Goal: Task Accomplishment & Management: Use online tool/utility

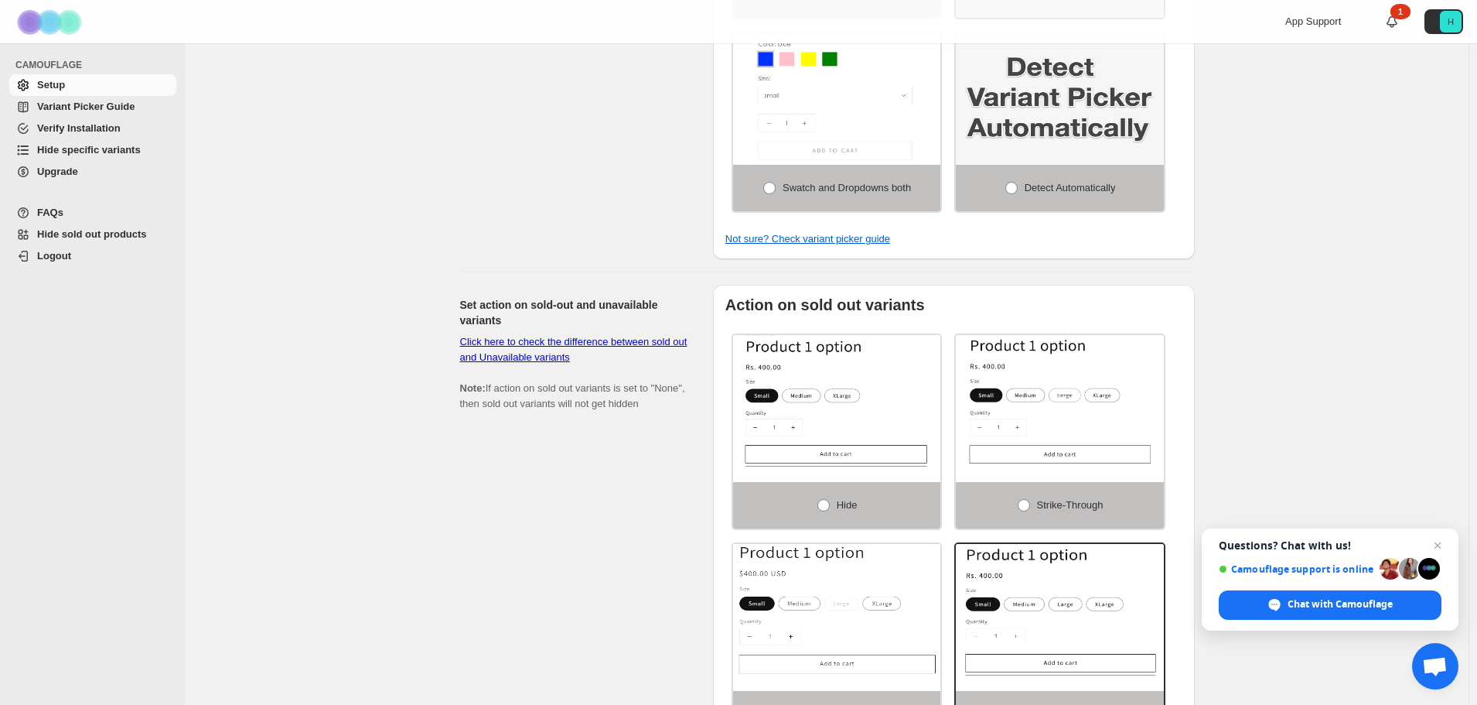
scroll to position [619, 0]
drag, startPoint x: 974, startPoint y: 295, endPoint x: 1319, endPoint y: 290, distance: 345.0
click at [1319, 290] on div "If Camouflage is not working for your theme, please read FAQs and Variant Picke…" at bounding box center [827, 292] width 1283 height 1737
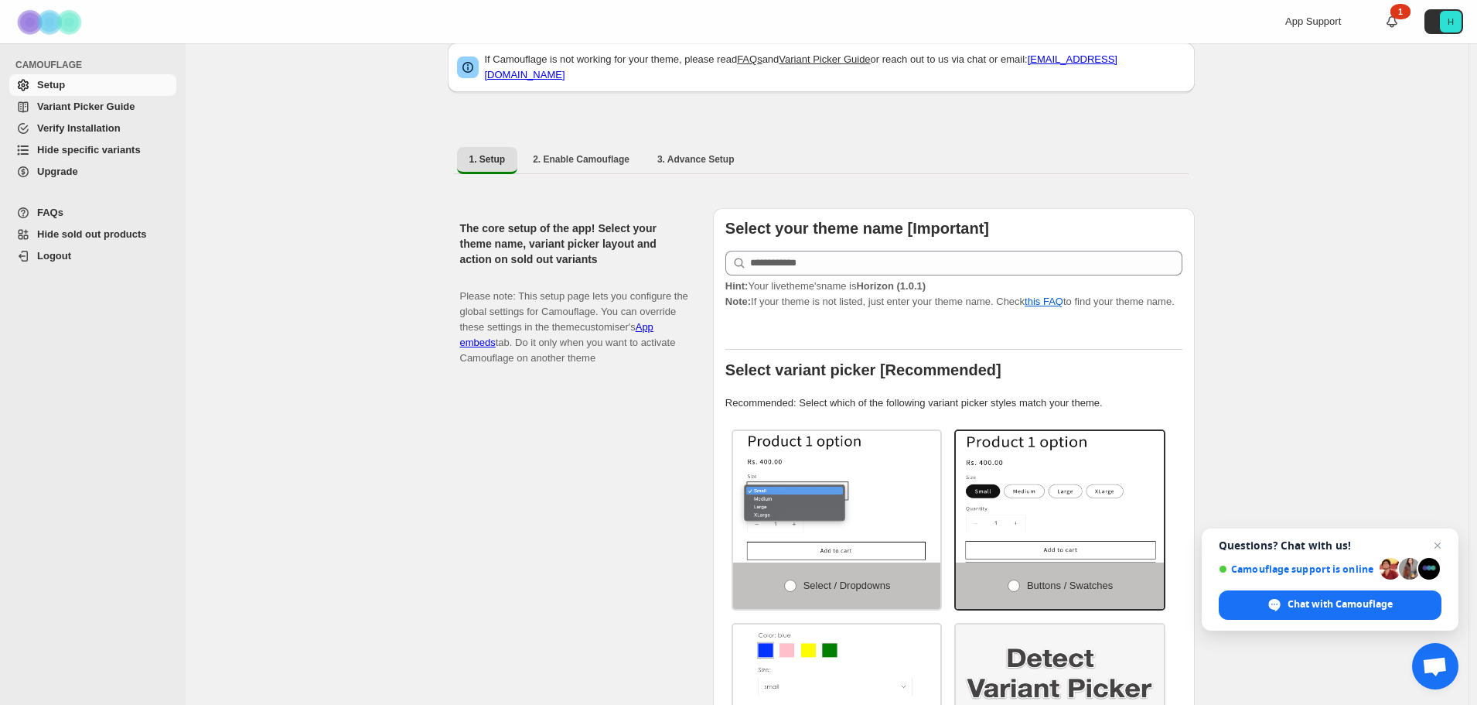
scroll to position [0, 0]
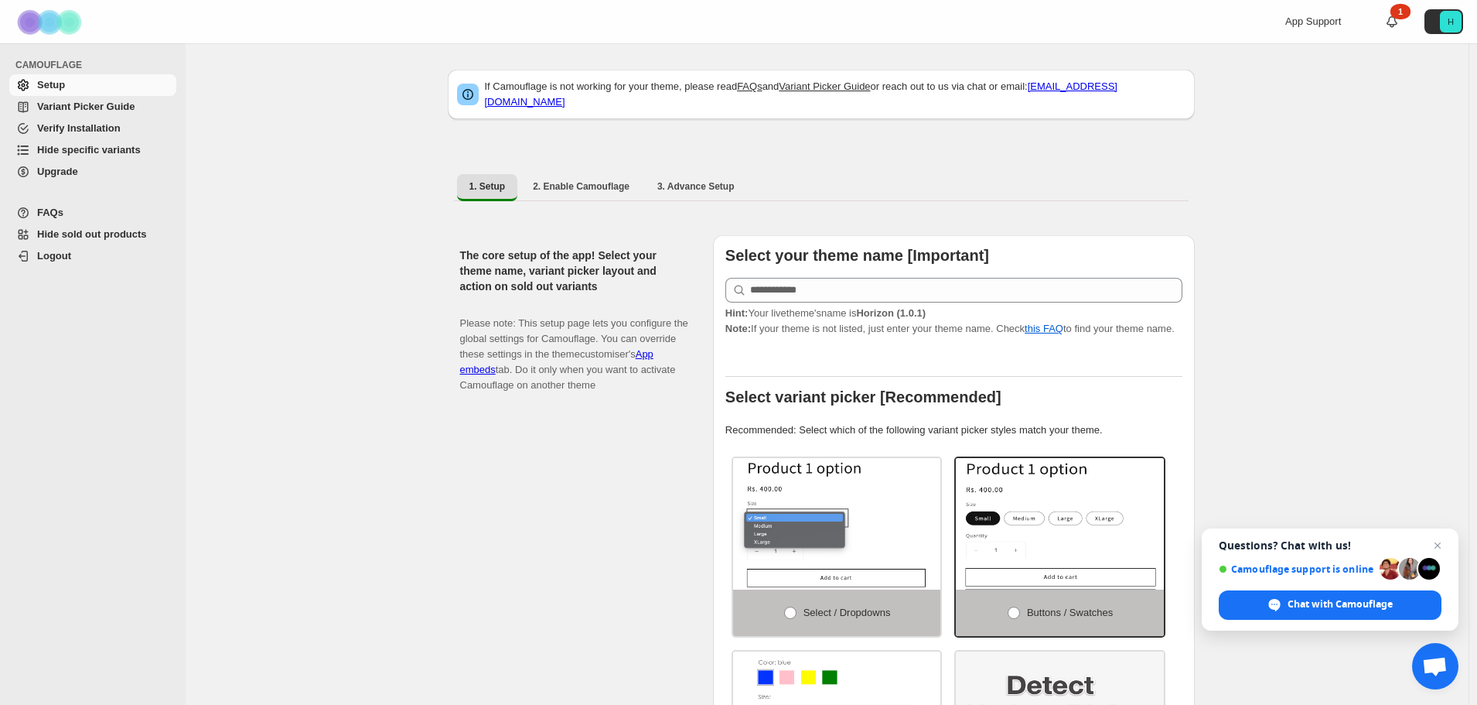
click at [115, 149] on span "Hide specific variants" at bounding box center [89, 150] width 104 height 12
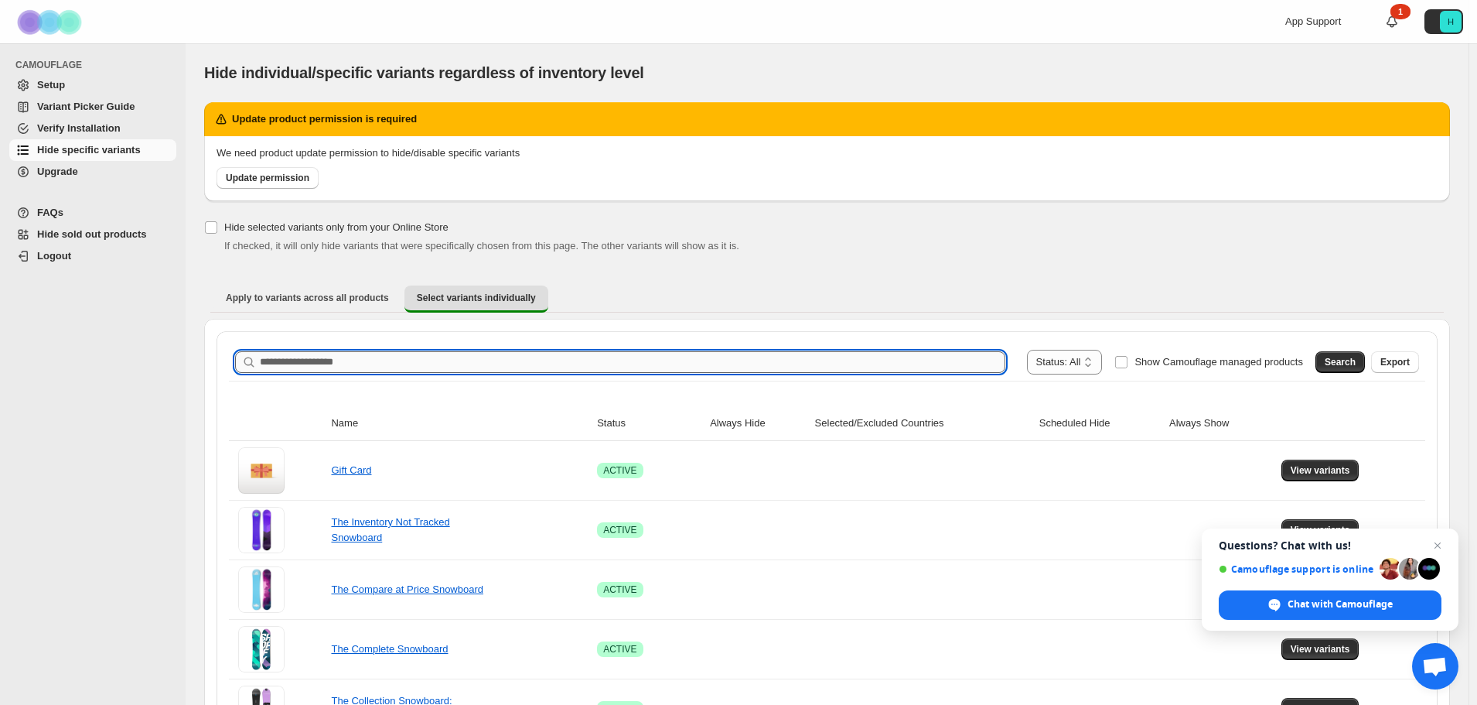
click at [292, 363] on input "Search product name" at bounding box center [633, 362] width 746 height 22
type input "*******"
click at [1348, 364] on span "Search" at bounding box center [1340, 362] width 31 height 12
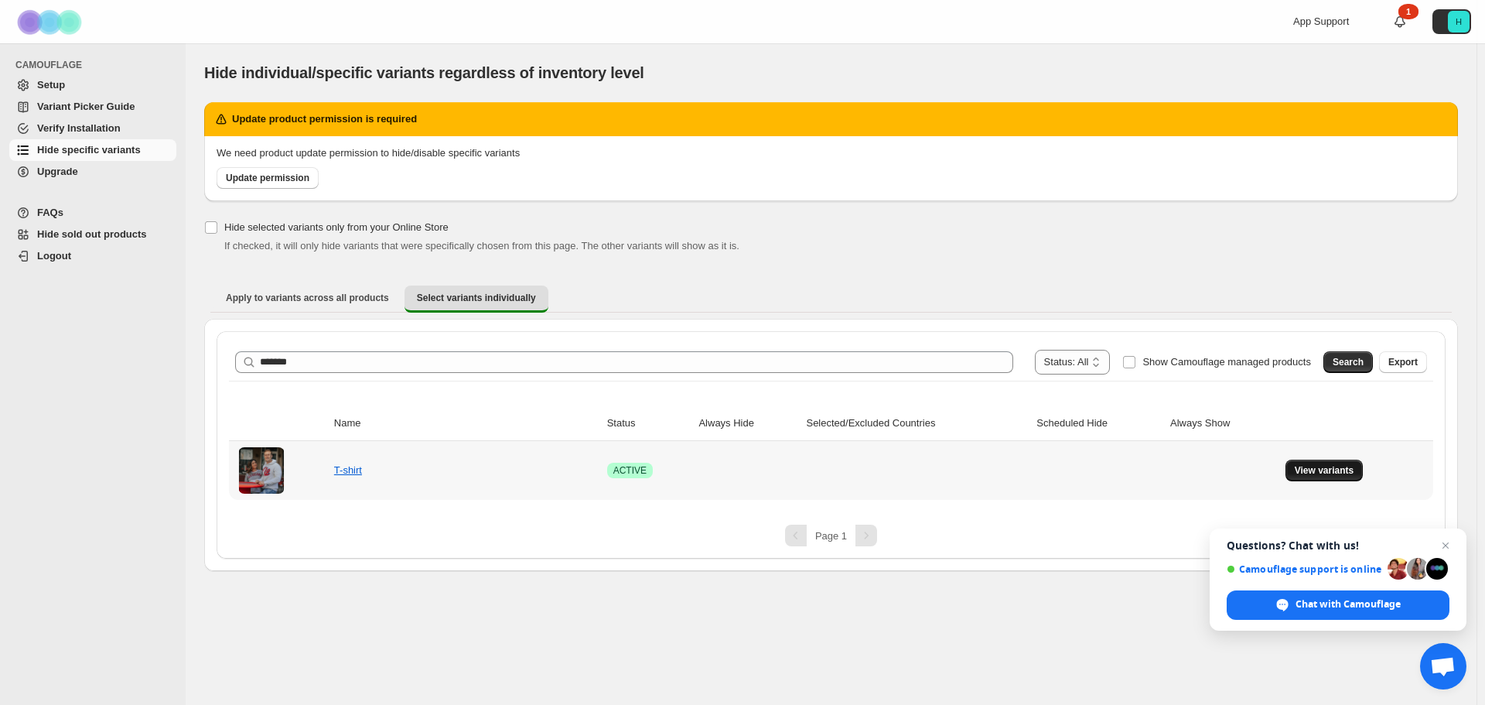
click at [1317, 475] on span "View variants" at bounding box center [1325, 470] width 60 height 12
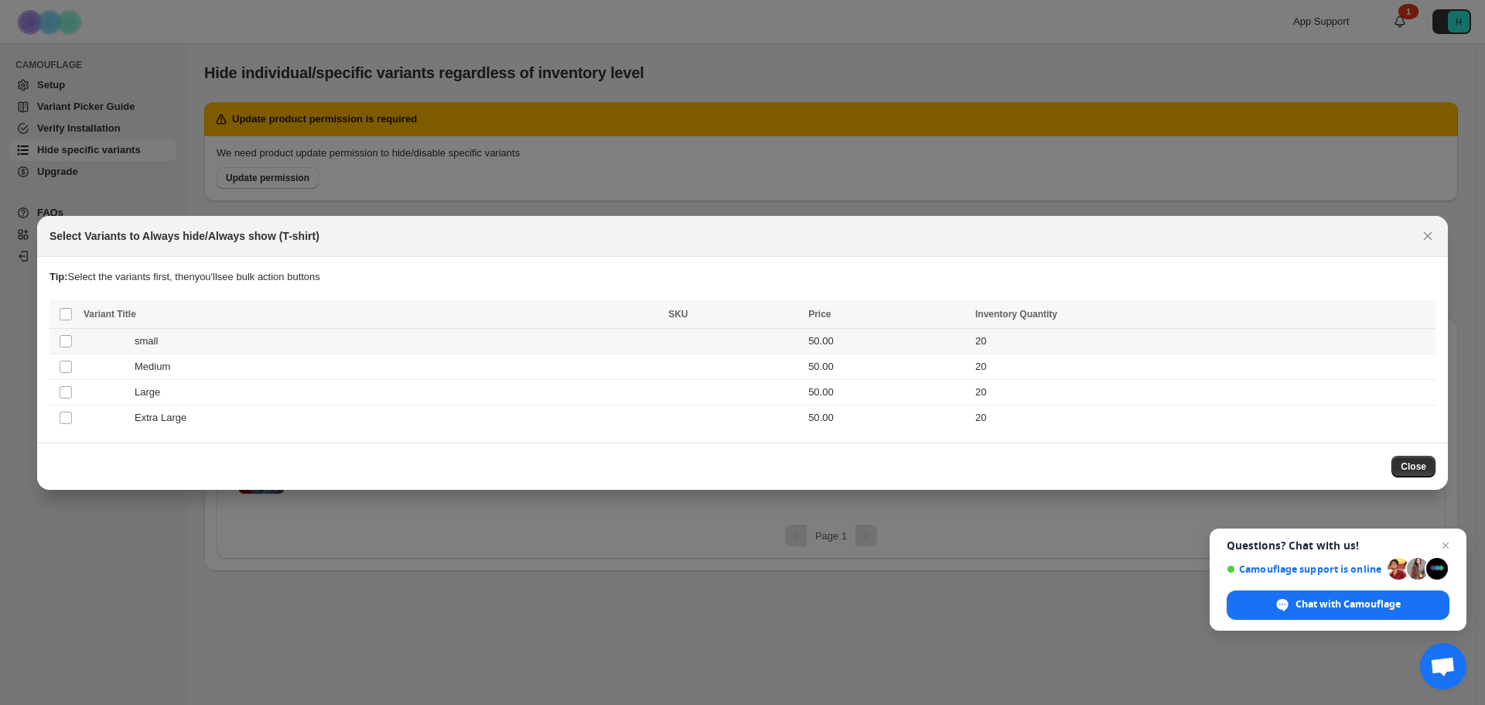
click at [163, 340] on span "small" at bounding box center [151, 340] width 32 height 15
click at [1429, 236] on icon "Close" at bounding box center [1428, 235] width 9 height 9
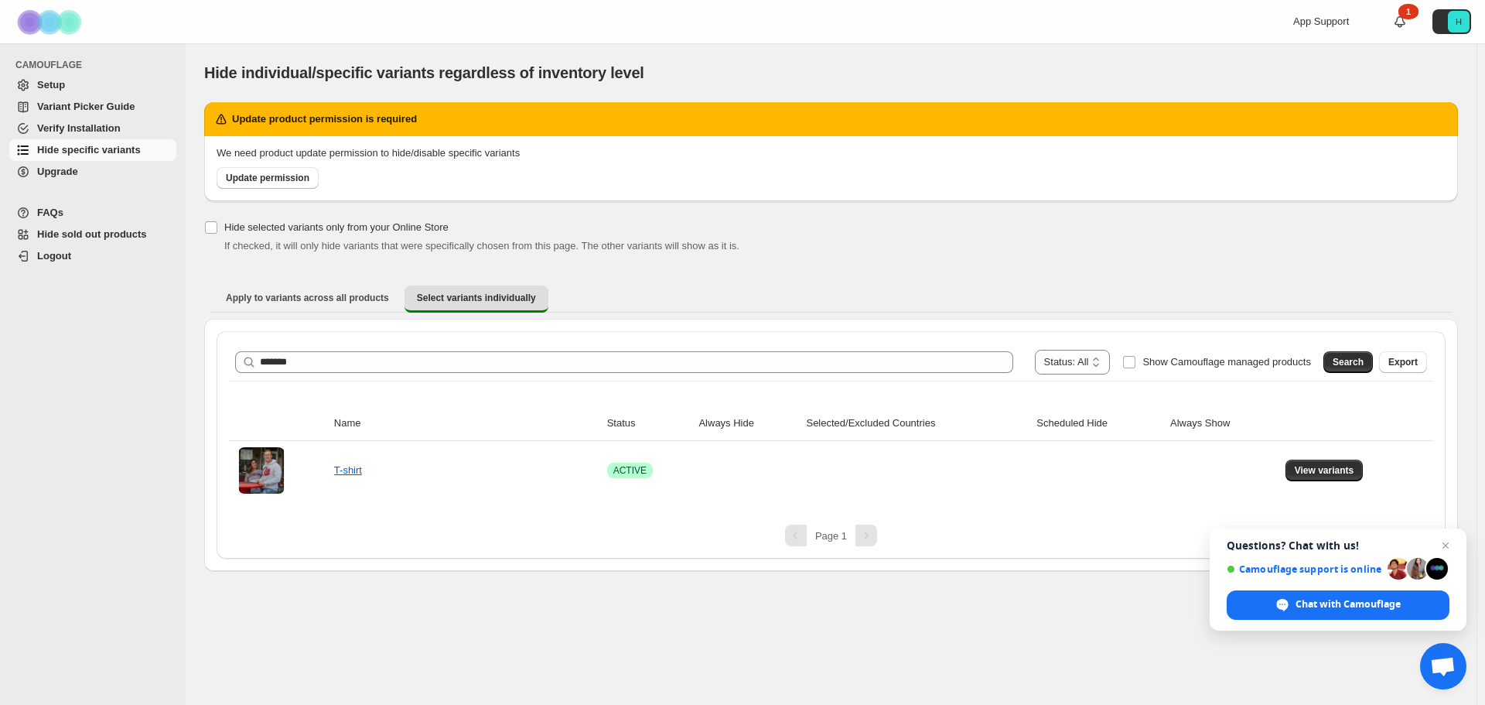
click at [69, 151] on span "Hide specific variants" at bounding box center [89, 150] width 104 height 12
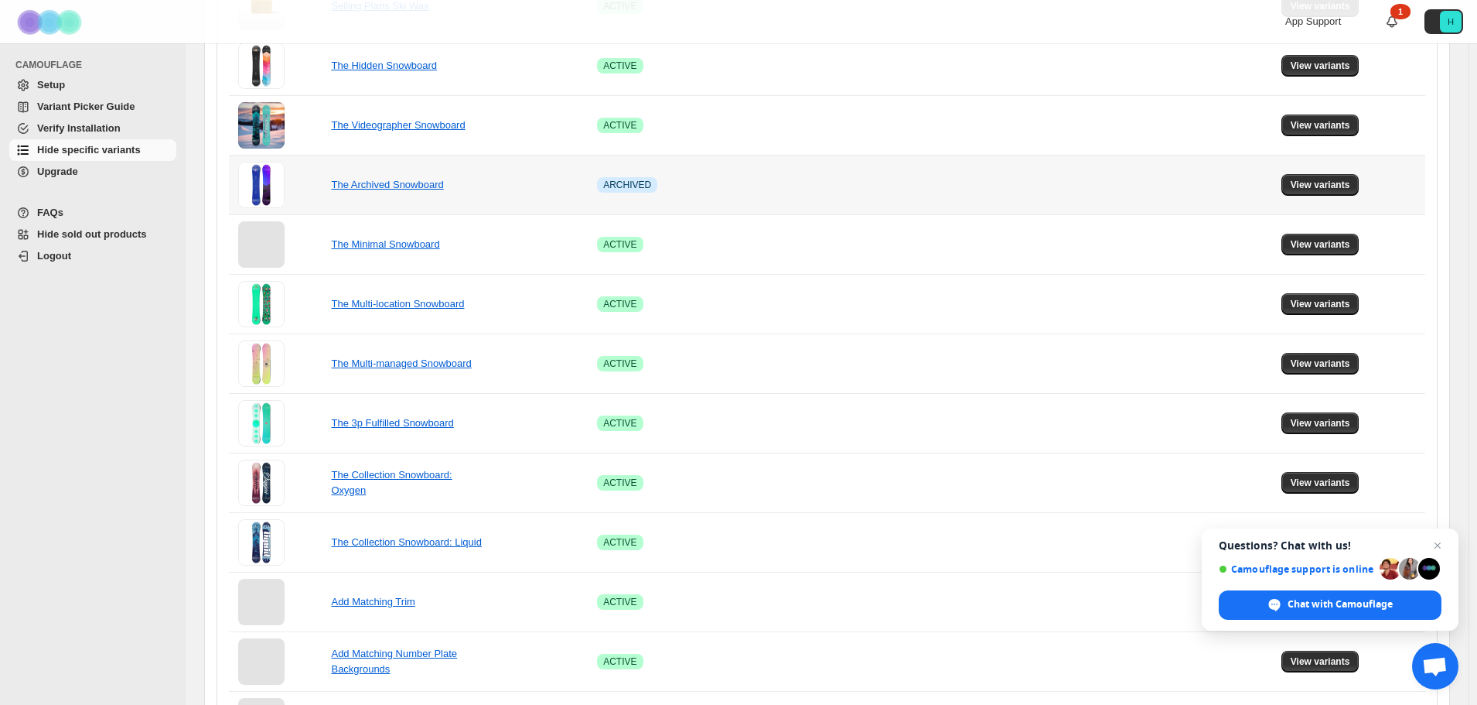
scroll to position [998, 0]
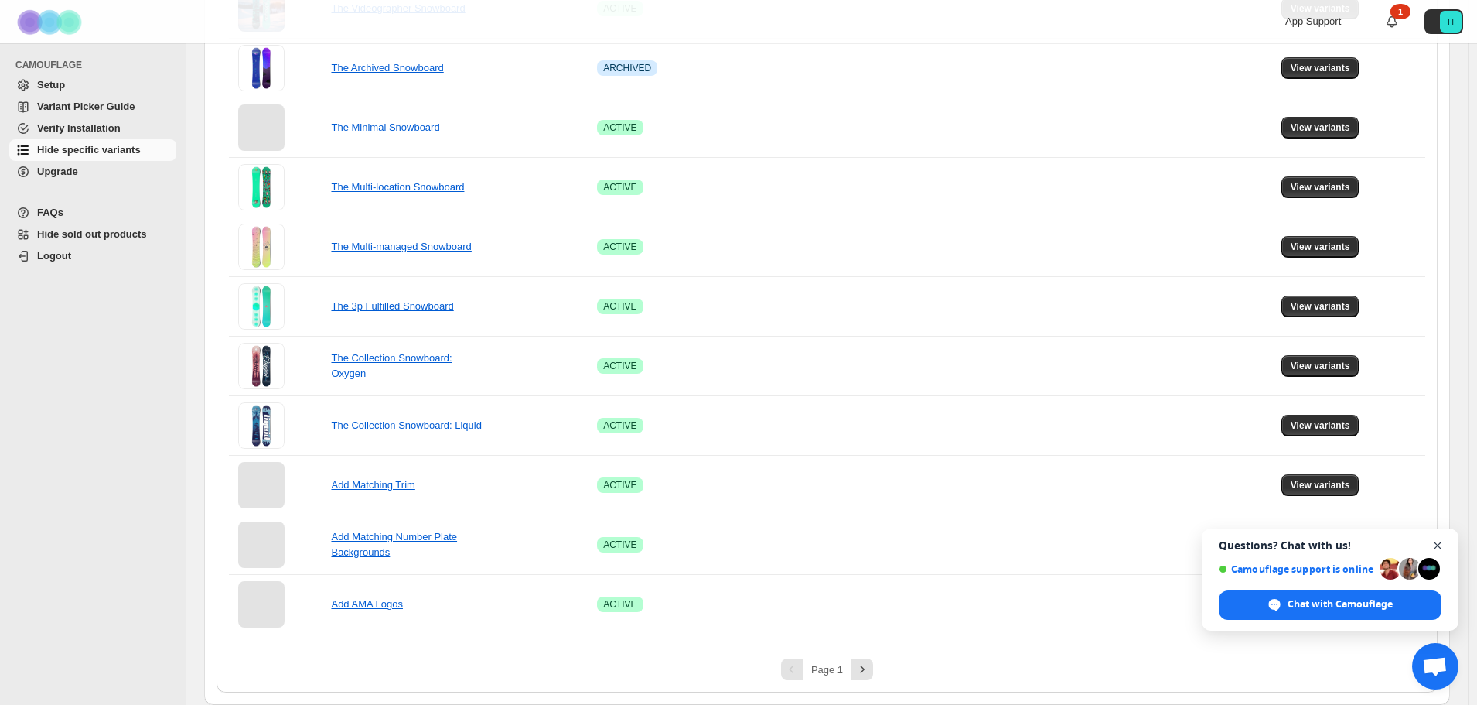
click at [1433, 543] on span "Open chat" at bounding box center [1438, 545] width 19 height 19
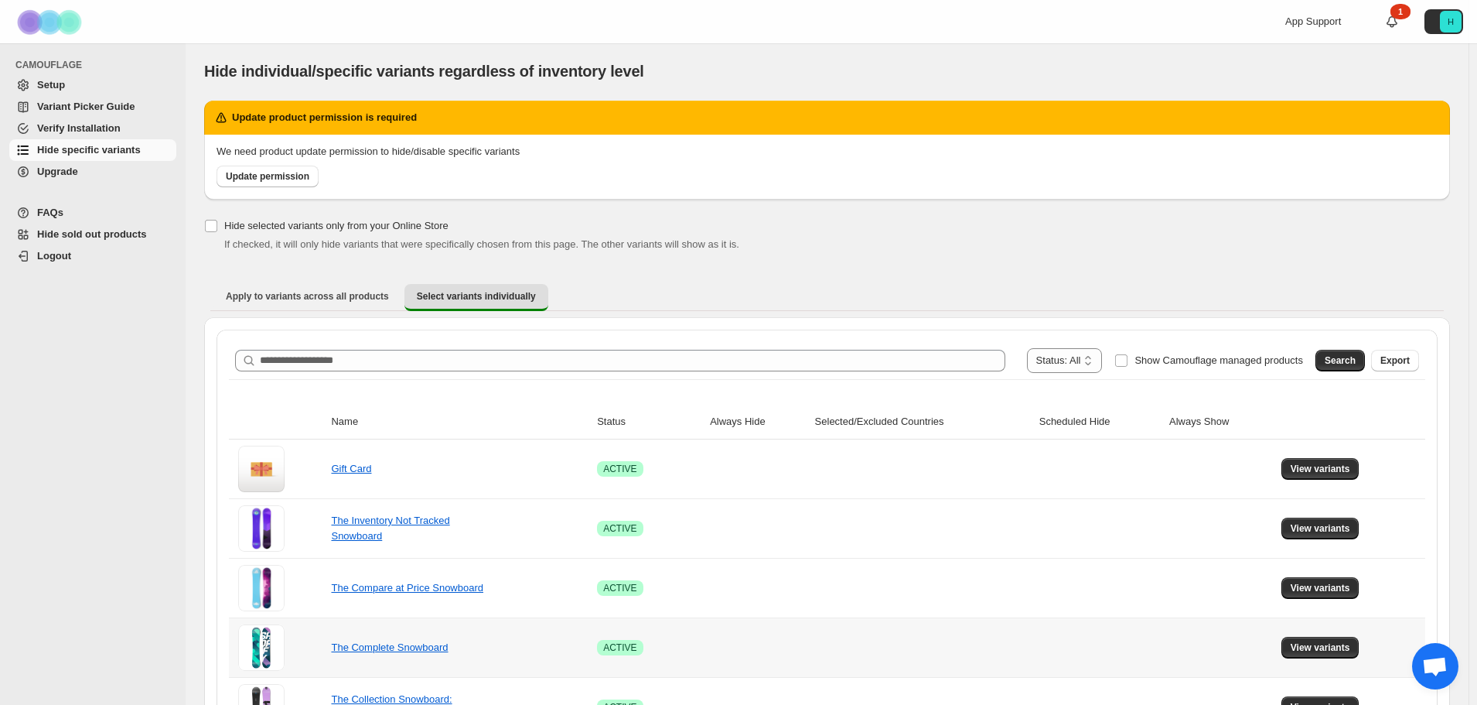
scroll to position [0, 0]
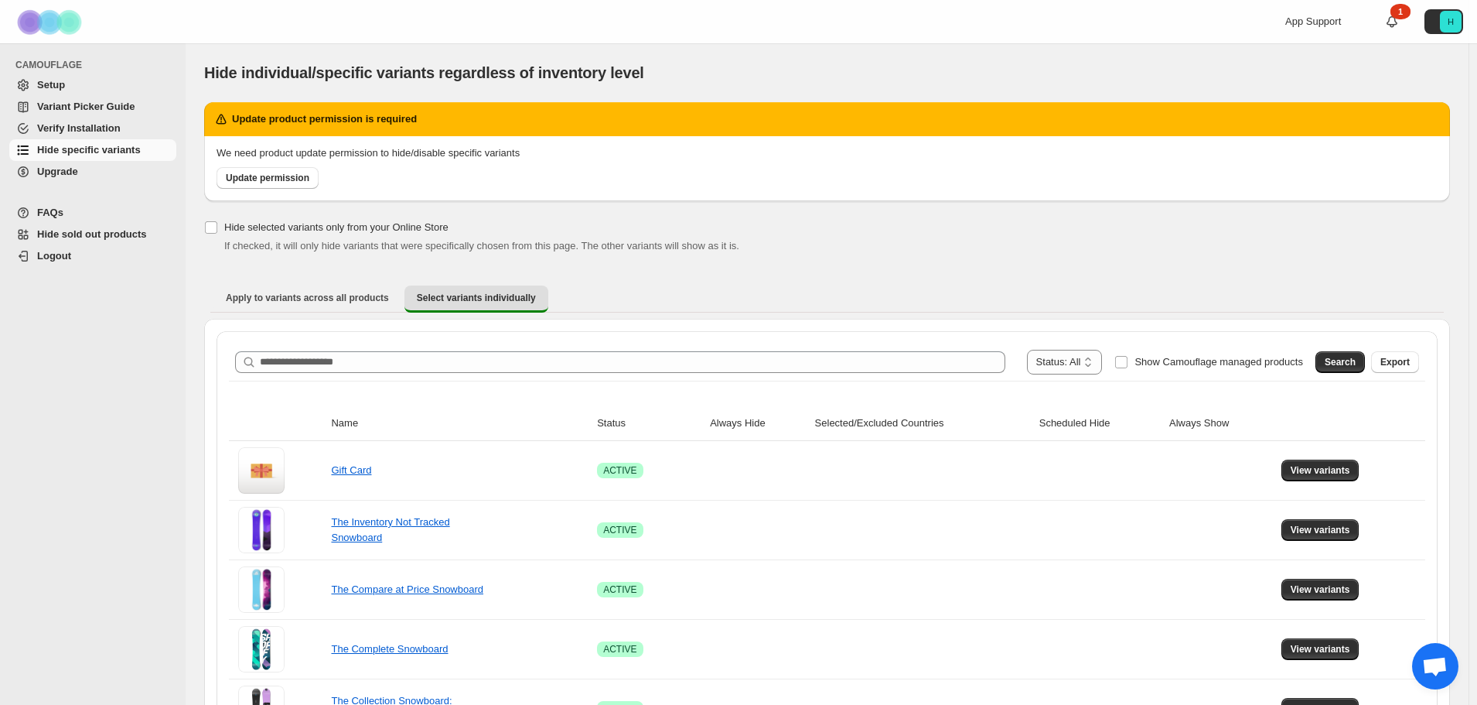
click at [85, 84] on span "Setup" at bounding box center [105, 84] width 136 height 15
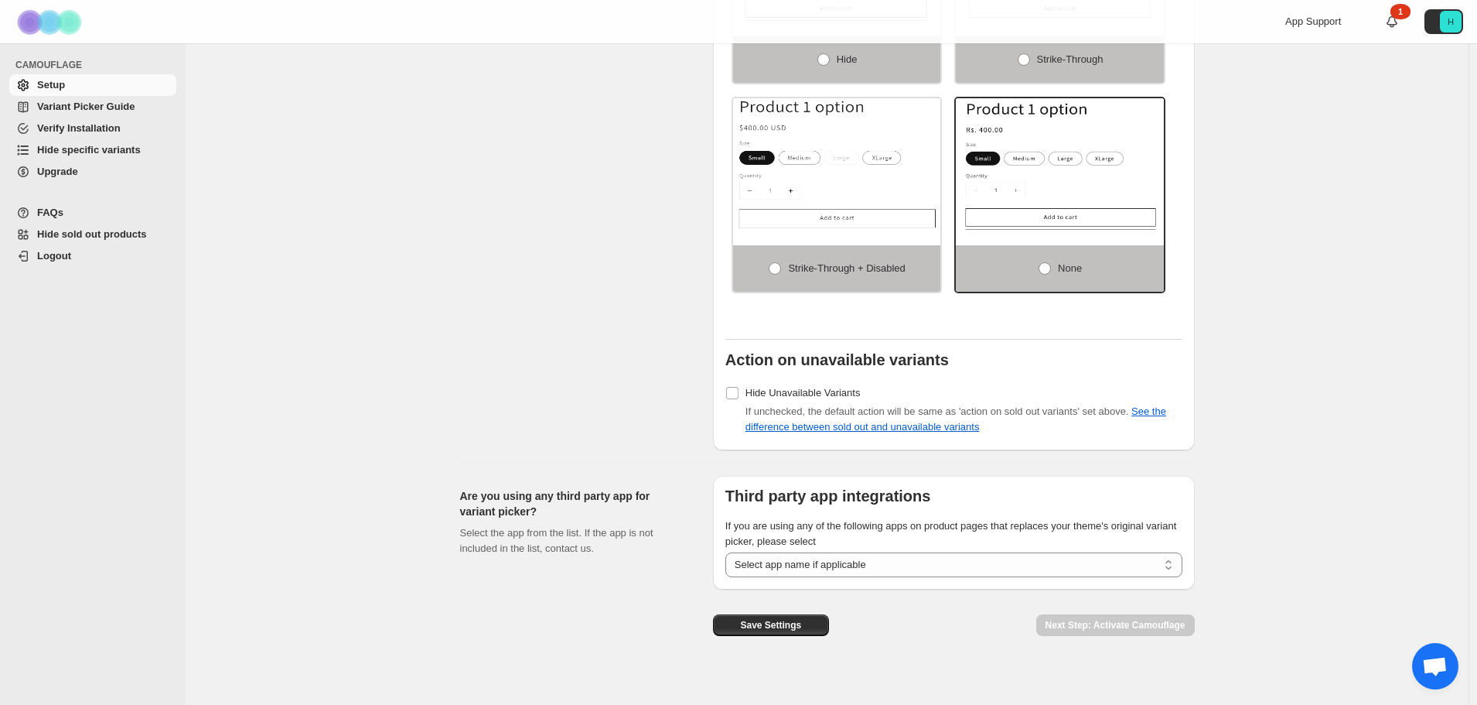
scroll to position [1066, 0]
click at [845, 559] on select "**********" at bounding box center [954, 562] width 457 height 25
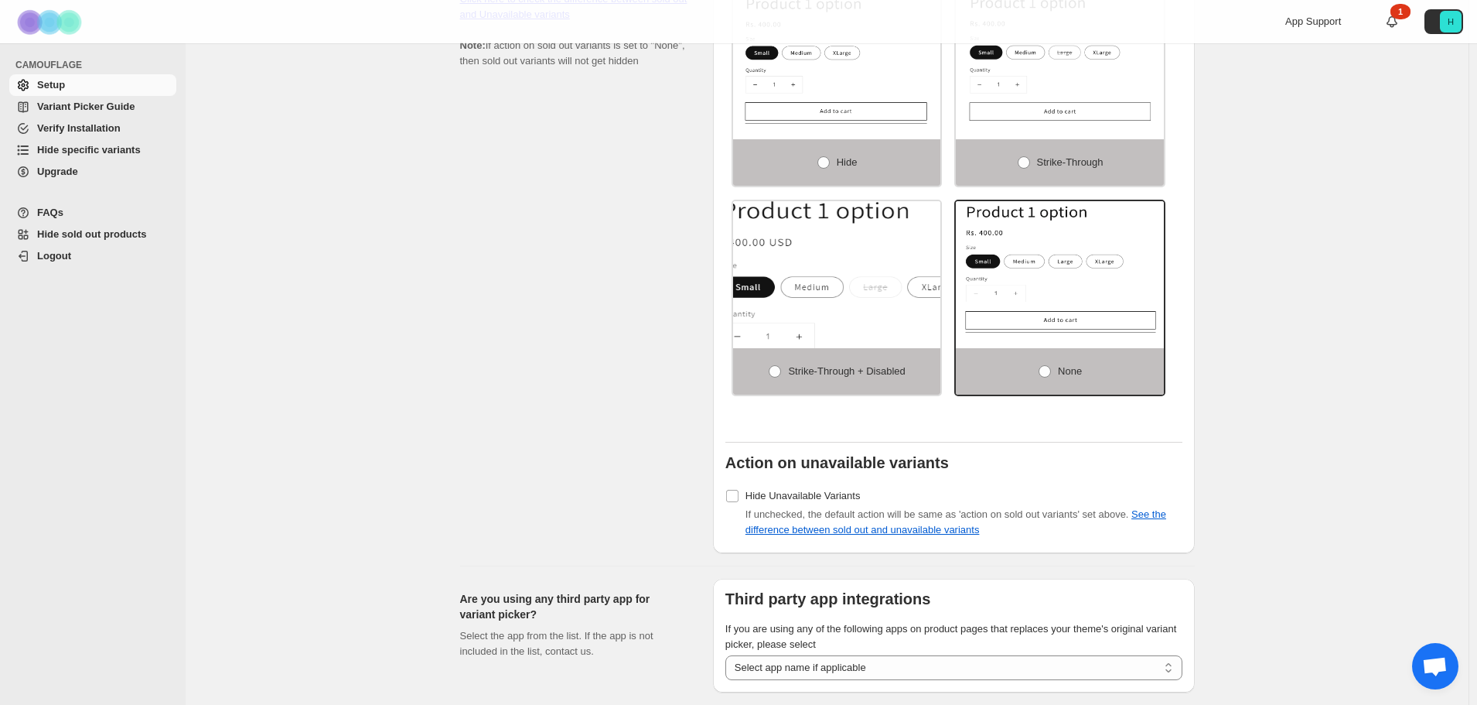
scroll to position [834, 0]
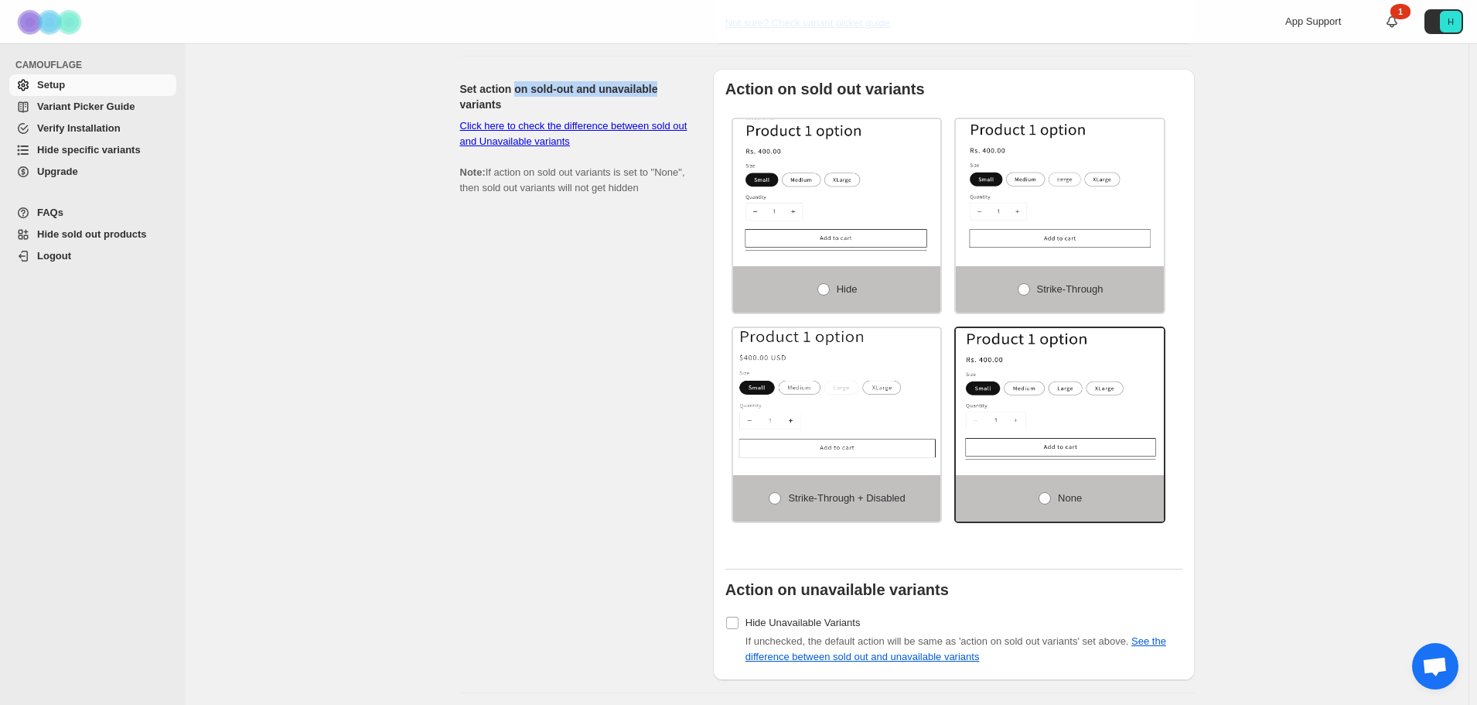
drag, startPoint x: 516, startPoint y: 75, endPoint x: 658, endPoint y: 87, distance: 142.8
click at [667, 83] on h2 "Set action on sold-out and unavailable variants" at bounding box center [574, 96] width 228 height 31
click at [61, 142] on link "Hide specific variants" at bounding box center [92, 150] width 167 height 22
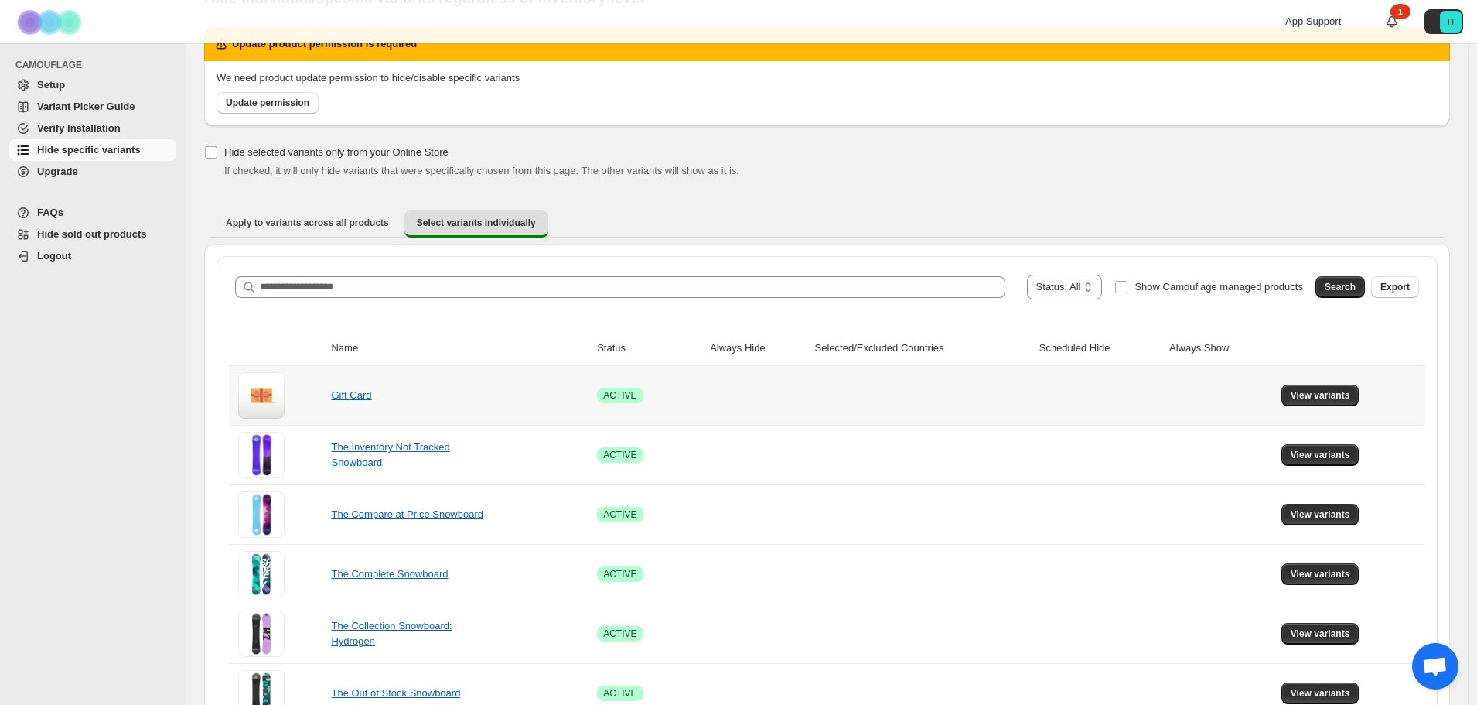
scroll to position [232, 0]
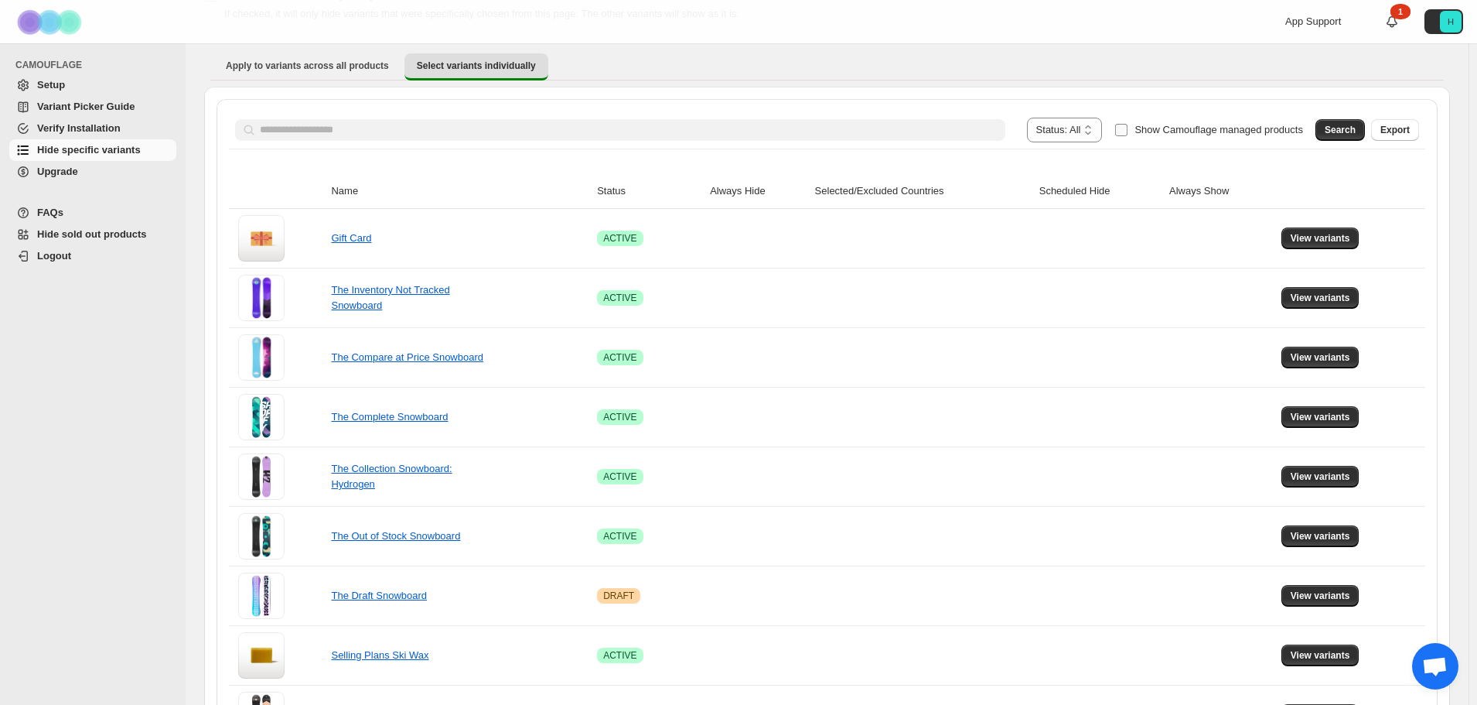
click at [1150, 127] on span "Show Camouflage managed products" at bounding box center [1219, 130] width 169 height 12
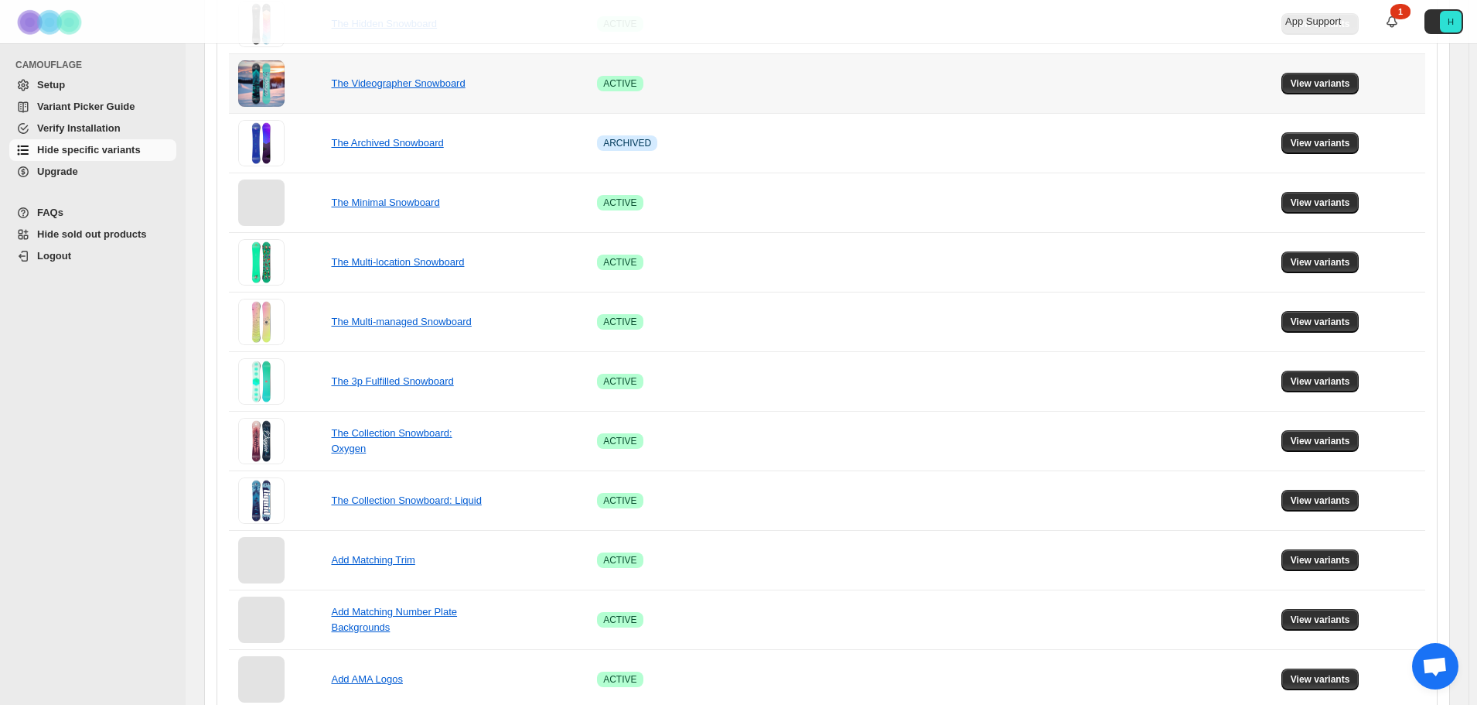
scroll to position [998, 0]
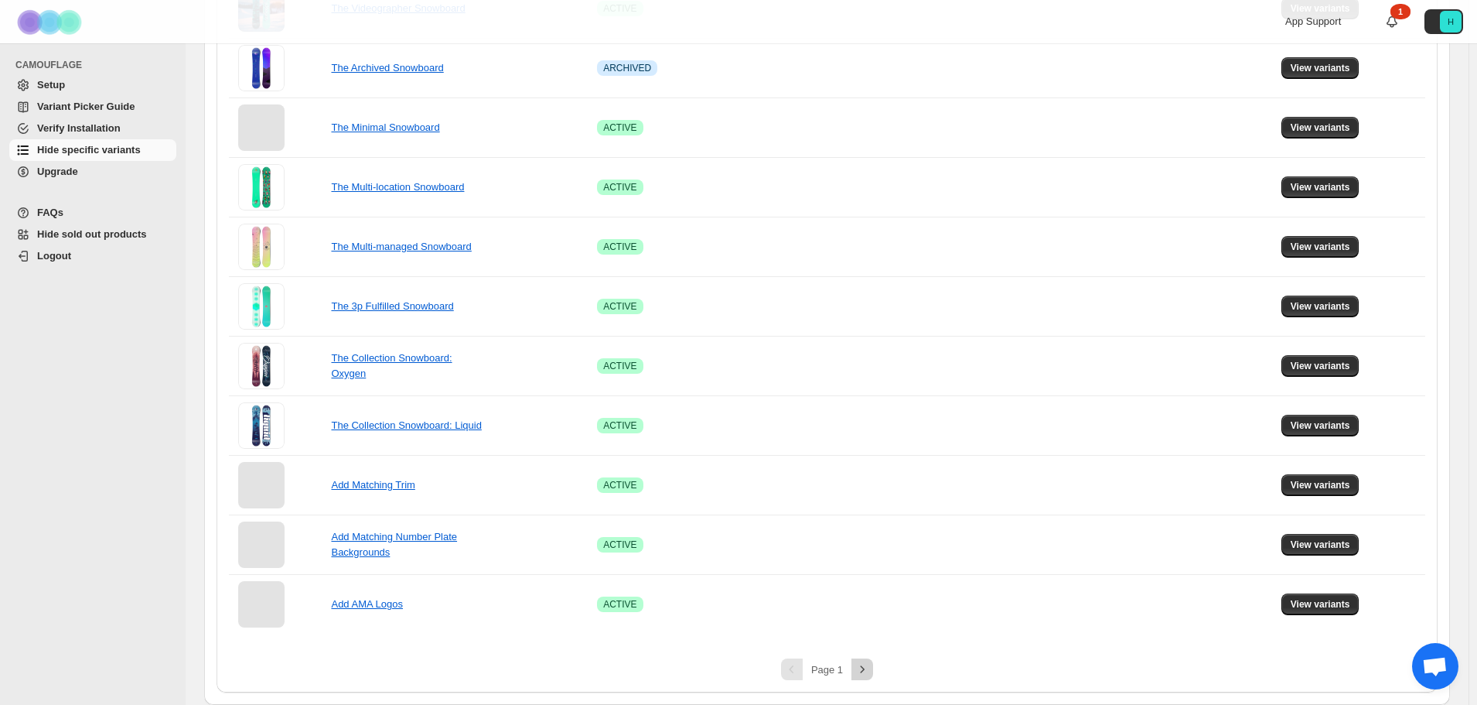
click at [856, 665] on button "Next" at bounding box center [863, 669] width 22 height 22
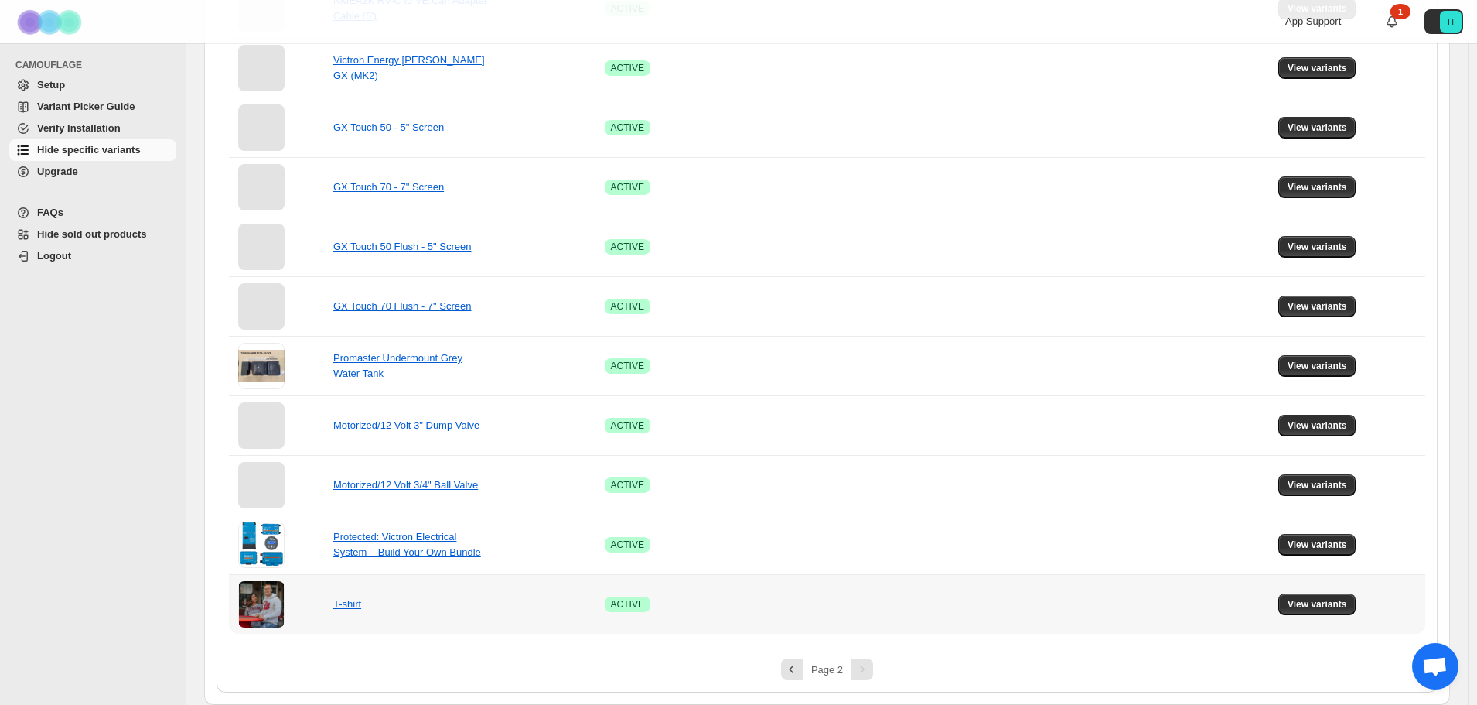
scroll to position [700, 0]
click at [1330, 612] on button "View variants" at bounding box center [1318, 604] width 78 height 22
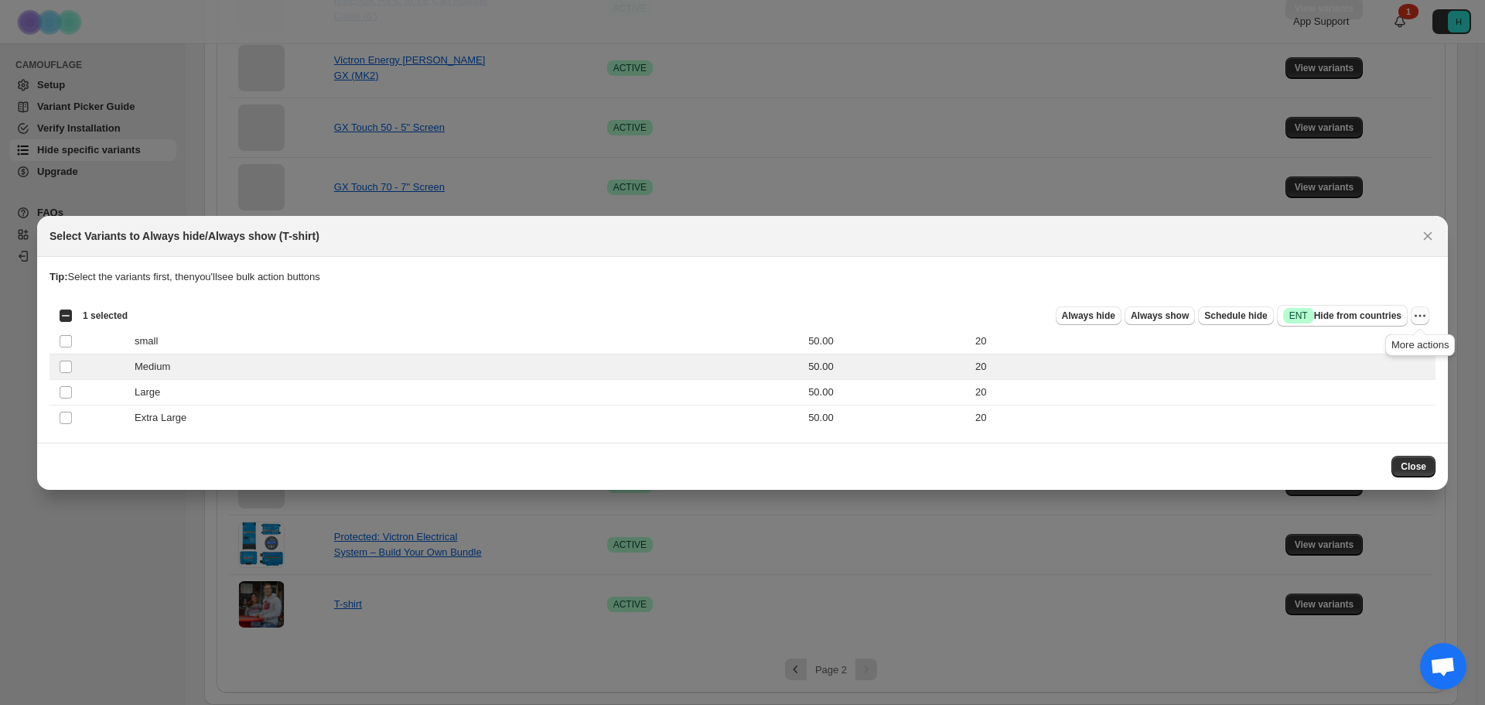
click at [1417, 319] on icon "More actions" at bounding box center [1420, 315] width 15 height 15
drag, startPoint x: 1270, startPoint y: 331, endPoint x: 1105, endPoint y: 267, distance: 177.6
click at [1105, 267] on section "Tip: Select the variants first, then you'll see bulk action buttons Loading pro…" at bounding box center [742, 350] width 1411 height 186
click at [1115, 313] on span "Always hide" at bounding box center [1088, 315] width 53 height 12
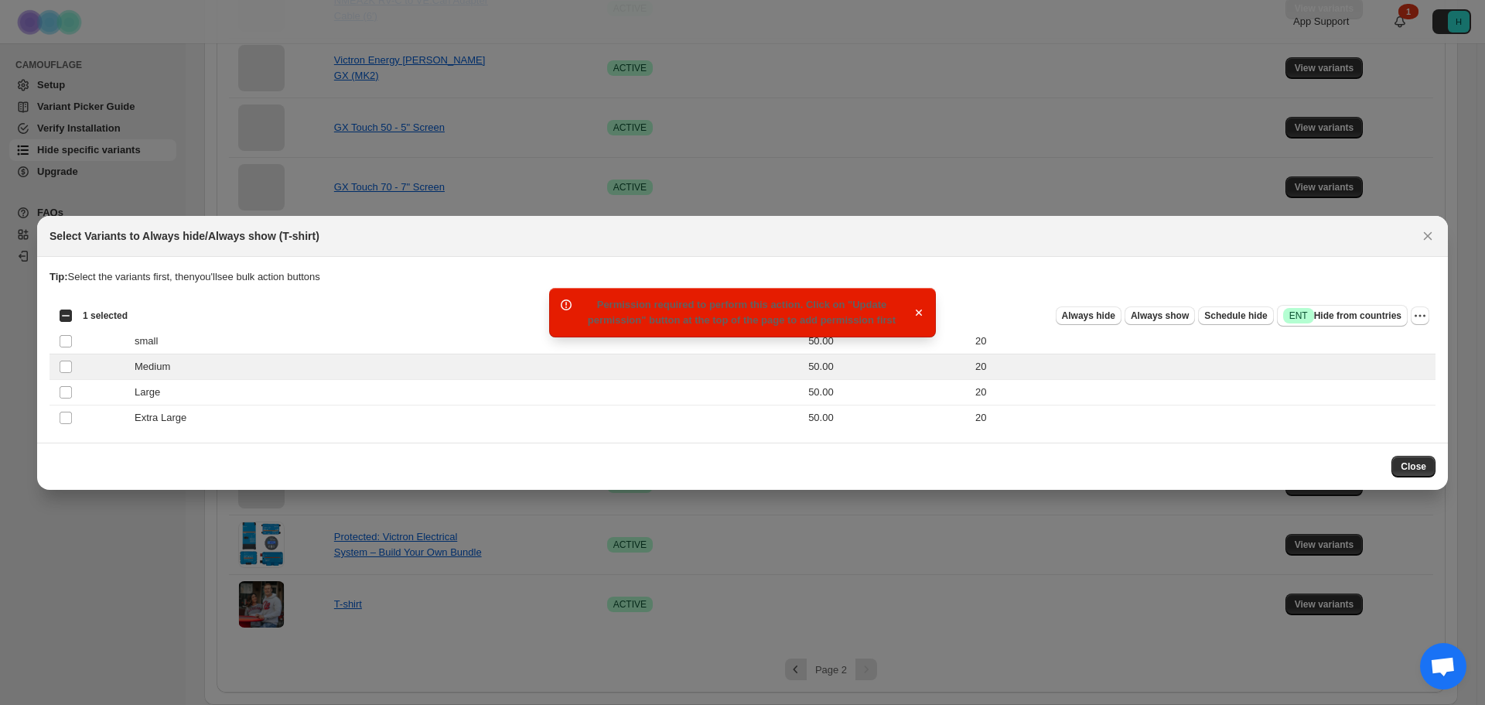
click at [604, 301] on span "Permission required to perform this action. Click on "Update permission" button…" at bounding box center [742, 312] width 308 height 27
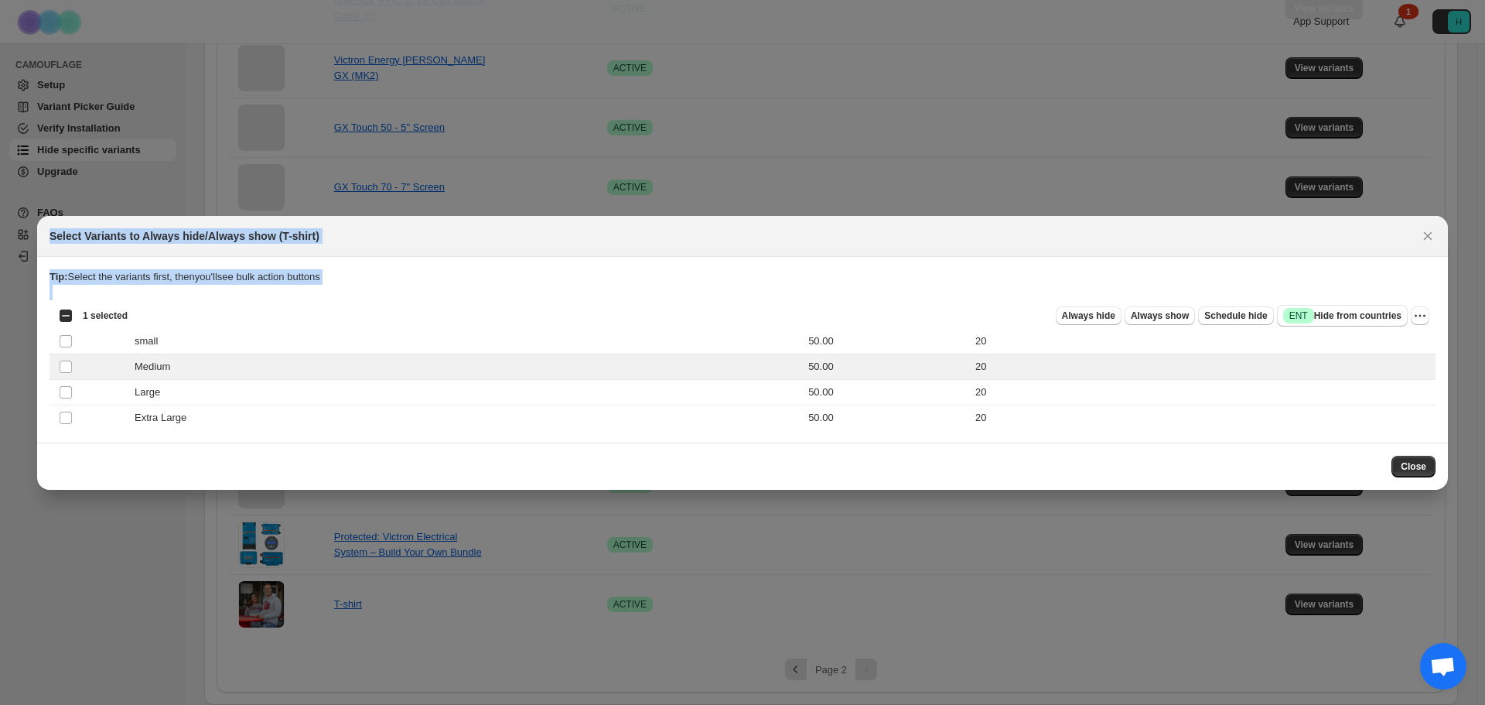
drag, startPoint x: 604, startPoint y: 301, endPoint x: 858, endPoint y: 322, distance: 254.6
click at [1113, 320] on span "Always hide" at bounding box center [1088, 315] width 53 height 12
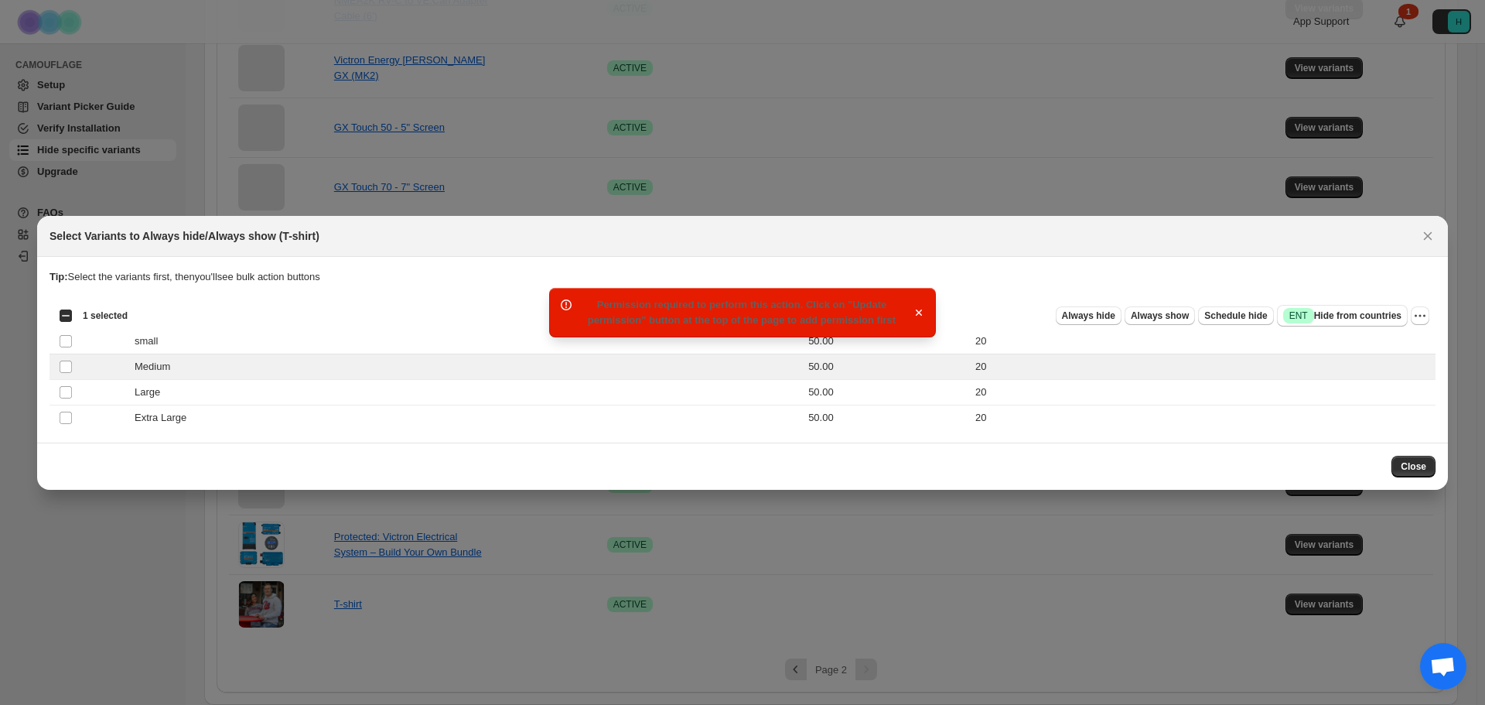
click at [626, 313] on span "Permission required to perform this action. Click on "Update permission" button…" at bounding box center [742, 312] width 308 height 27
drag, startPoint x: 626, startPoint y: 313, endPoint x: 886, endPoint y: 314, distance: 259.9
click at [886, 314] on div "Permission required to perform this action. Click on "Update permission" button…" at bounding box center [742, 312] width 342 height 31
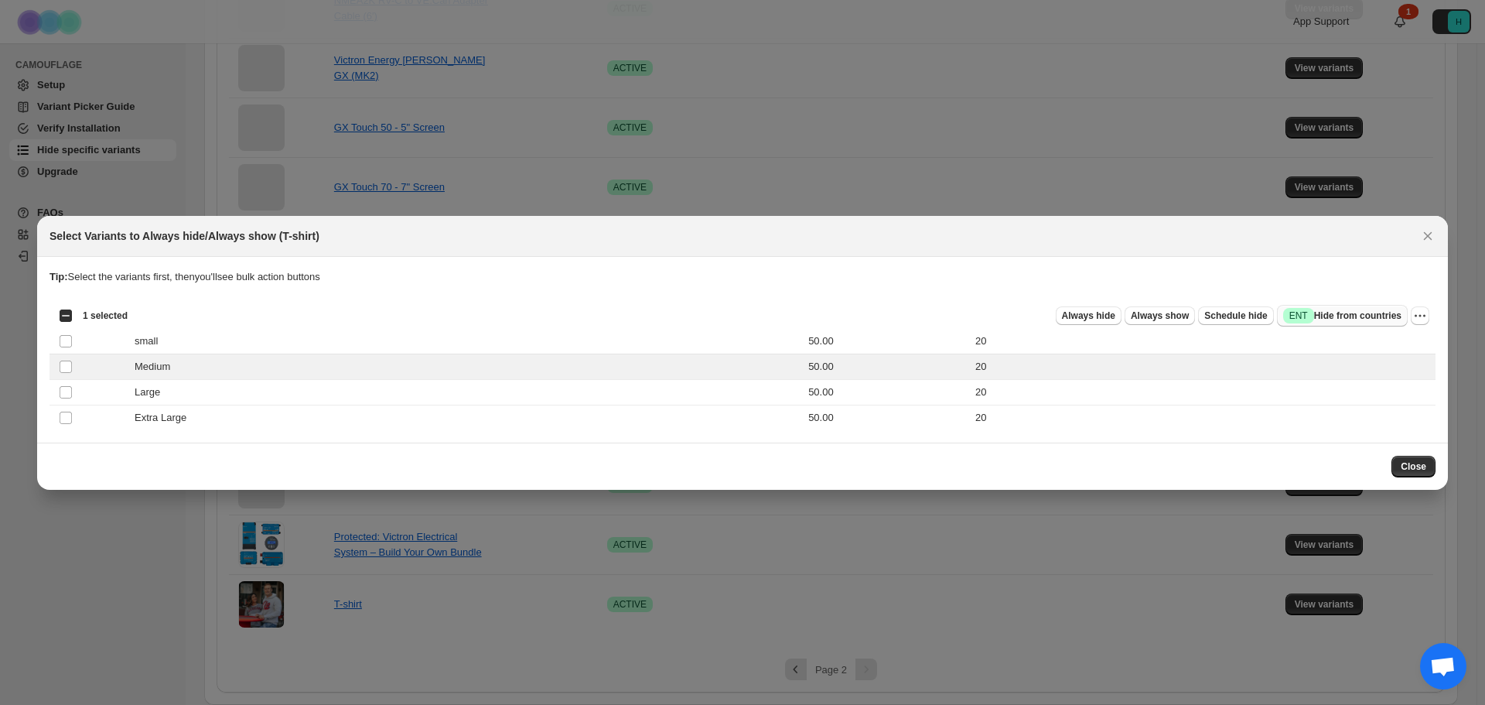
click at [1336, 310] on span "Success ENT Hide from countries" at bounding box center [1342, 315] width 118 height 15
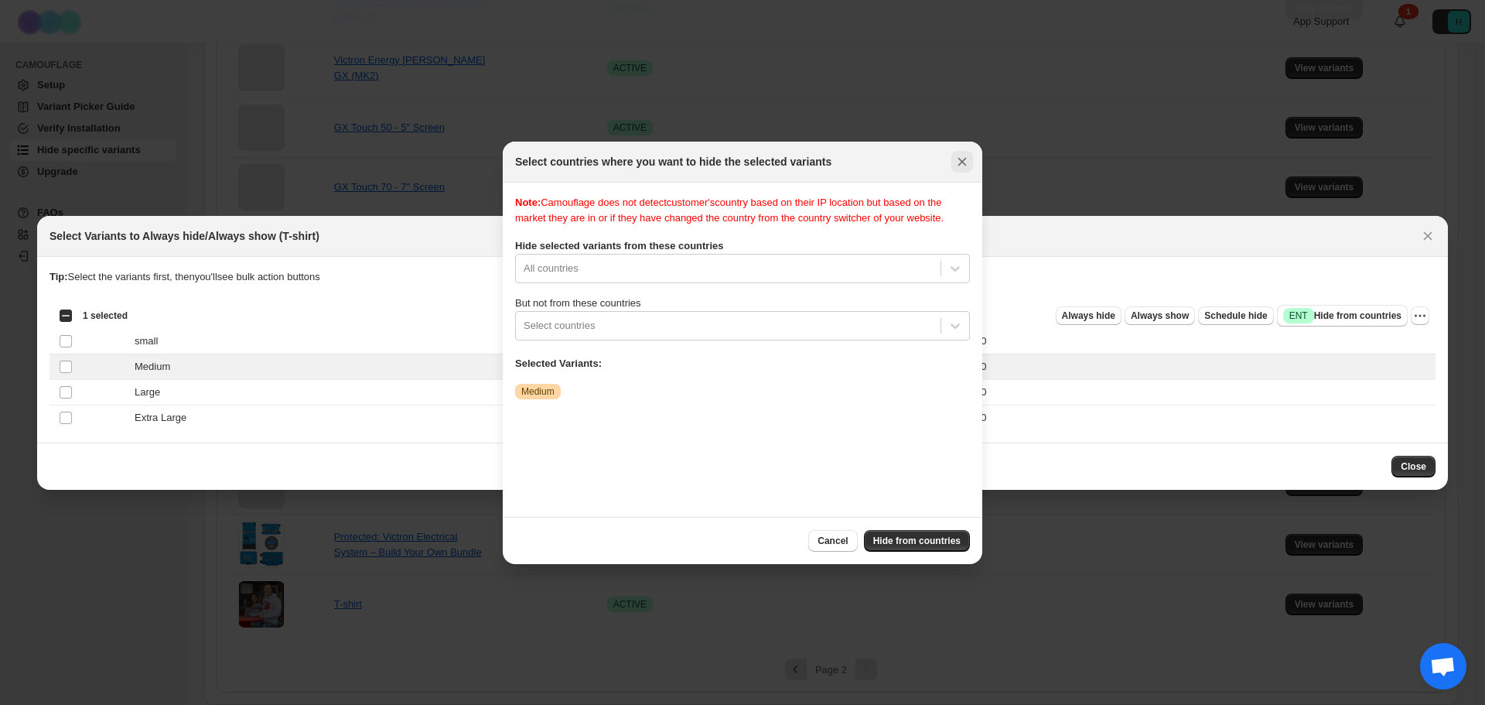
click at [962, 160] on icon "Close" at bounding box center [962, 161] width 15 height 15
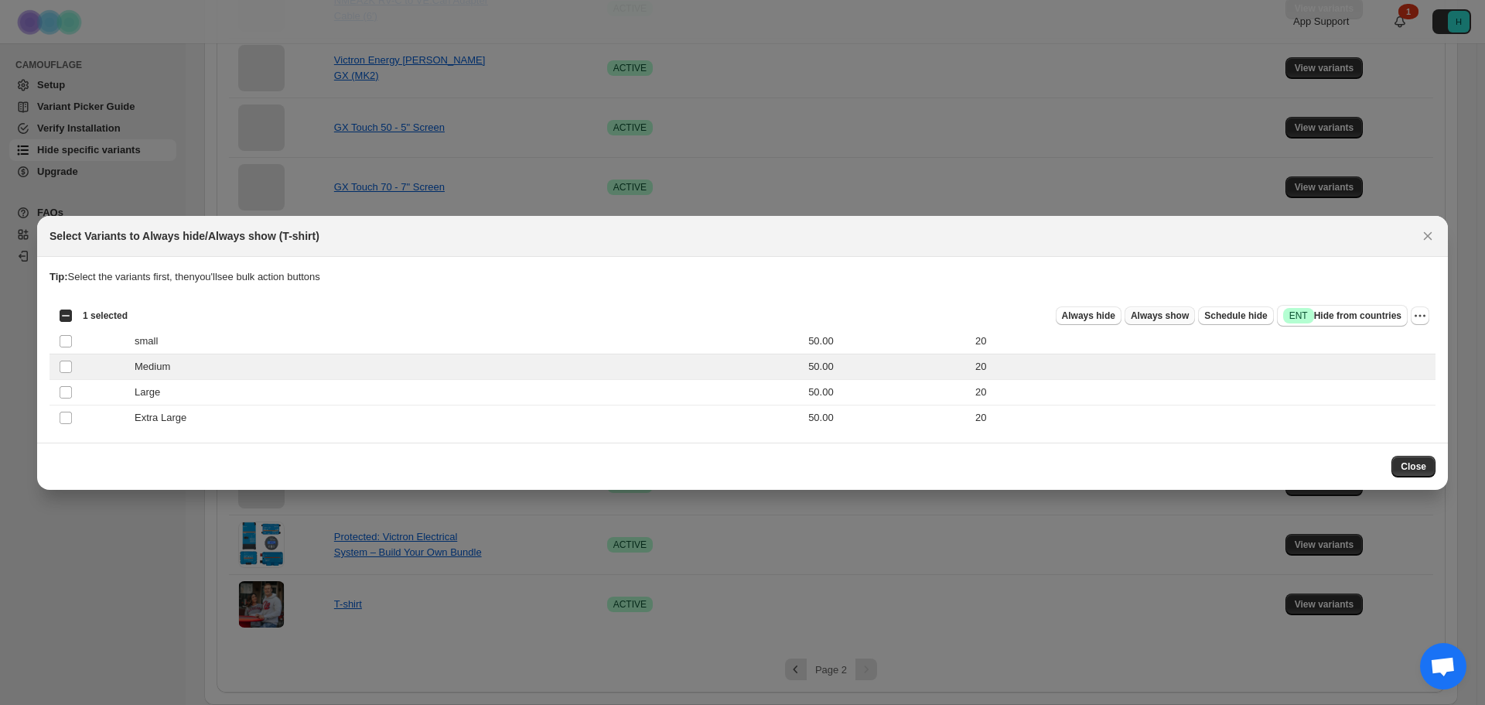
click at [1164, 315] on span "Always show" at bounding box center [1160, 315] width 58 height 12
click at [1122, 323] on button "Always hide" at bounding box center [1089, 315] width 66 height 19
click at [1436, 236] on button "Close" at bounding box center [1428, 236] width 22 height 22
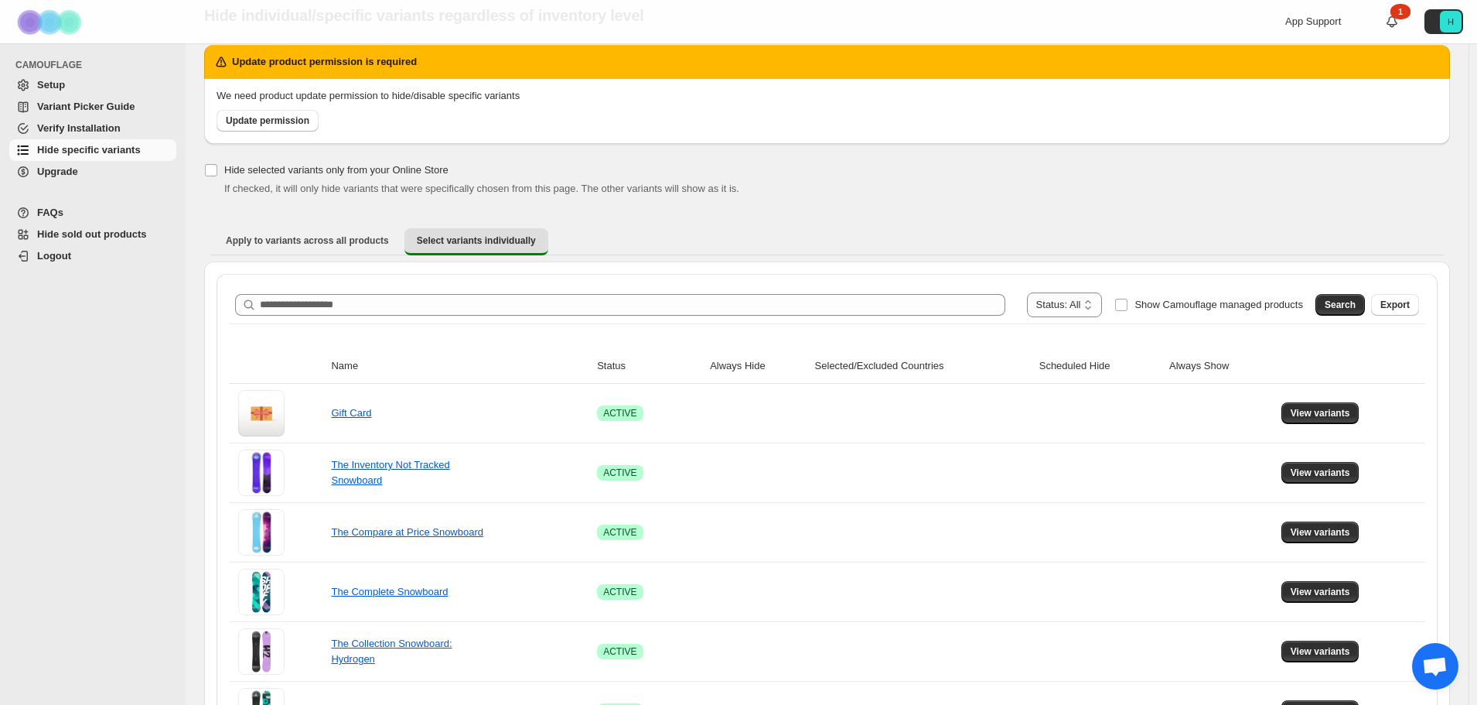
scroll to position [0, 0]
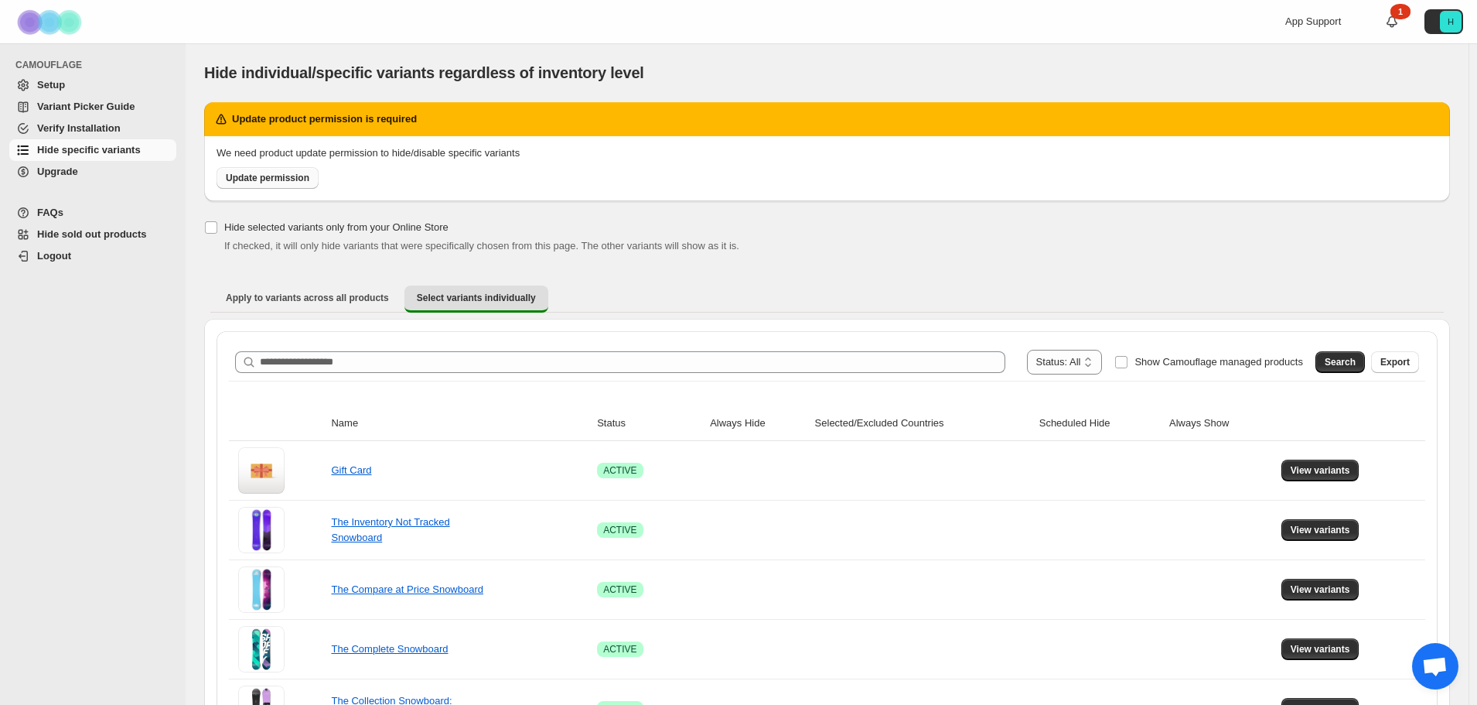
click at [255, 177] on span "Update permission" at bounding box center [268, 178] width 84 height 12
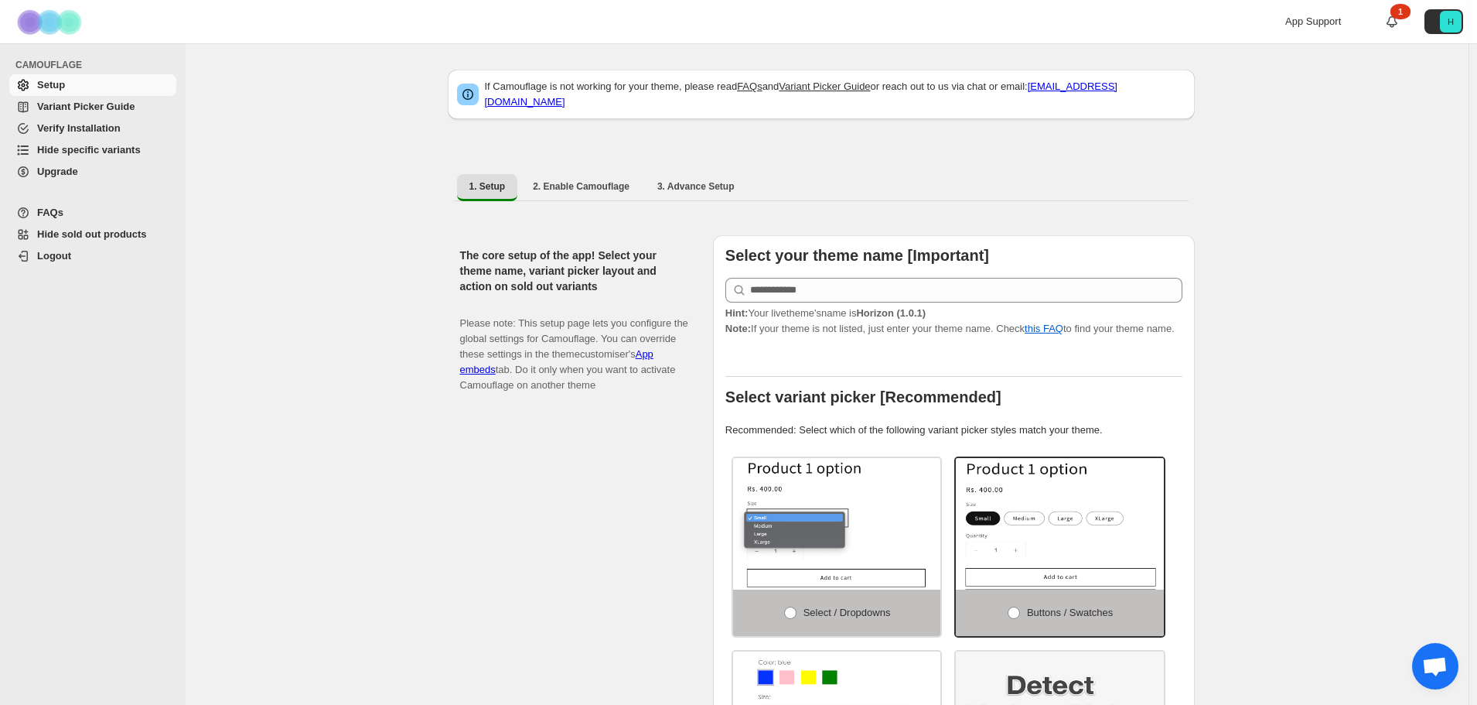
click at [77, 146] on span "Hide specific variants" at bounding box center [89, 150] width 104 height 12
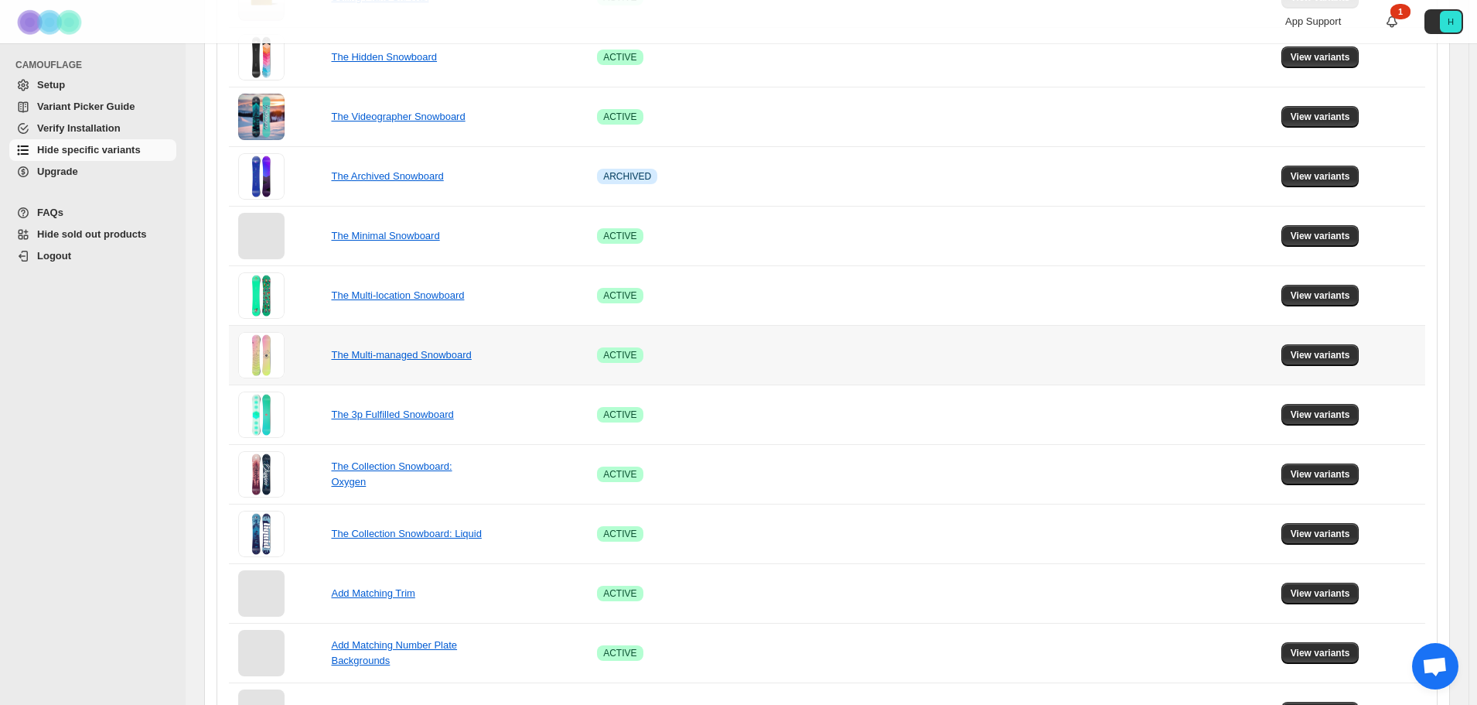
scroll to position [883, 0]
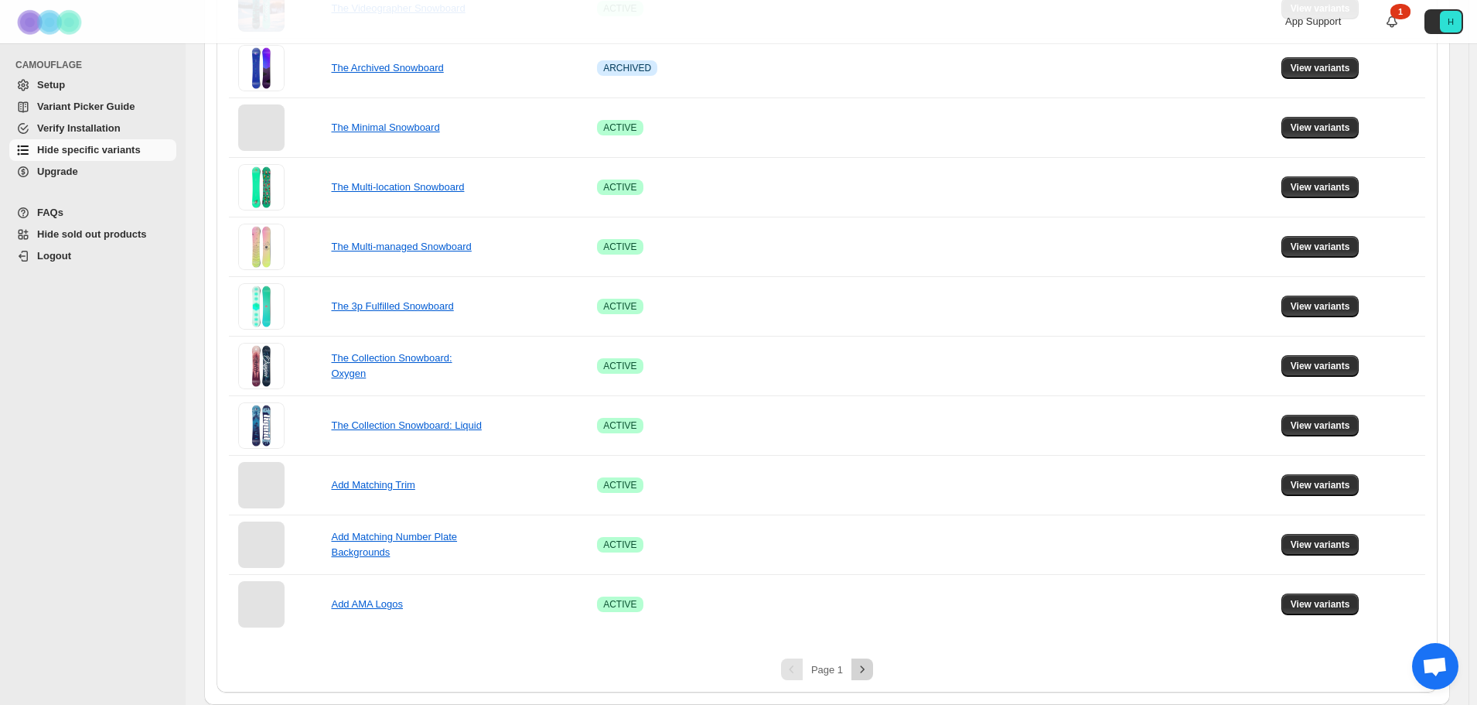
click at [857, 672] on icon "Next" at bounding box center [862, 668] width 15 height 15
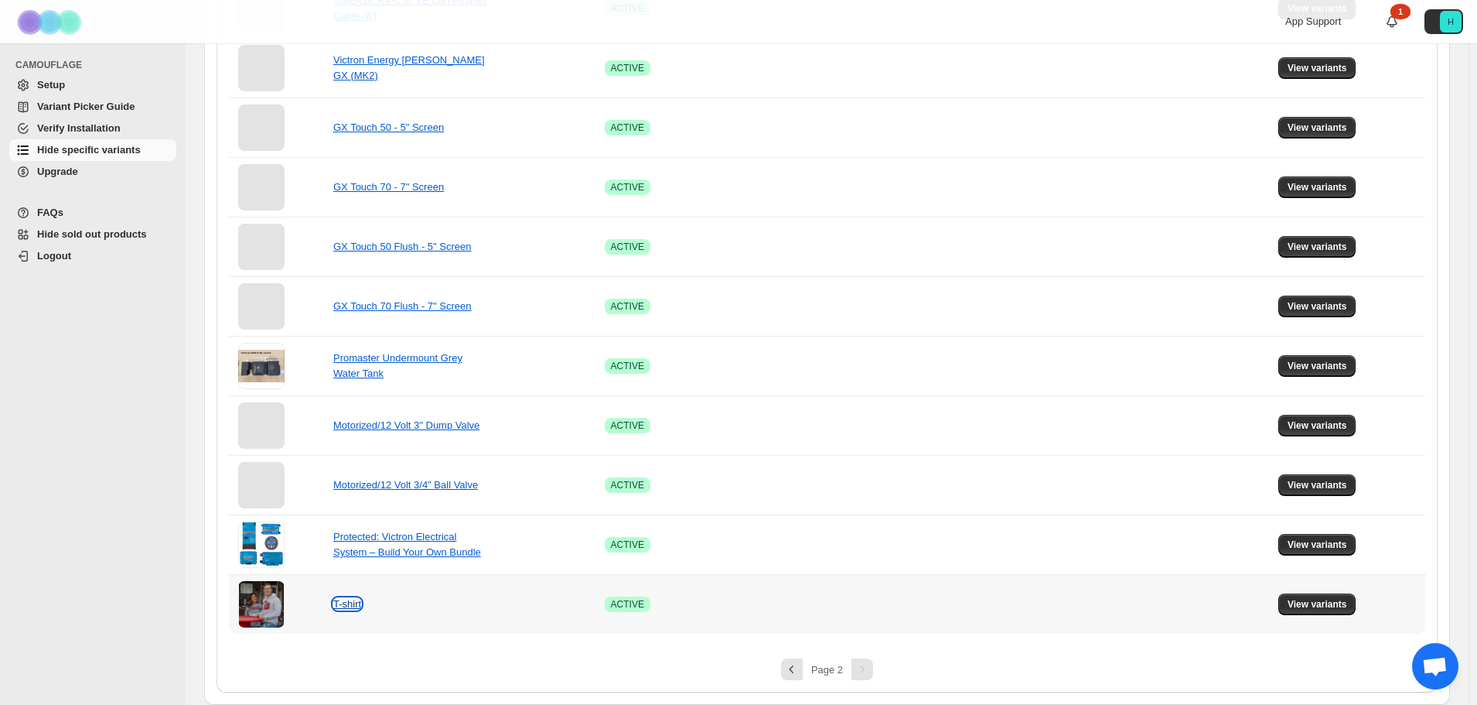
click at [346, 606] on link "T-shirt" at bounding box center [347, 604] width 28 height 12
click at [1337, 607] on span "View variants" at bounding box center [1318, 604] width 60 height 12
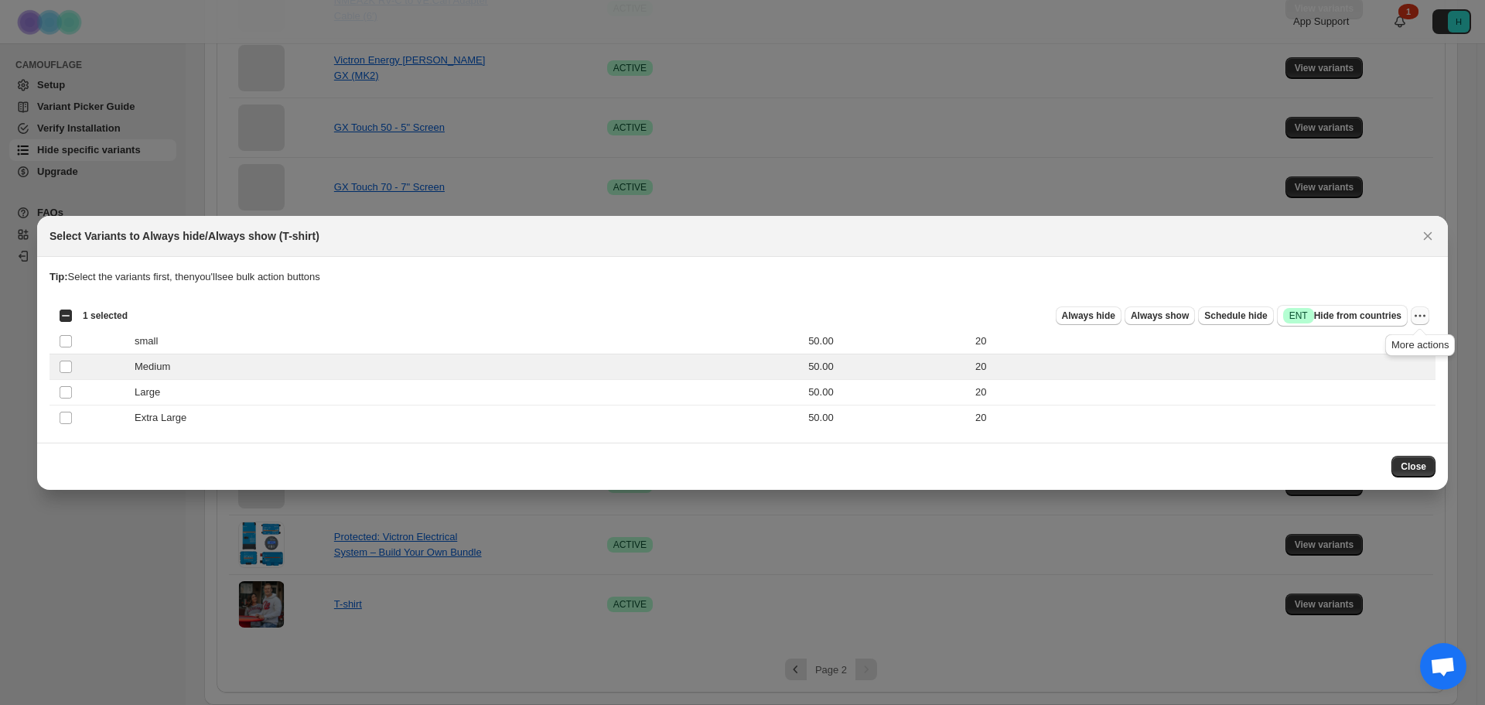
click at [1425, 316] on icon "More actions" at bounding box center [1420, 315] width 15 height 15
click at [1092, 313] on span "Always hide" at bounding box center [1088, 315] width 53 height 12
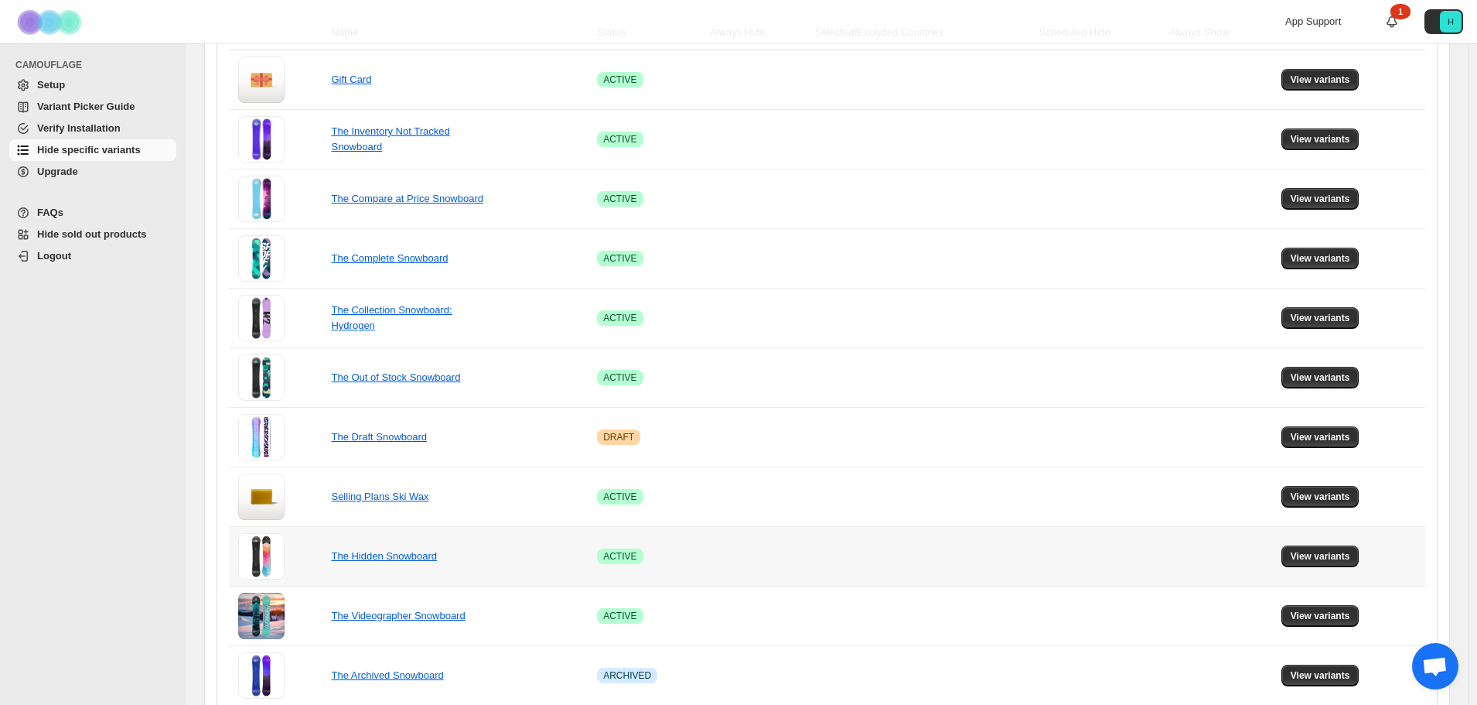
scroll to position [0, 0]
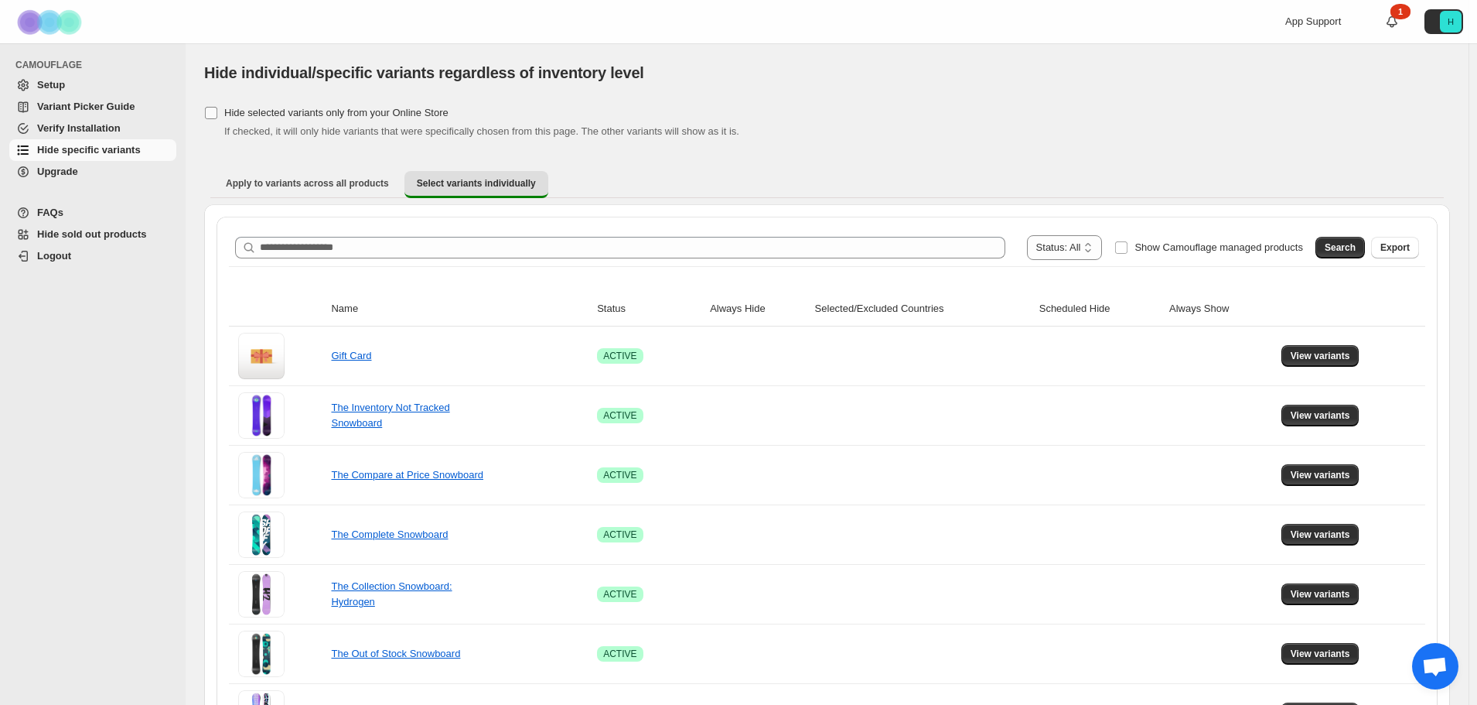
click at [287, 114] on span "Hide selected variants only from your Online Store" at bounding box center [336, 113] width 224 height 12
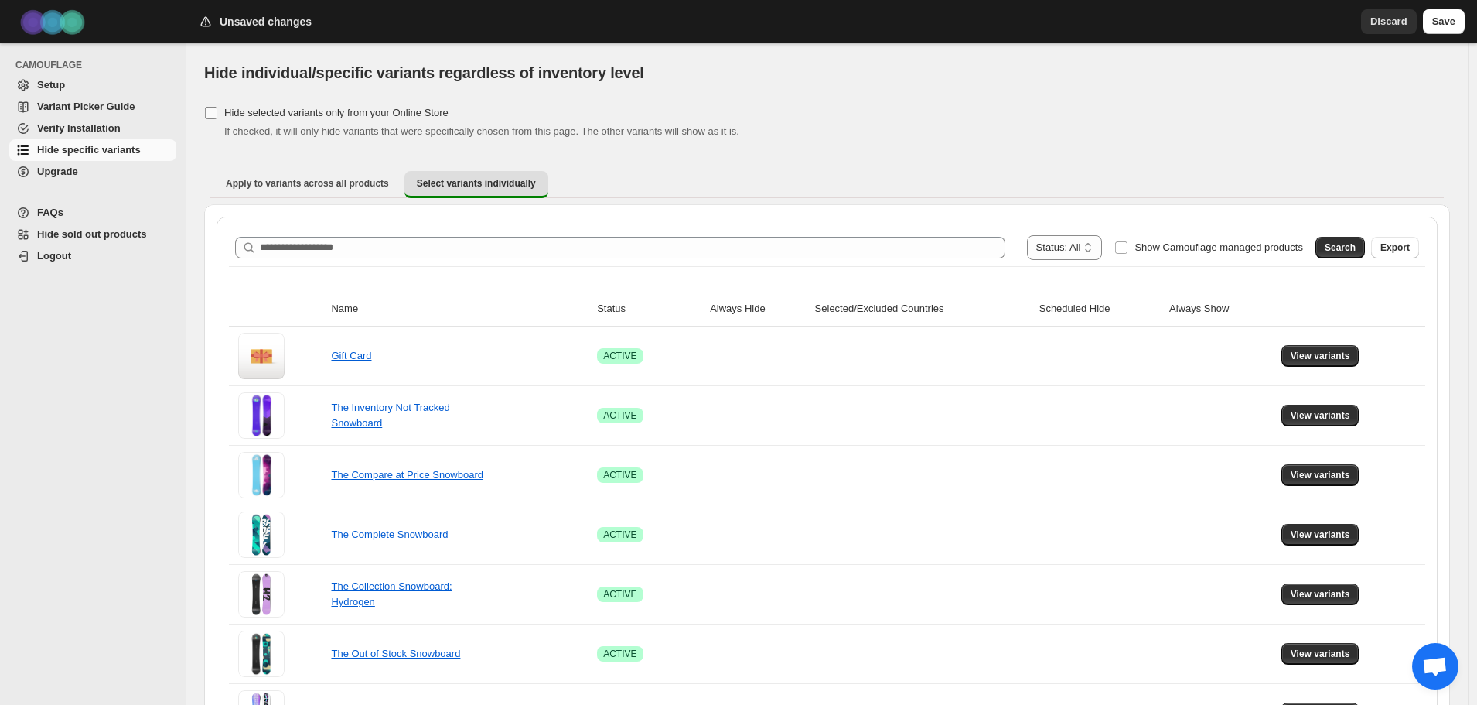
click at [287, 114] on span "Hide selected variants only from your Online Store" at bounding box center [336, 113] width 224 height 12
click at [94, 128] on span "Verify Installation" at bounding box center [79, 128] width 84 height 12
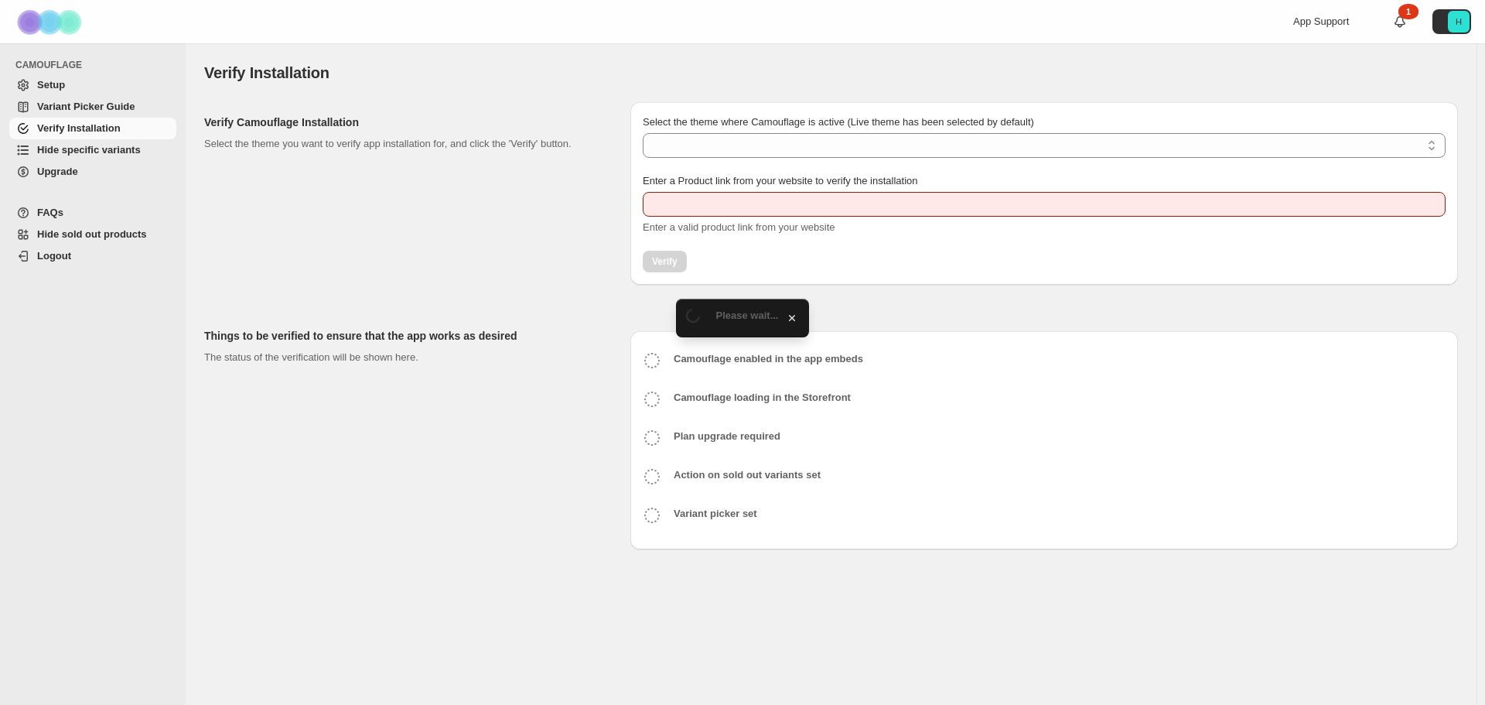
type input "**********"
select select "**********"
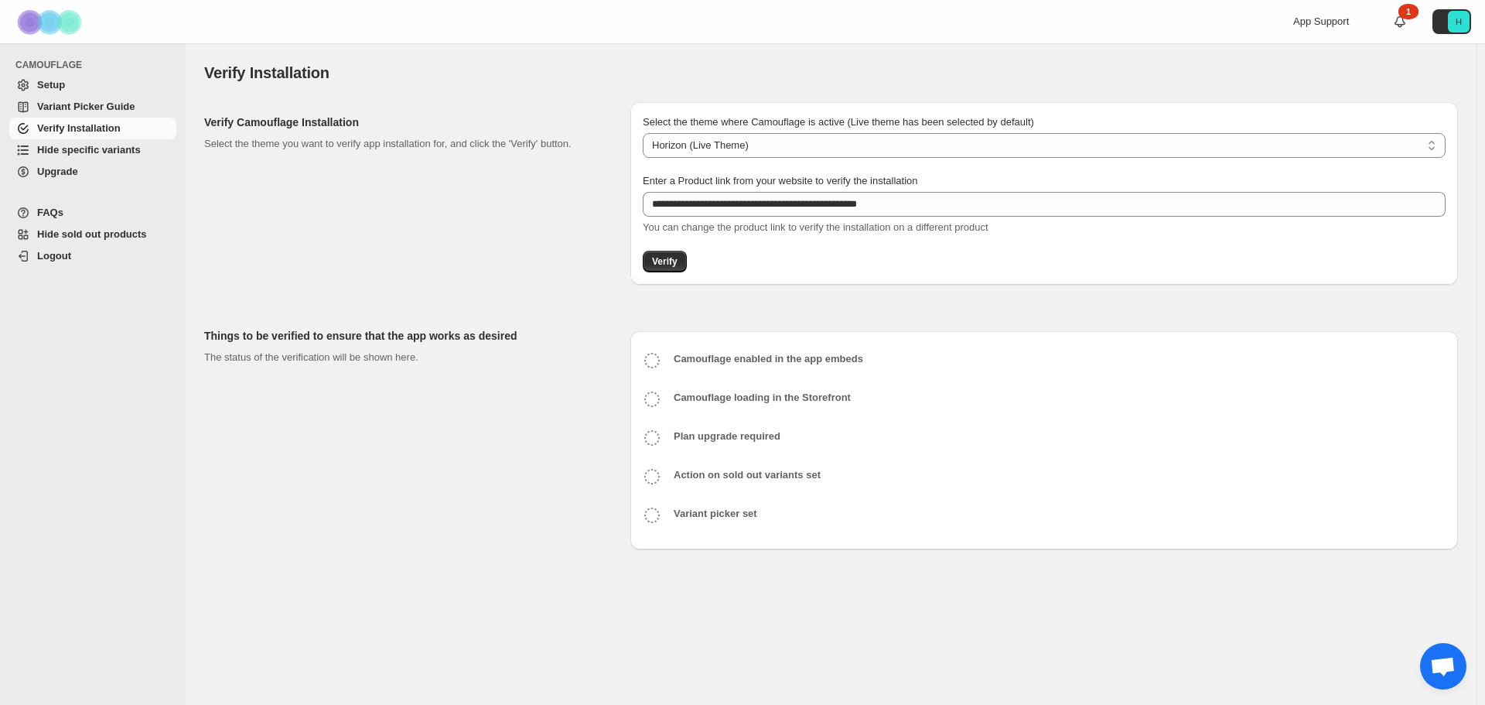
click at [100, 108] on span "Variant Picker Guide" at bounding box center [85, 107] width 97 height 12
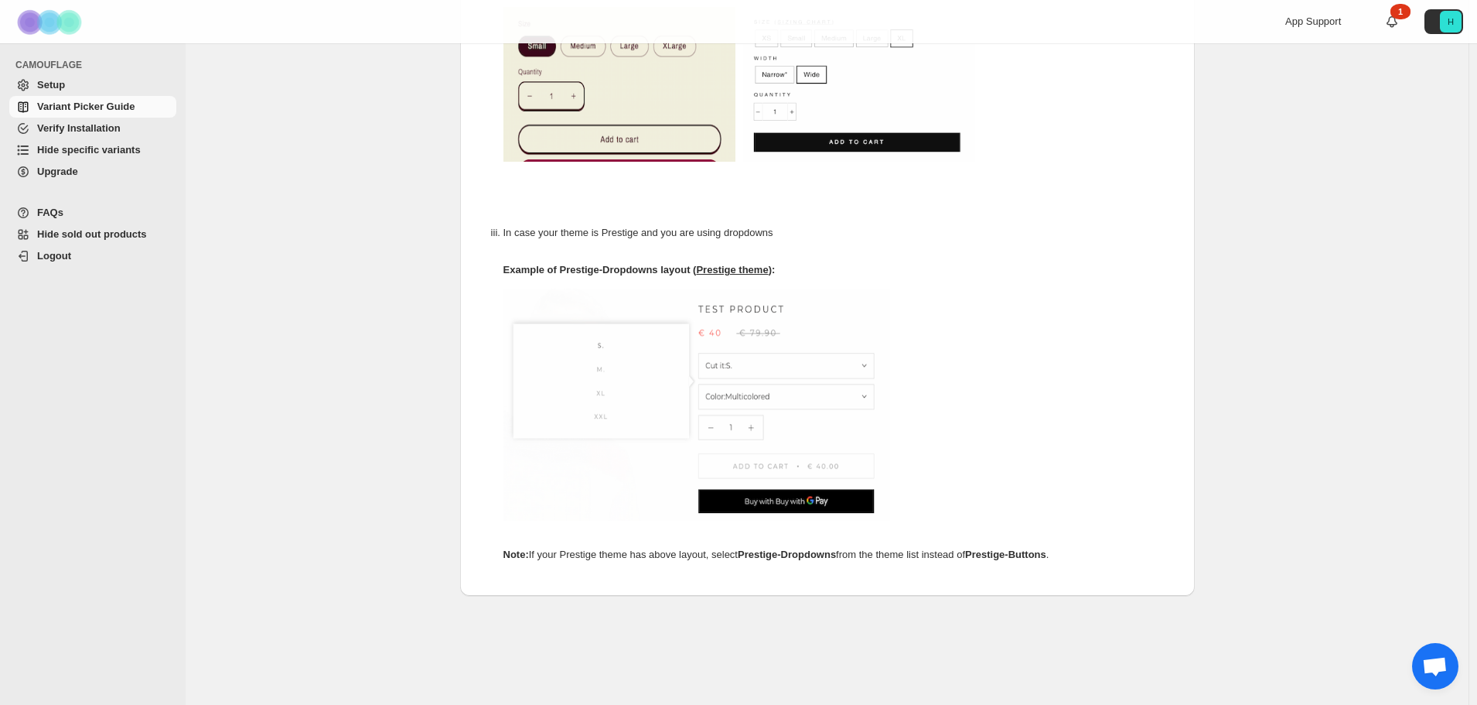
scroll to position [783, 0]
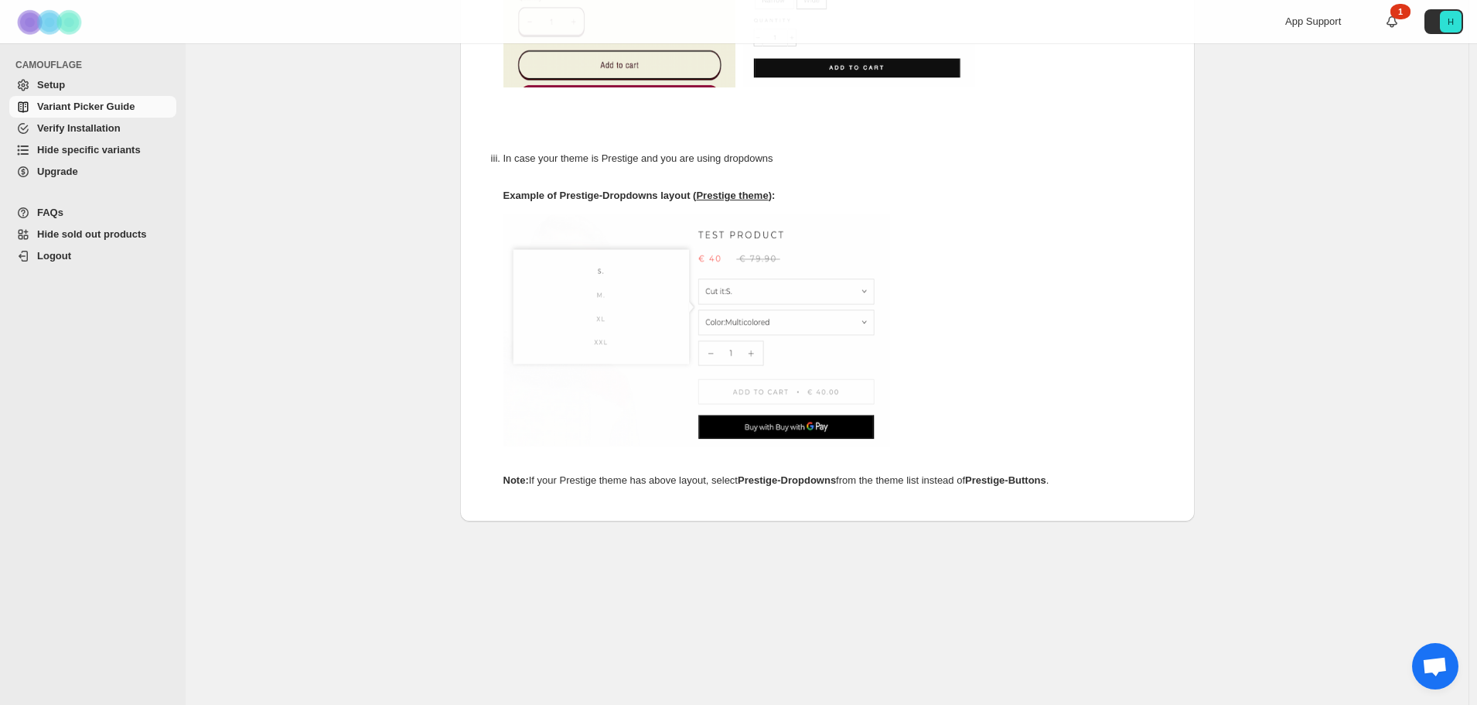
click at [1425, 659] on span "Open chat" at bounding box center [1436, 668] width 26 height 22
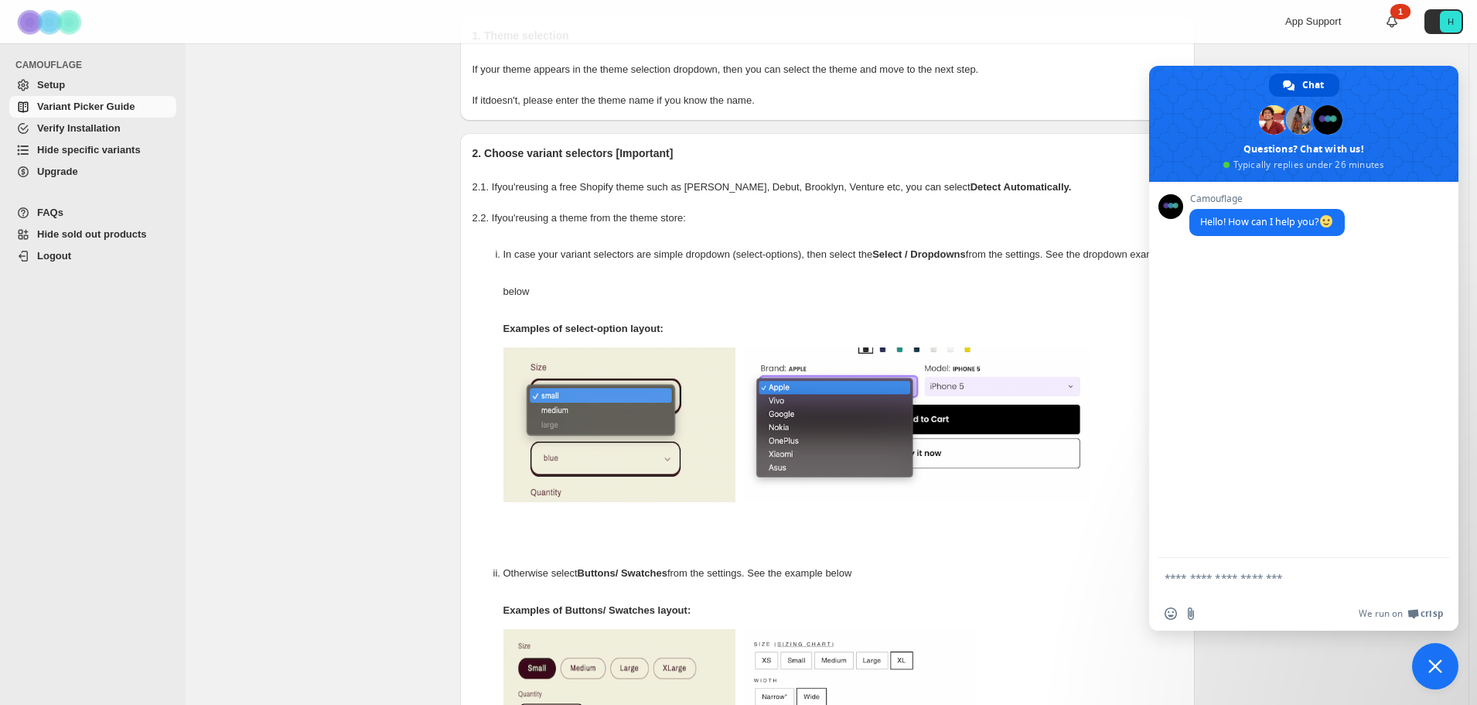
scroll to position [0, 0]
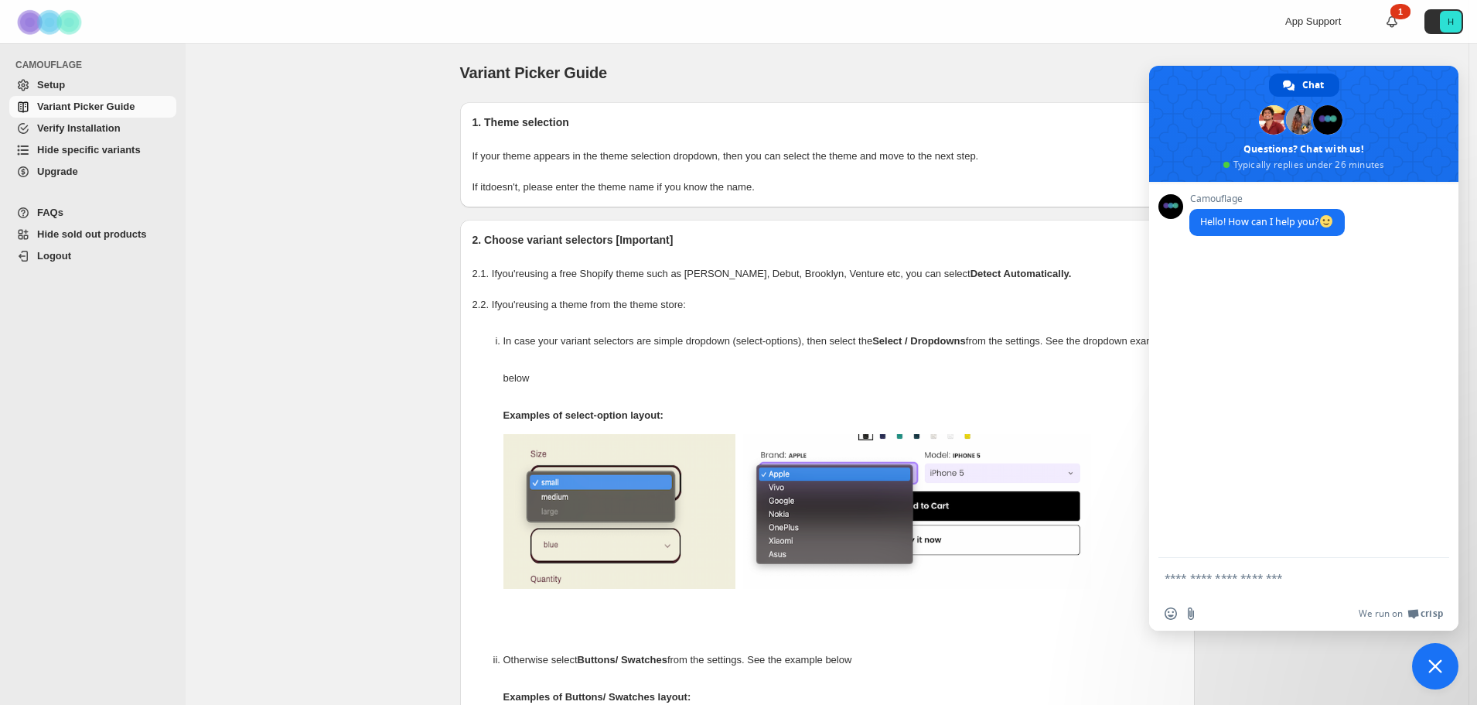
click at [1232, 596] on div "Insert an emoji Send a file We run on Crisp" at bounding box center [1304, 613] width 309 height 34
type textarea "***"
click at [1189, 579] on textarea "Compose your message..." at bounding box center [1289, 577] width 248 height 39
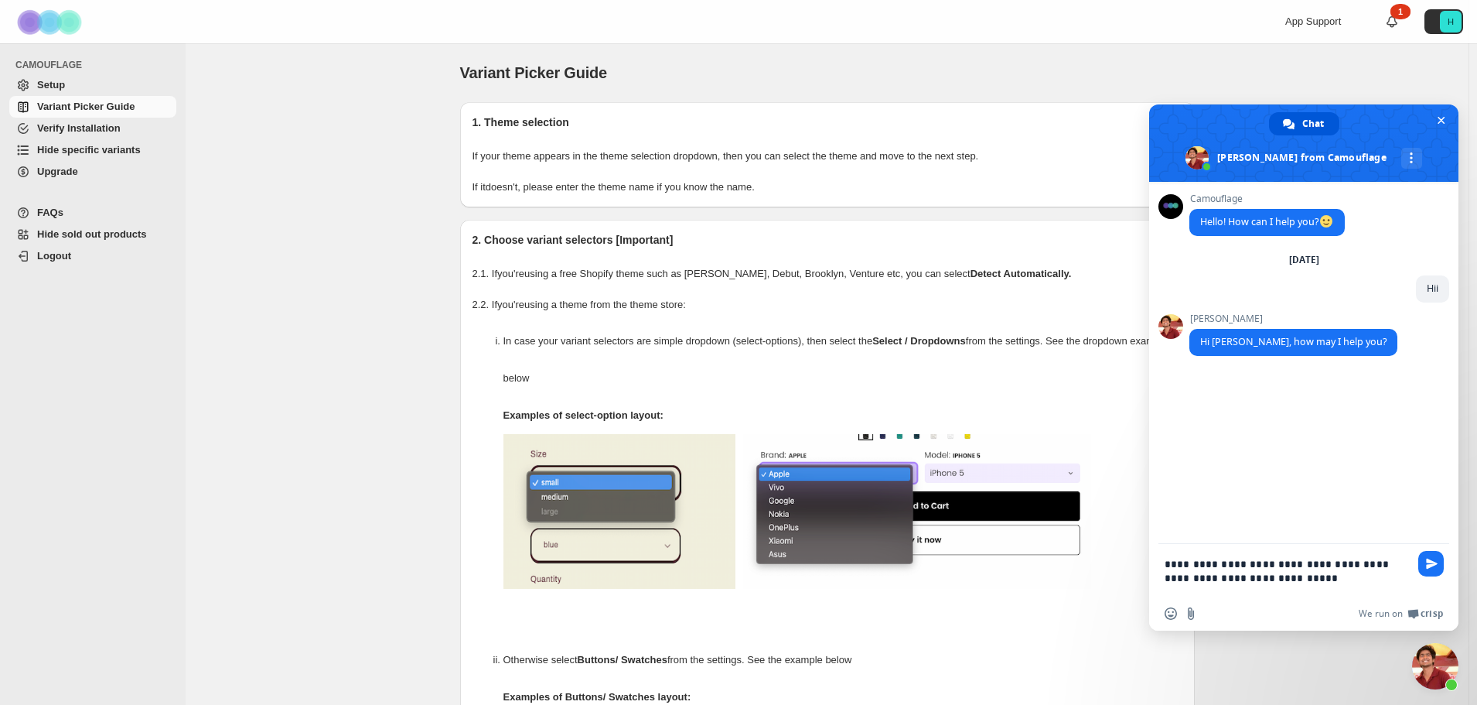
drag, startPoint x: 1266, startPoint y: 580, endPoint x: 1326, endPoint y: 581, distance: 59.6
click at [1326, 581] on textarea "**********" at bounding box center [1289, 570] width 248 height 53
click at [1328, 578] on textarea "**********" at bounding box center [1289, 570] width 248 height 53
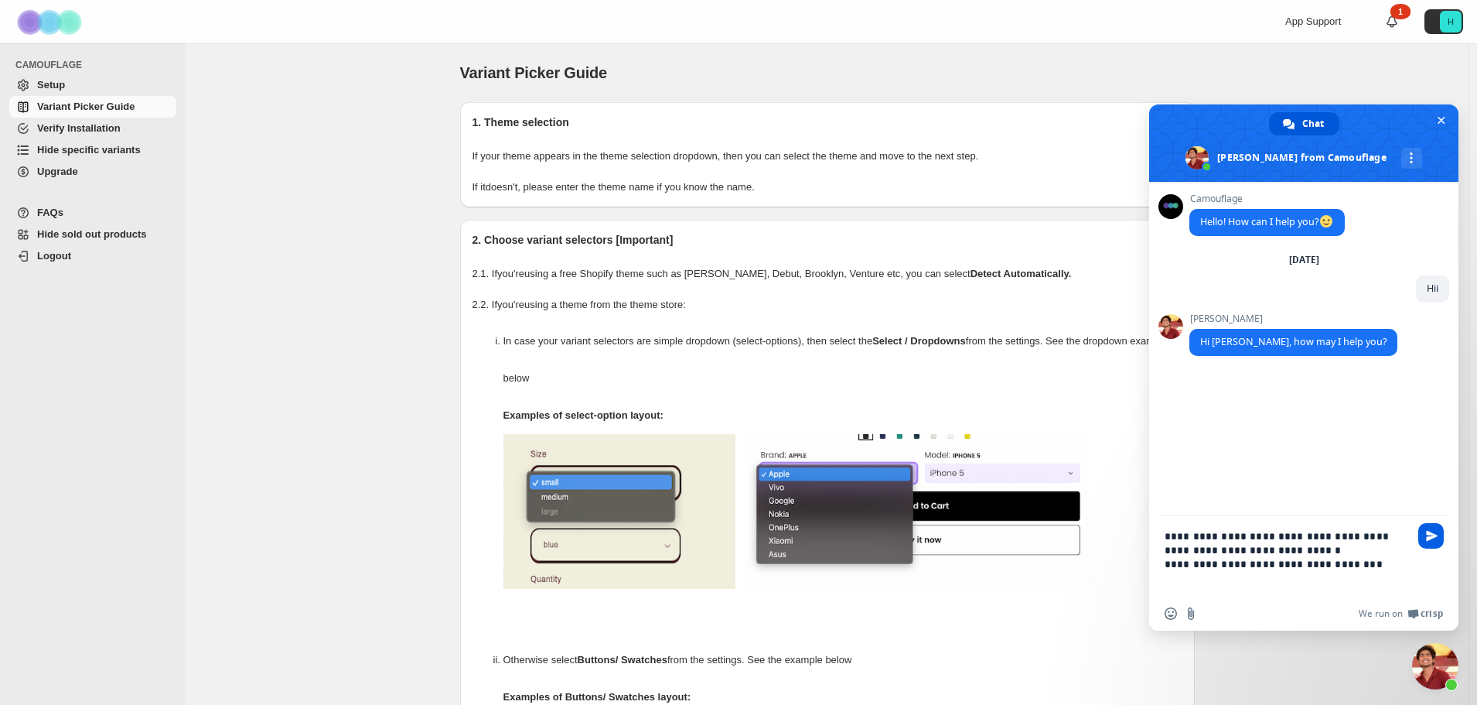
type textarea "**********"
click at [1439, 535] on span "Send" at bounding box center [1432, 536] width 26 height 26
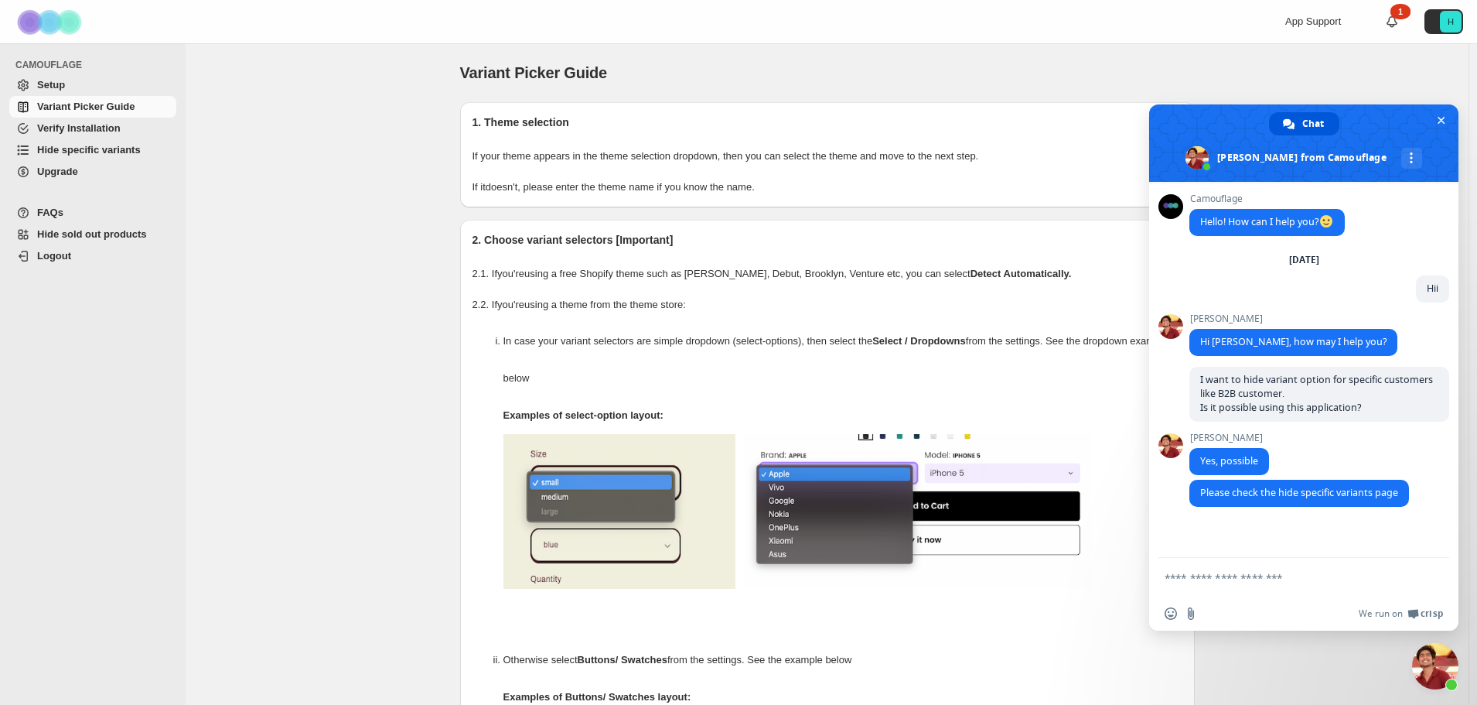
click at [73, 232] on span "Hide sold out products" at bounding box center [92, 234] width 110 height 12
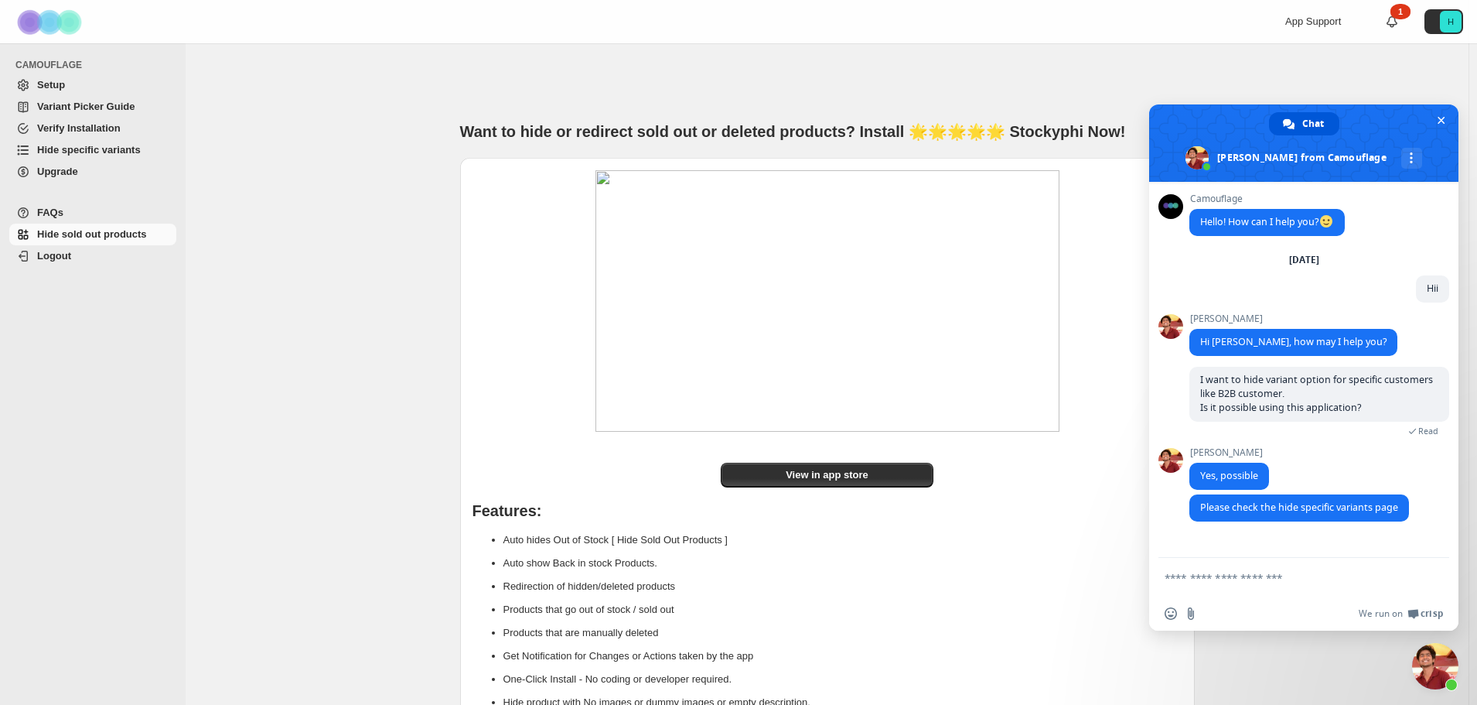
click at [100, 144] on span "Hide specific variants" at bounding box center [89, 150] width 104 height 12
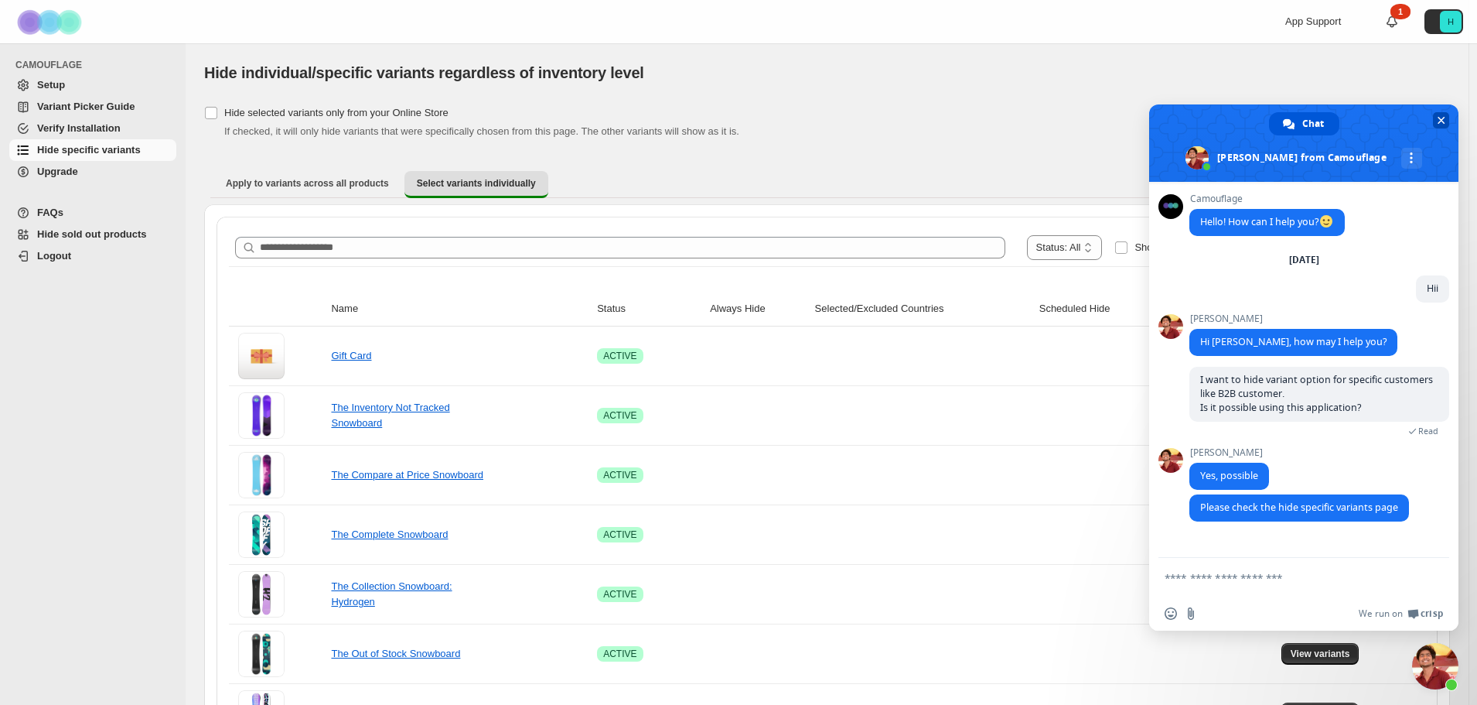
click at [1443, 119] on span "Close chat" at bounding box center [1442, 120] width 8 height 10
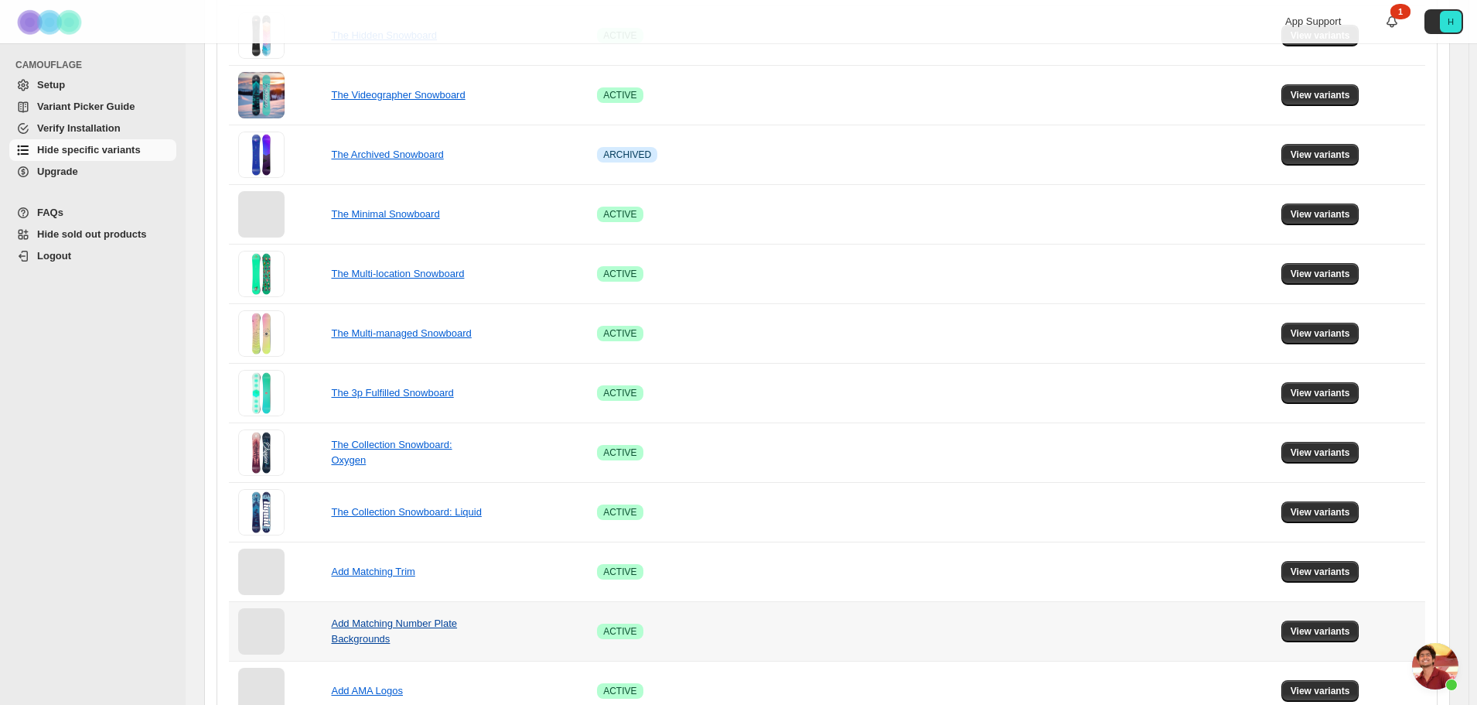
scroll to position [883, 0]
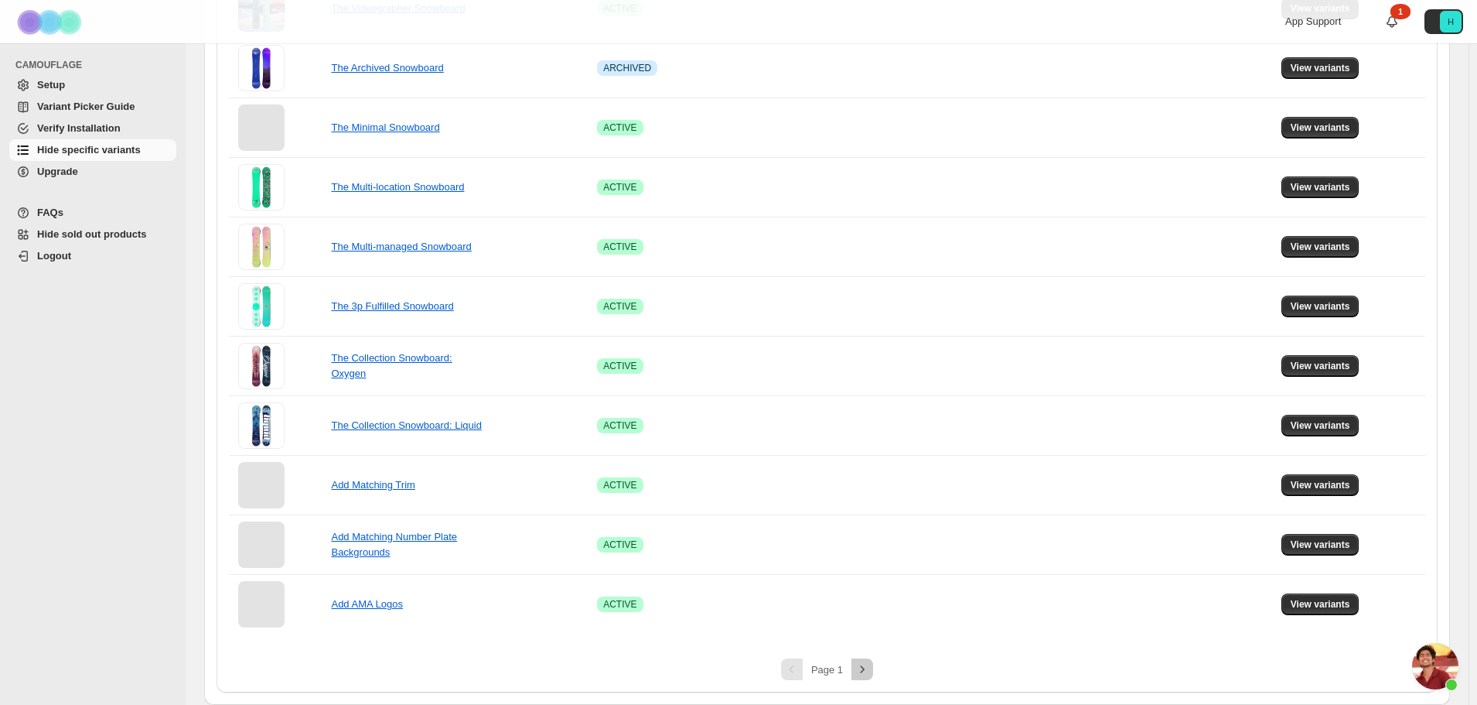
click at [864, 664] on icon "Next" at bounding box center [862, 668] width 15 height 15
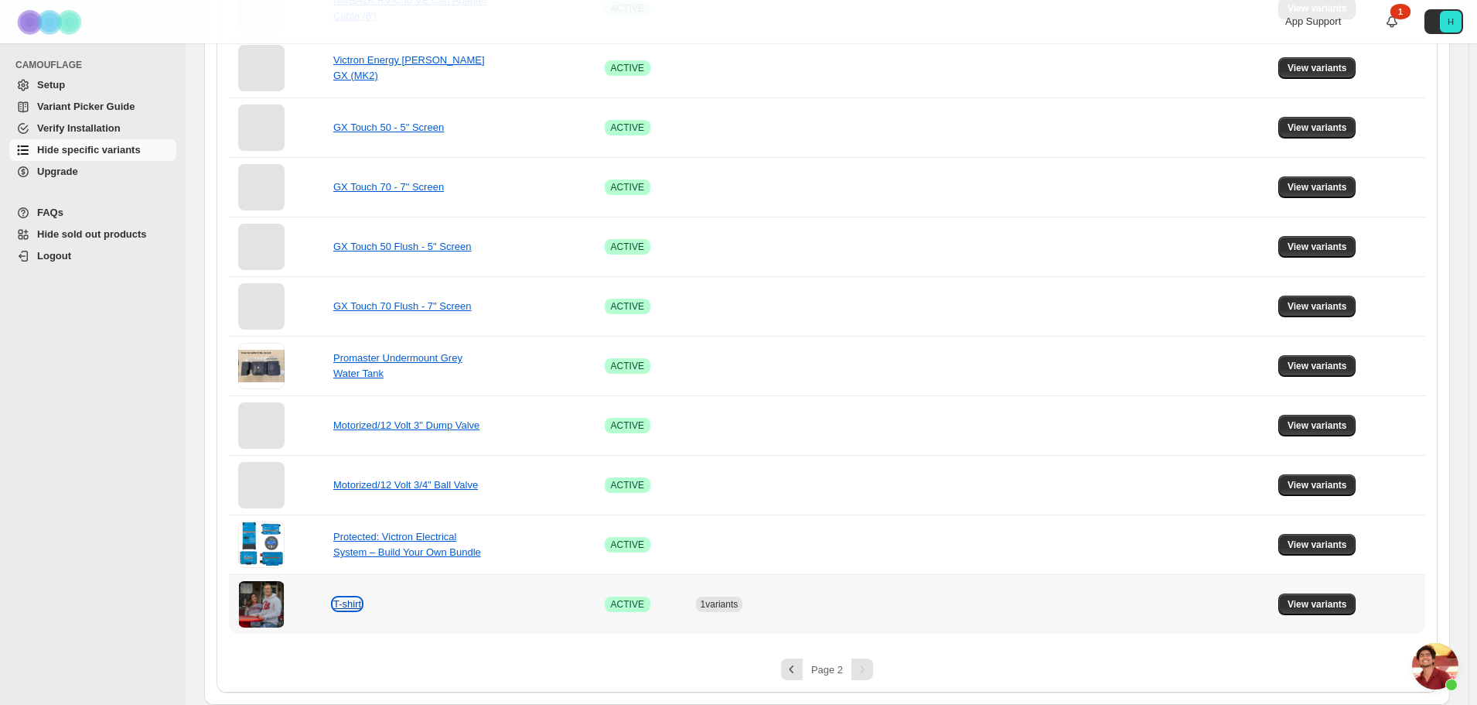
click at [352, 607] on link "T-shirt" at bounding box center [347, 604] width 28 height 12
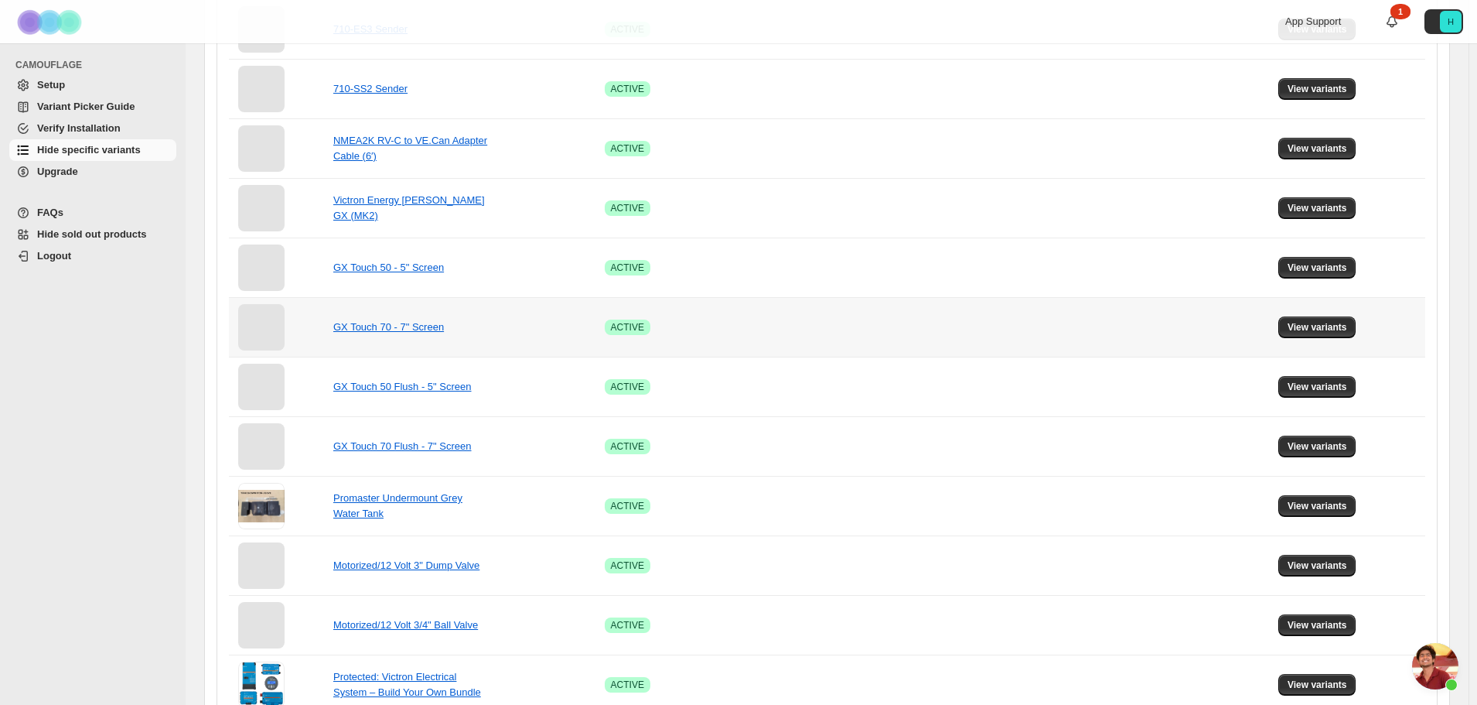
scroll to position [199, 0]
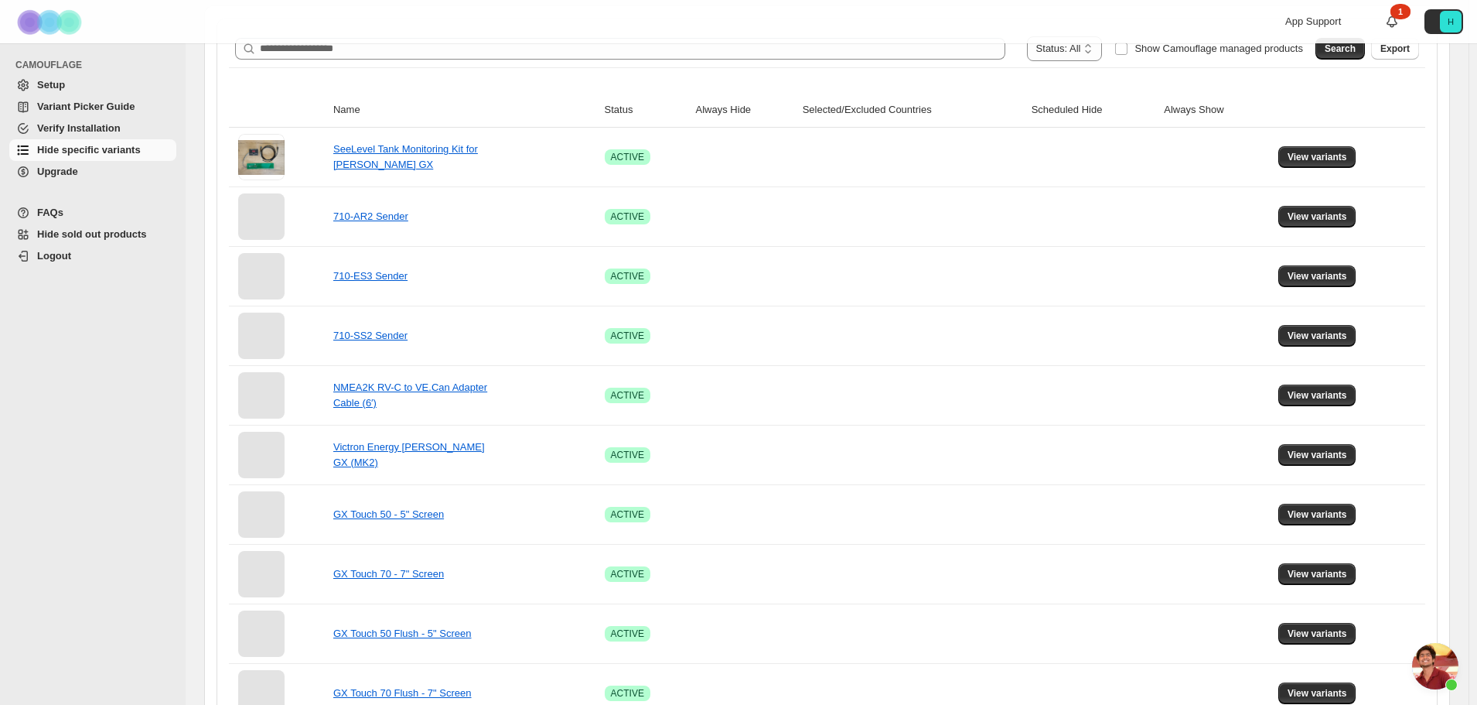
click at [1428, 661] on span "Open chat" at bounding box center [1436, 666] width 46 height 46
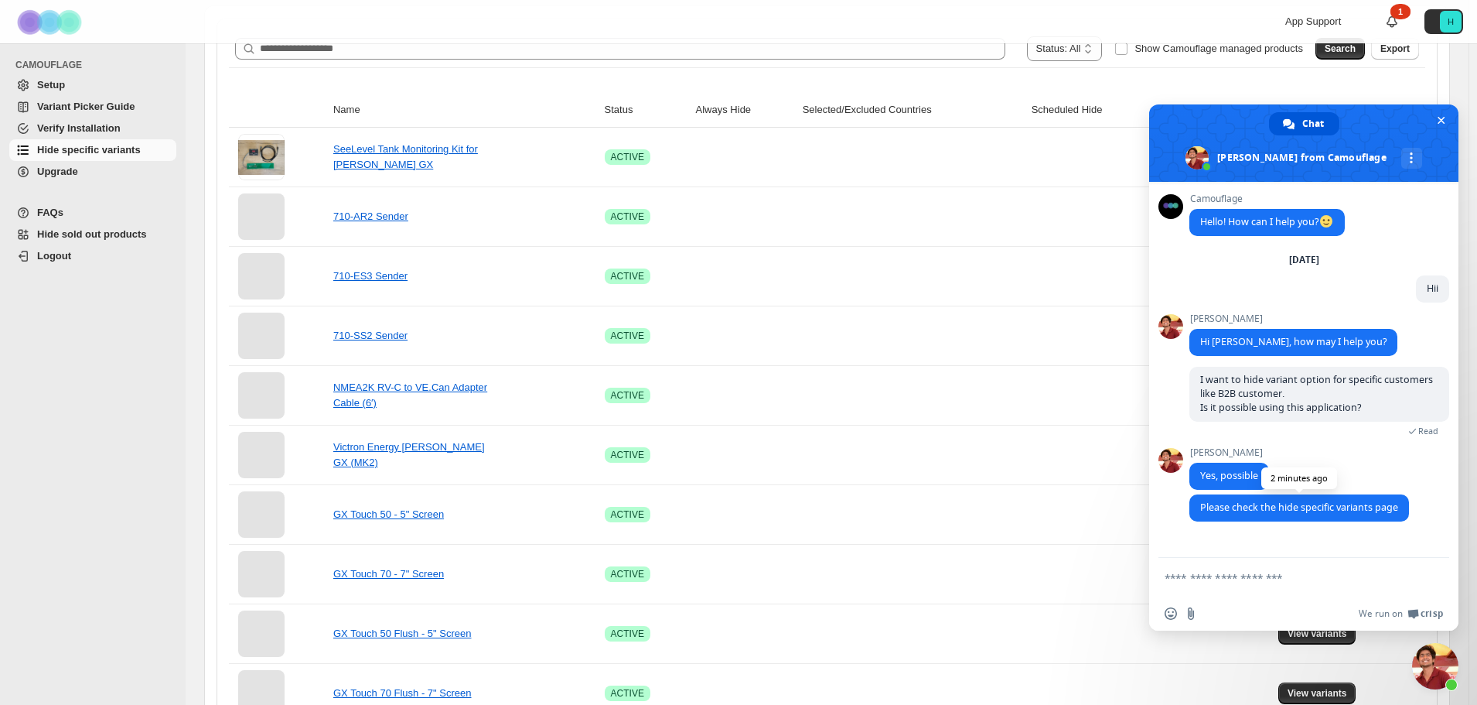
click at [1262, 504] on span "Please check the hide specific variants page" at bounding box center [1300, 506] width 198 height 13
click at [1218, 391] on span "I want to hide variant option for specific customers like B2B customer. Is it p…" at bounding box center [1317, 393] width 233 height 41
drag, startPoint x: 1218, startPoint y: 391, endPoint x: 1258, endPoint y: 393, distance: 39.5
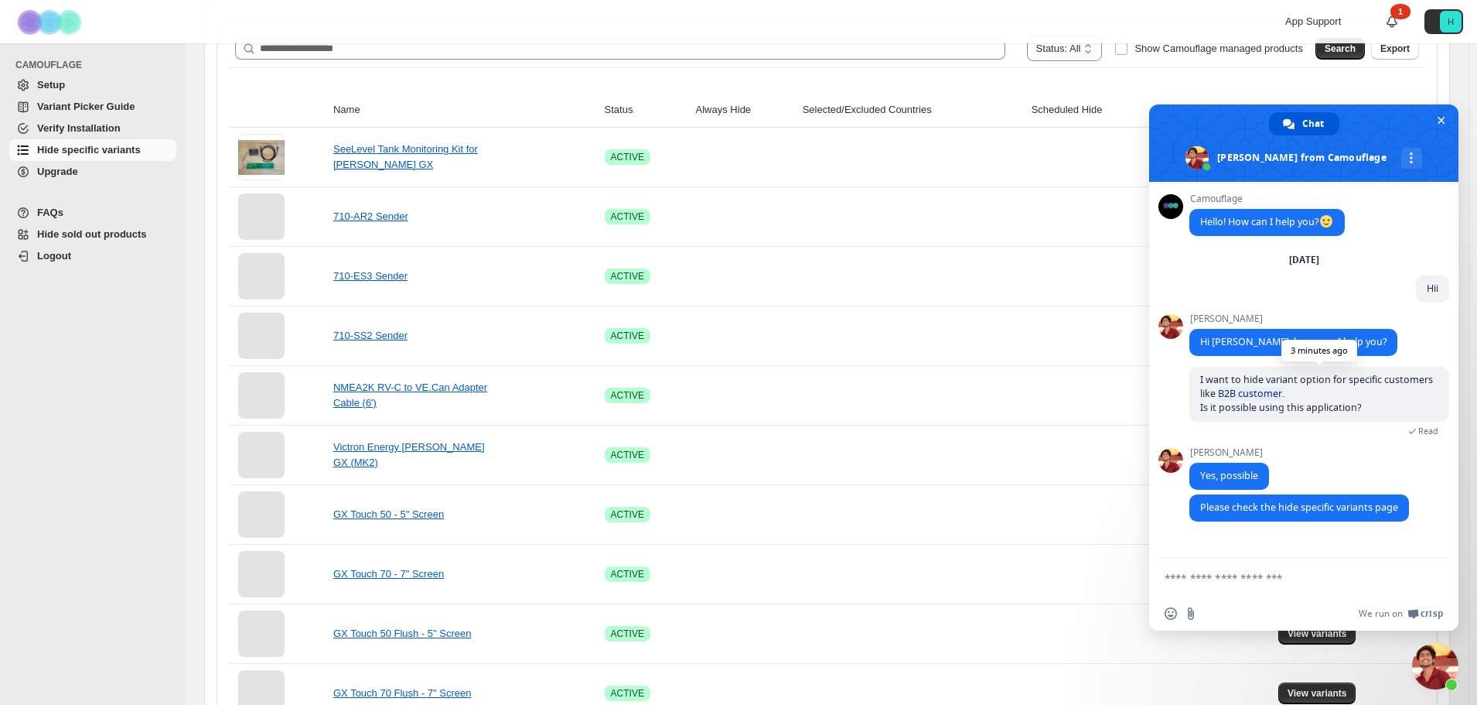
click at [1258, 393] on span "I want to hide variant option for specific customers like B2B customer. Is it p…" at bounding box center [1317, 393] width 233 height 41
click at [1221, 592] on textarea "Compose your message..." at bounding box center [1289, 577] width 248 height 39
type textarea "**********"
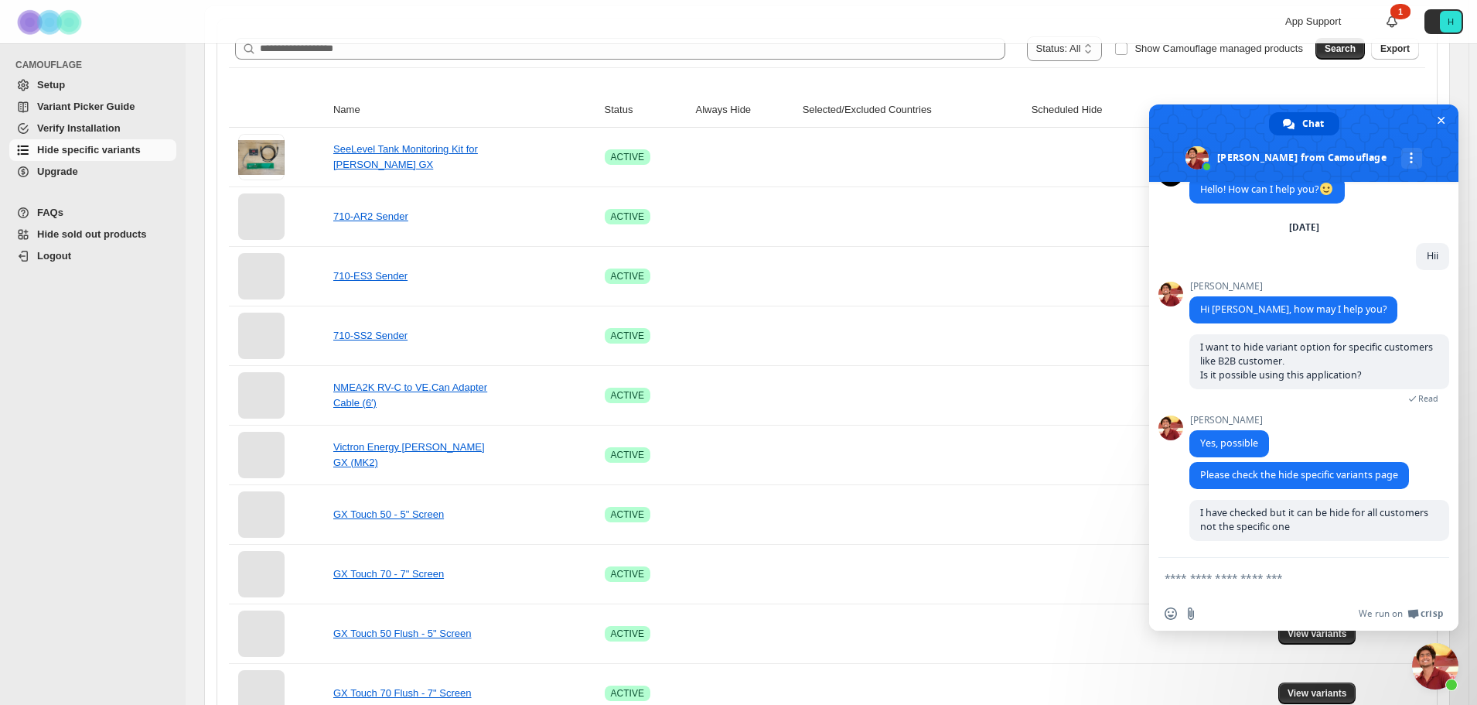
scroll to position [32, 0]
click at [61, 79] on span "Setup" at bounding box center [51, 85] width 28 height 12
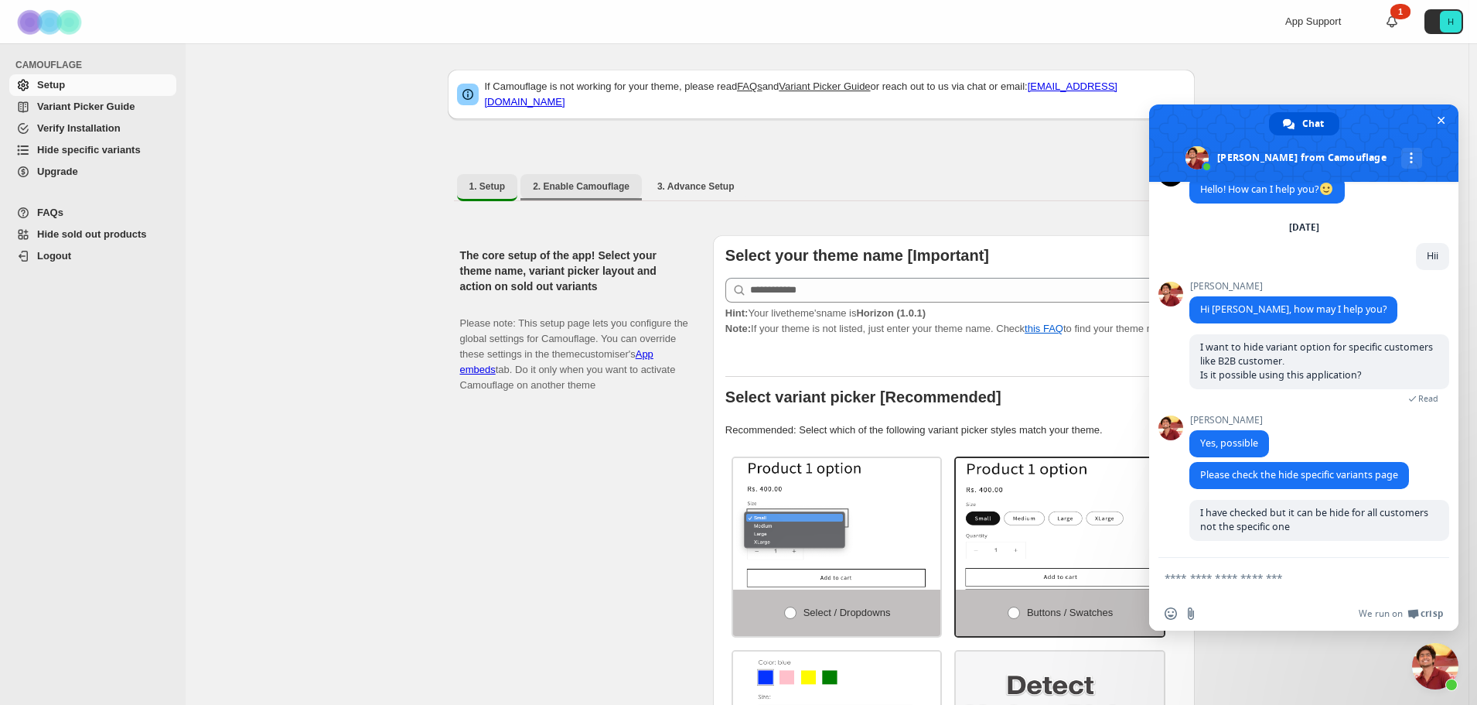
click at [576, 180] on span "2. Enable Camouflage" at bounding box center [581, 186] width 97 height 12
select select "**********"
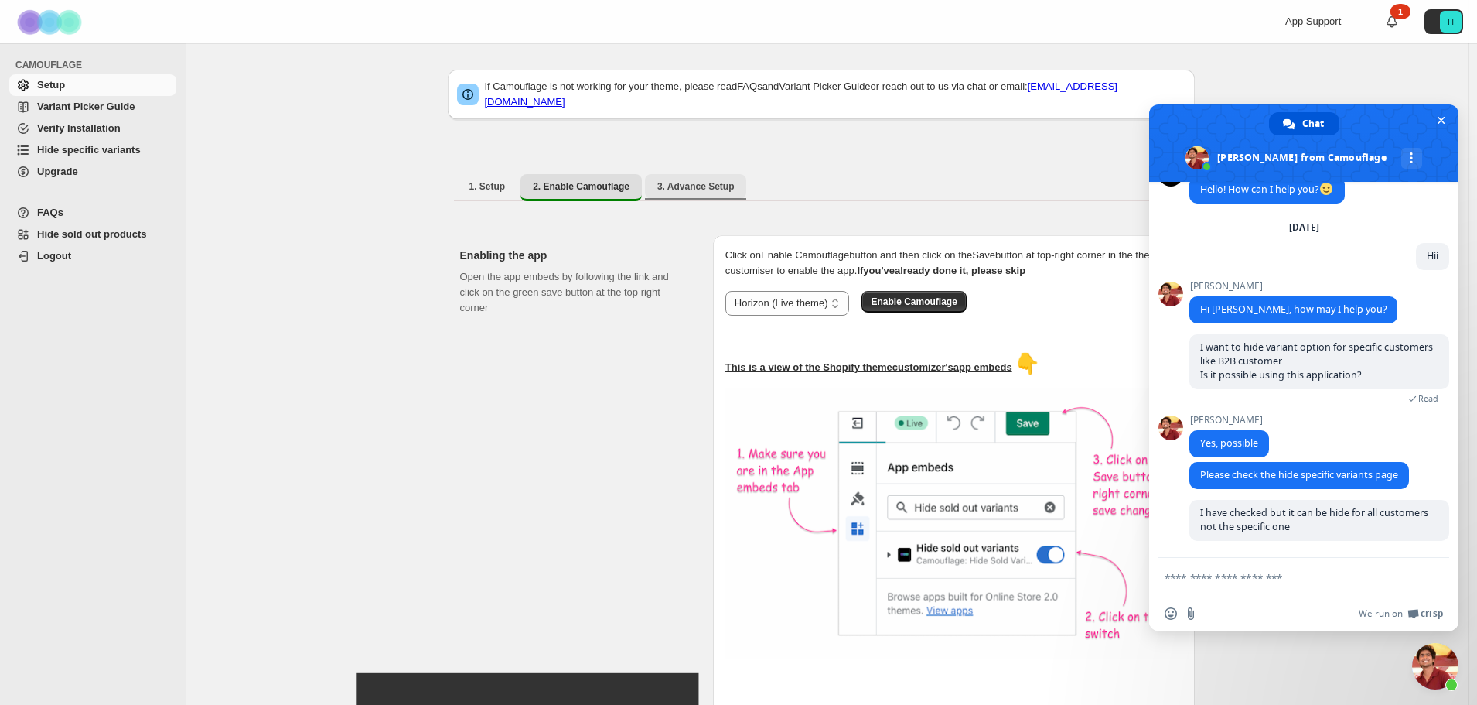
click at [696, 180] on span "3. Advance Setup" at bounding box center [696, 186] width 77 height 12
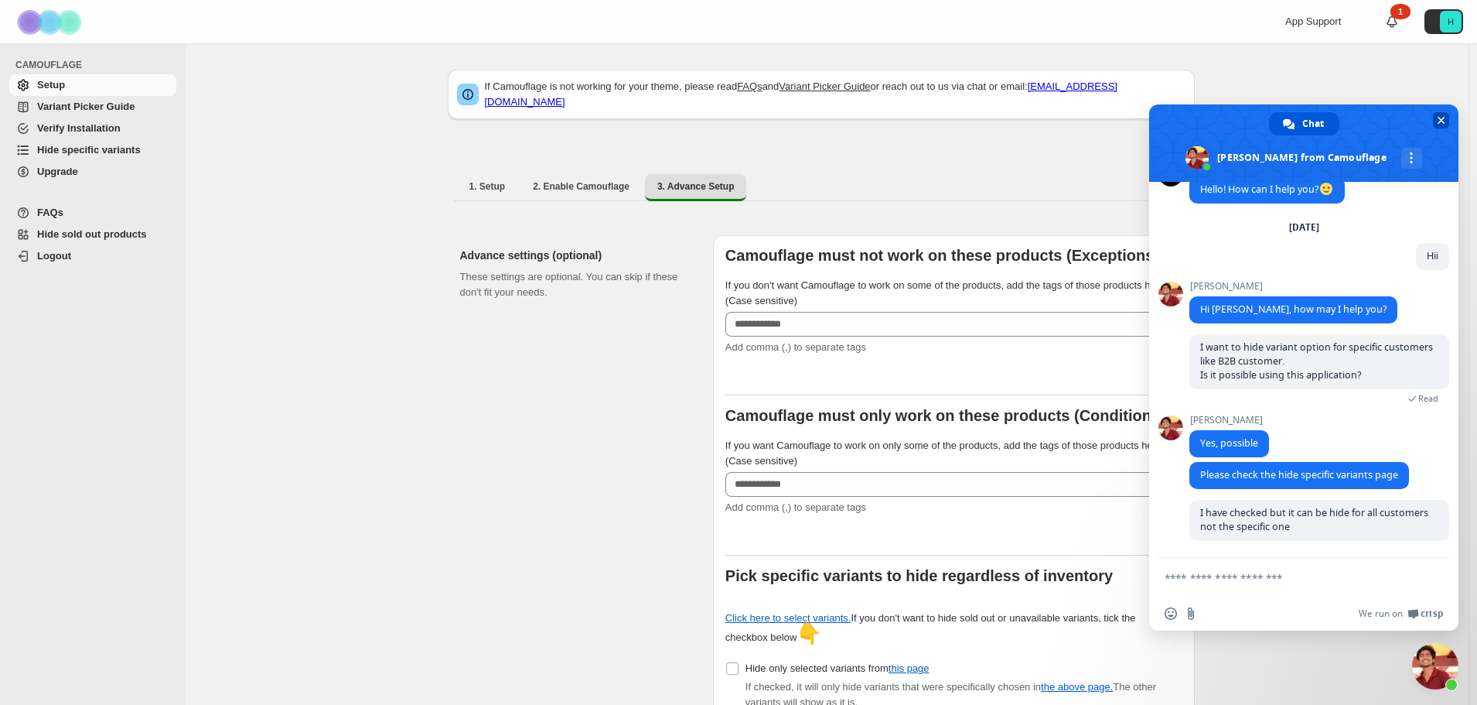
click at [1440, 117] on span "Close chat" at bounding box center [1442, 120] width 8 height 10
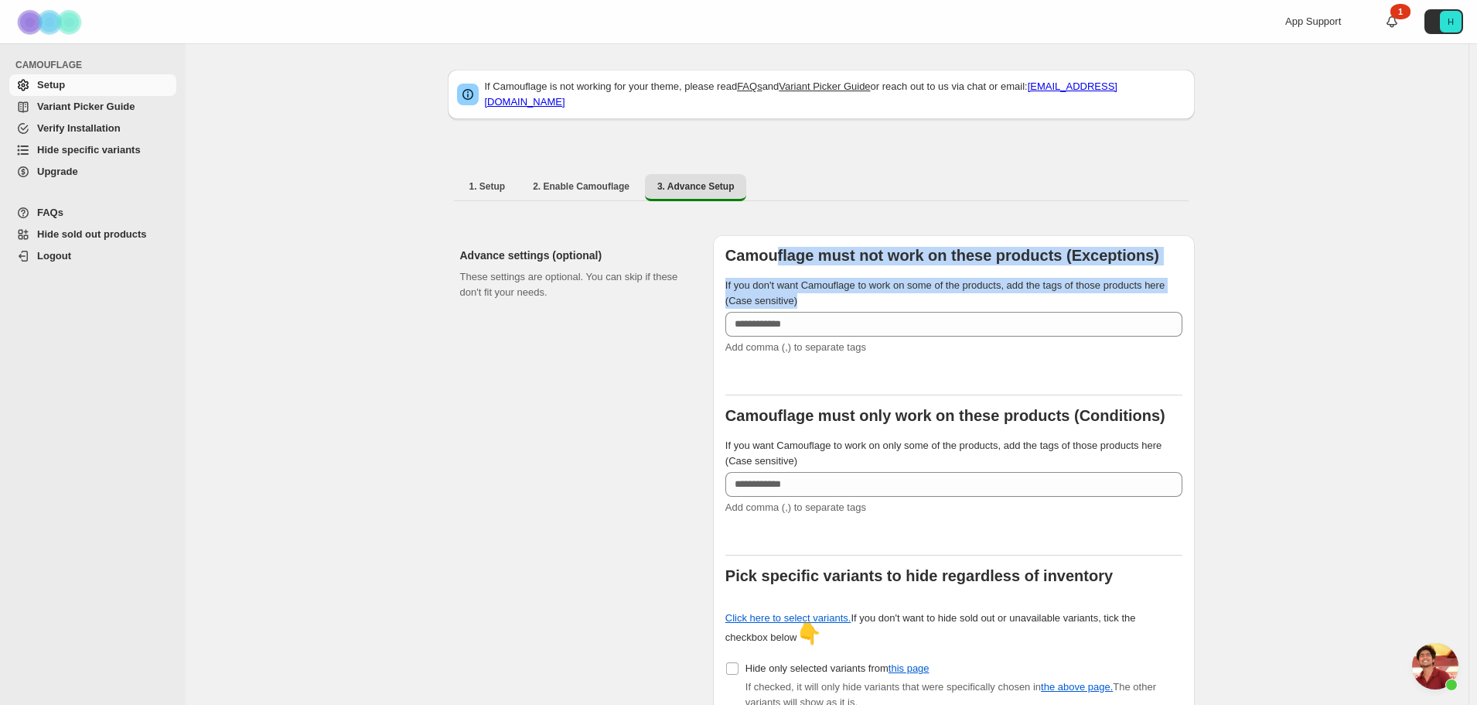
drag, startPoint x: 779, startPoint y: 238, endPoint x: 1150, endPoint y: 289, distance: 374.7
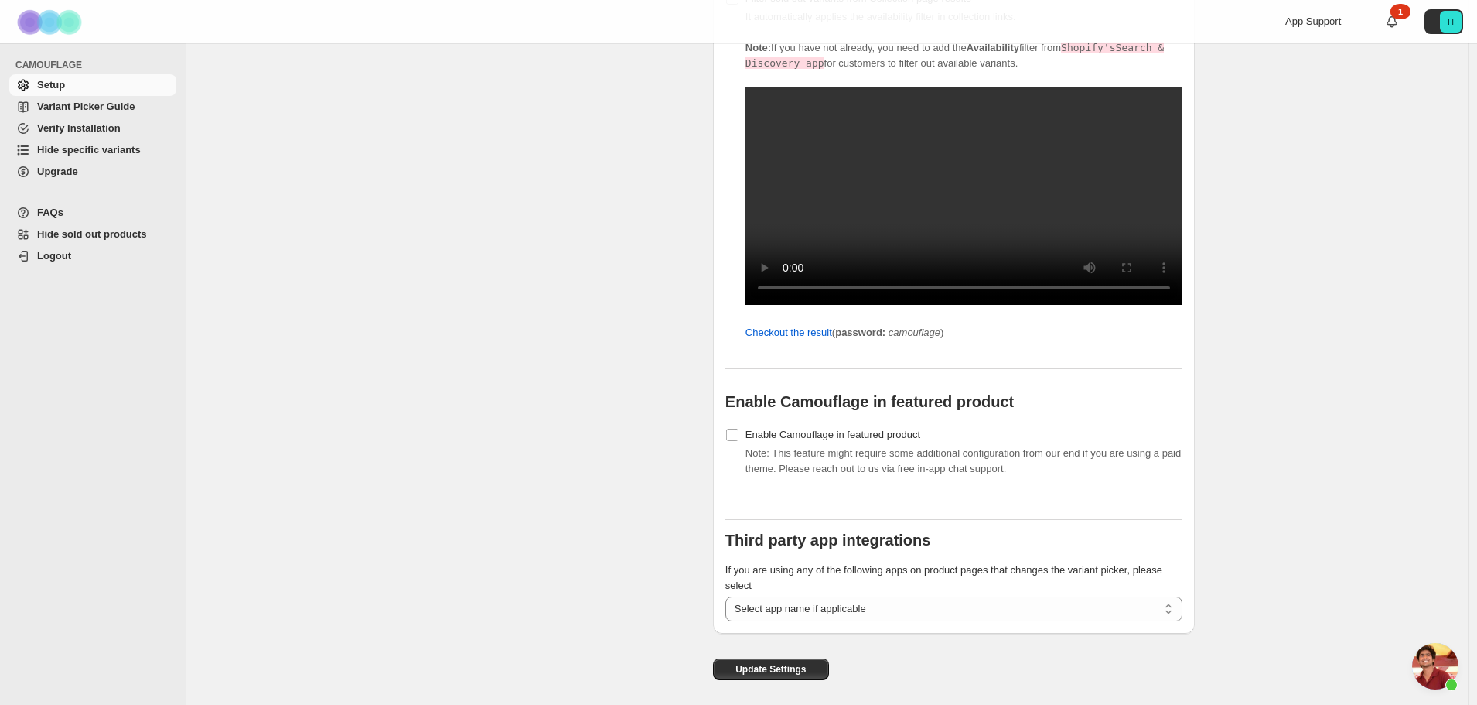
scroll to position [1105, 0]
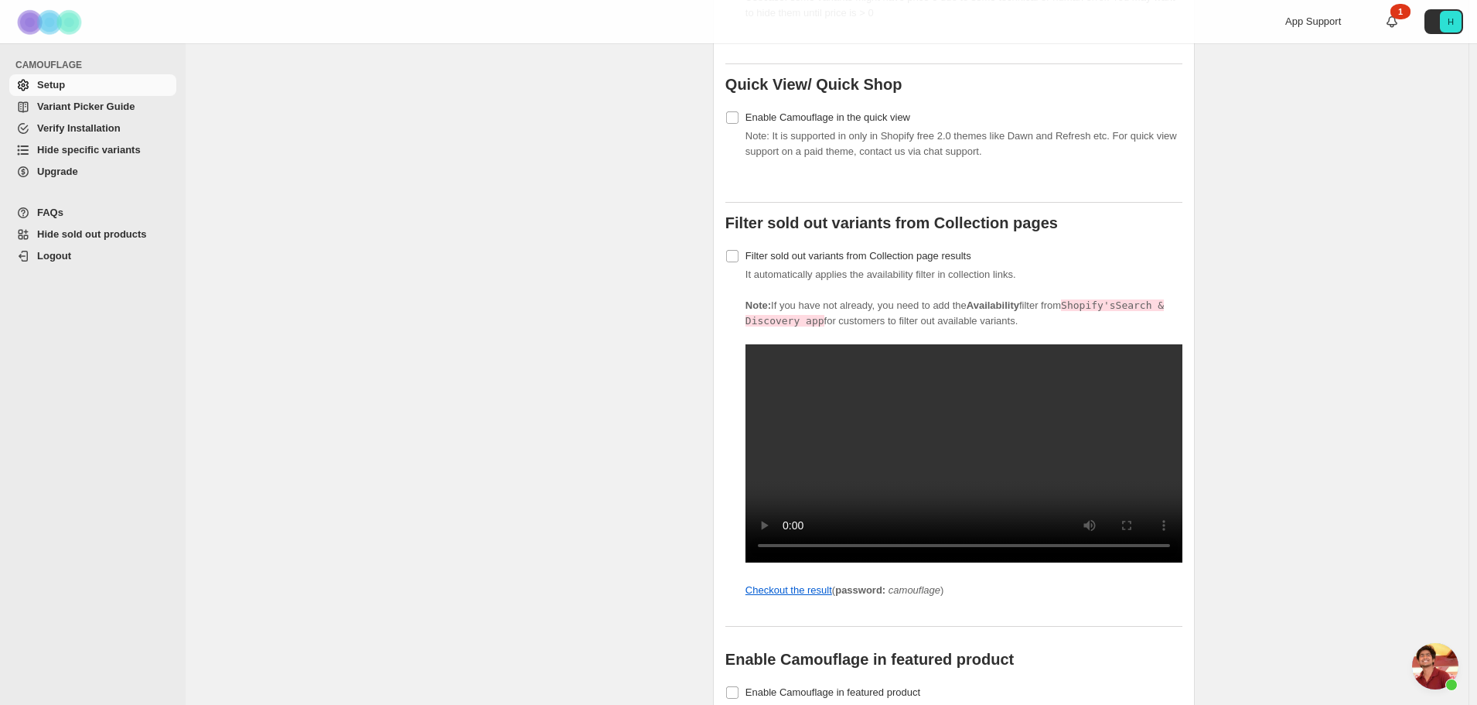
click at [74, 108] on span "Variant Picker Guide" at bounding box center [85, 107] width 97 height 12
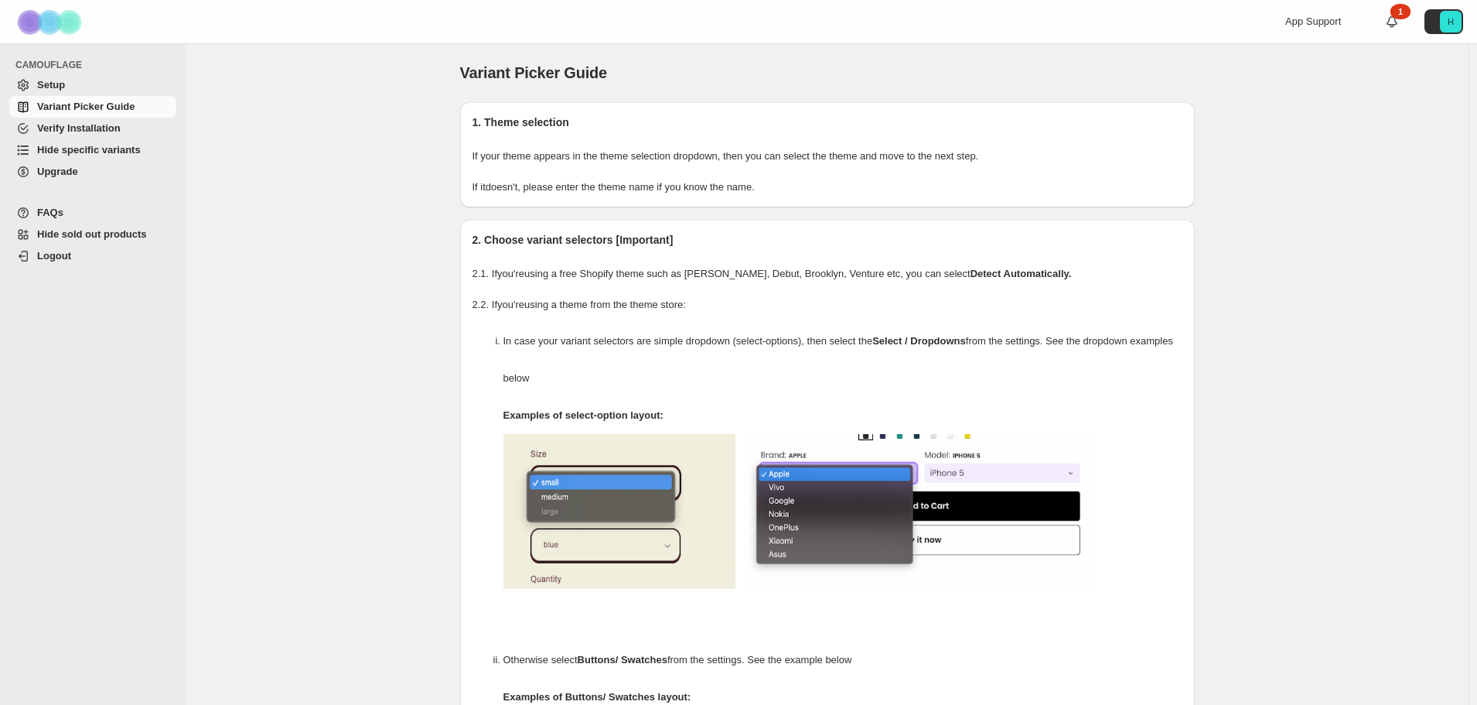
click at [76, 128] on span "Verify Installation" at bounding box center [79, 128] width 84 height 12
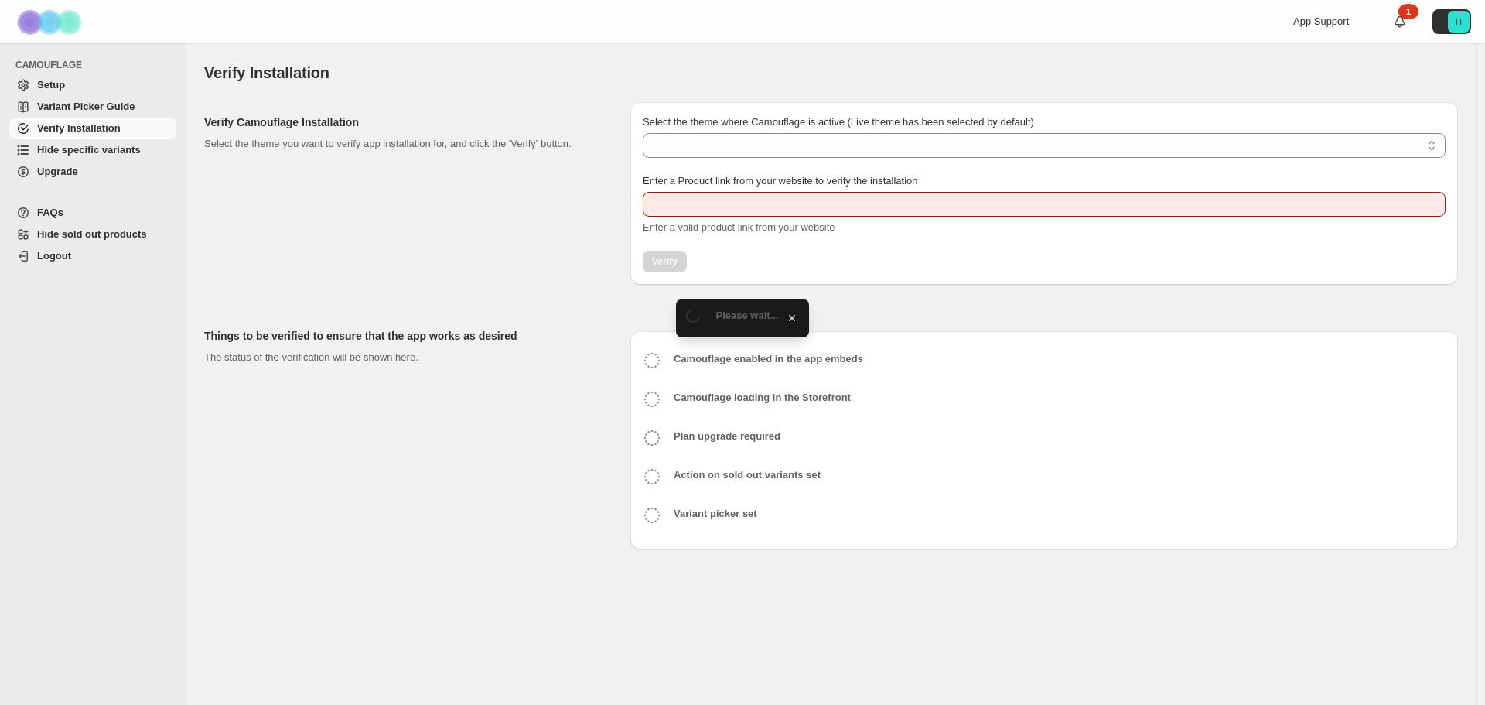
click at [72, 145] on span "Hide specific variants" at bounding box center [89, 150] width 104 height 12
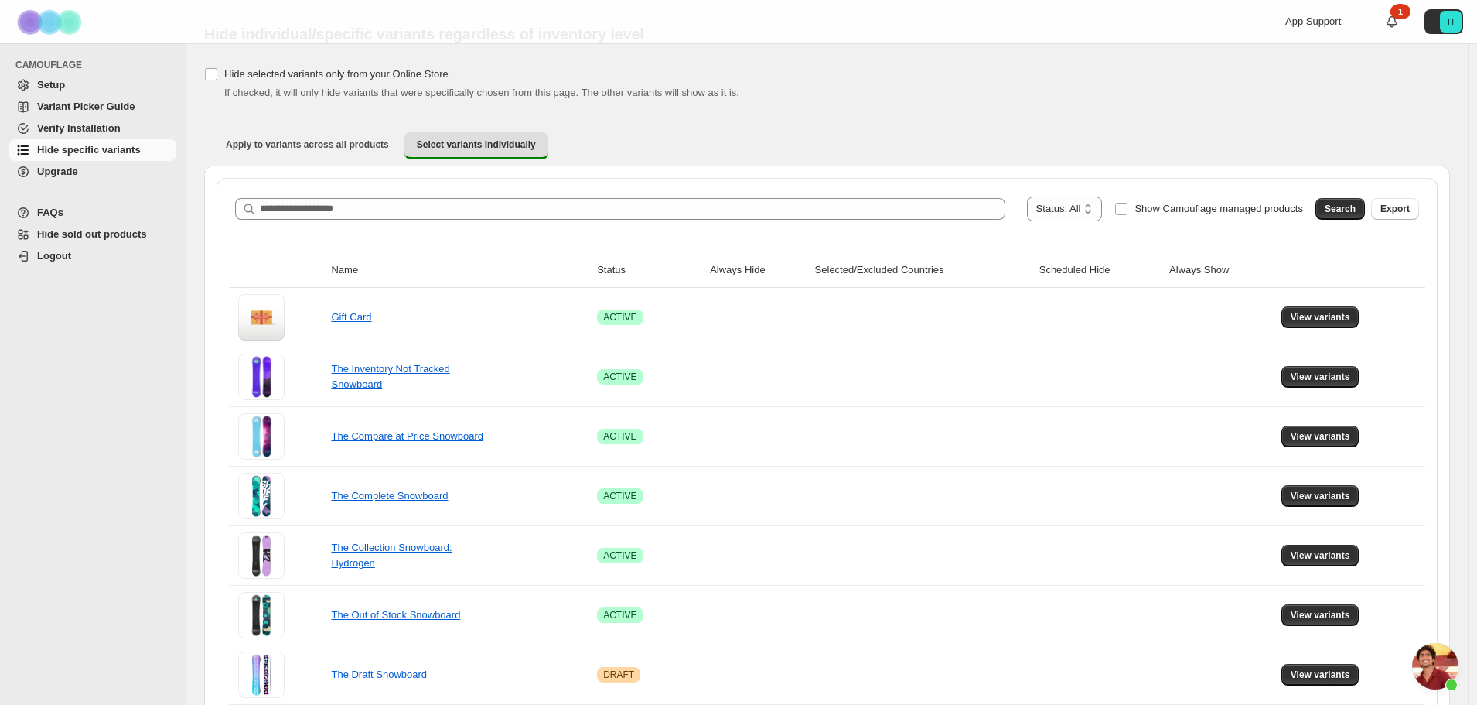
scroll to position [77, 0]
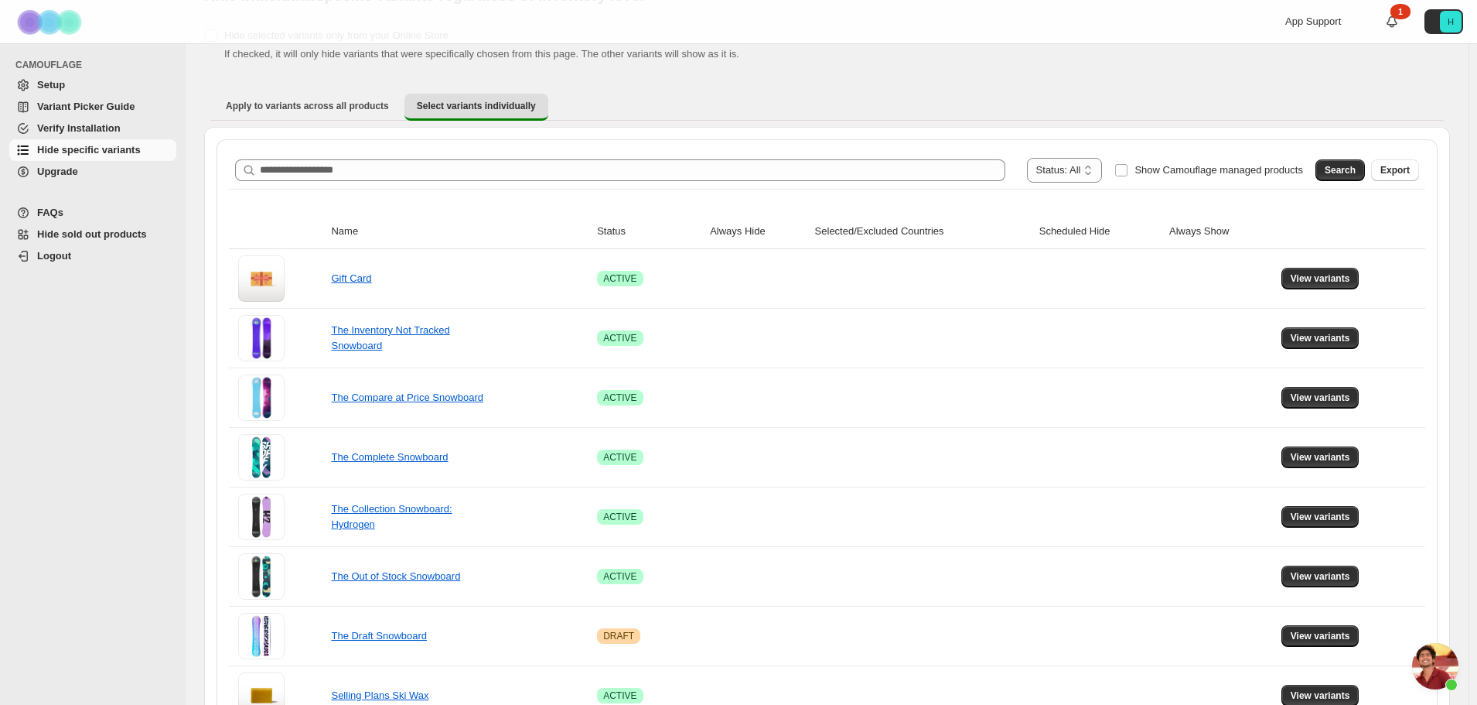
click at [1436, 675] on span "Open chat" at bounding box center [1436, 666] width 46 height 46
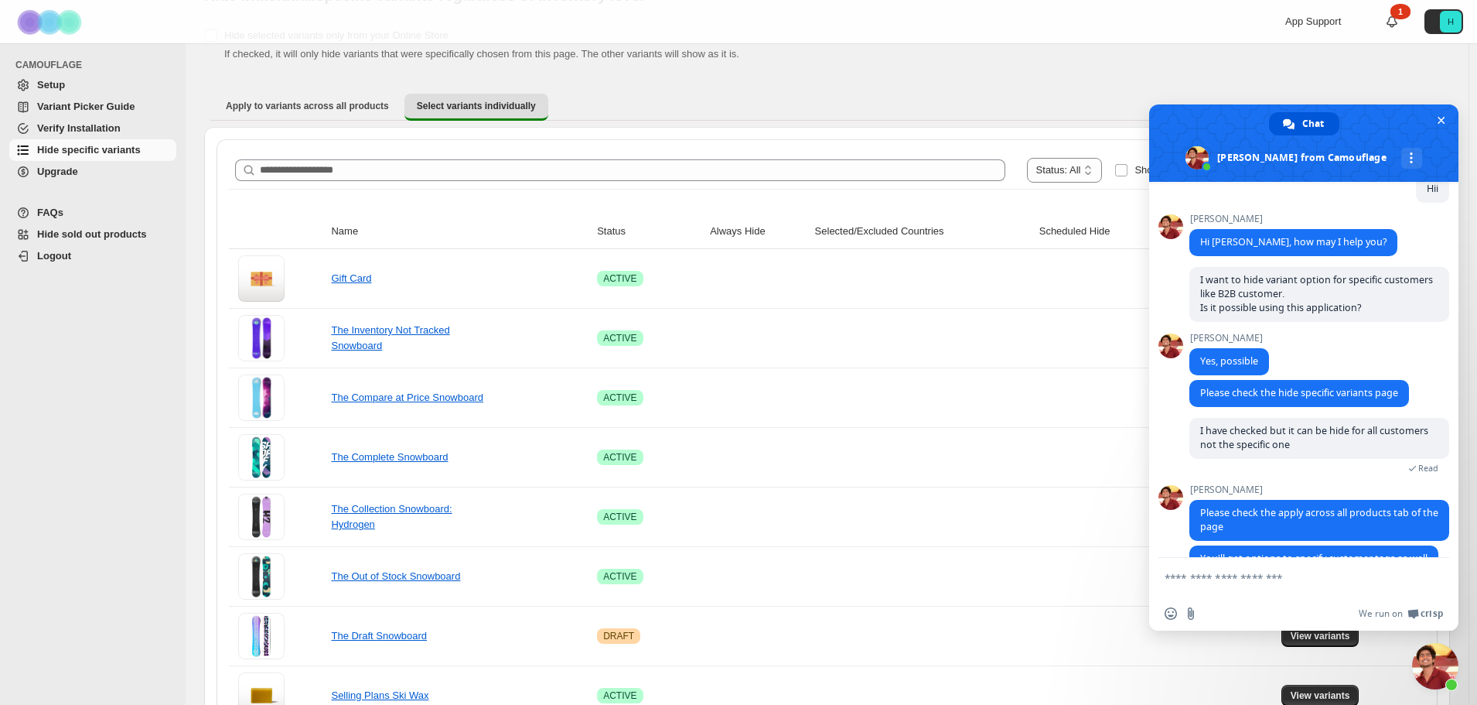
scroll to position [145, 0]
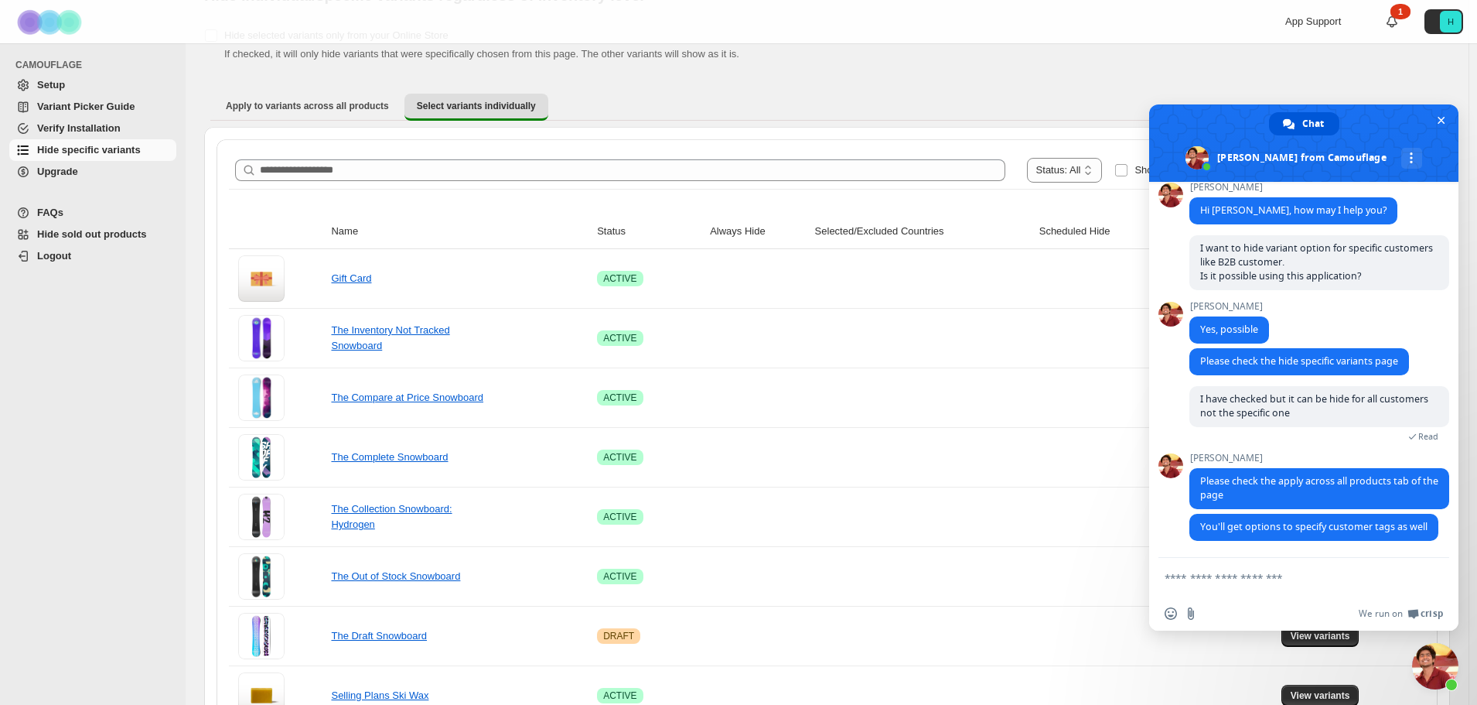
click at [135, 152] on span "Hide specific variants" at bounding box center [89, 150] width 104 height 12
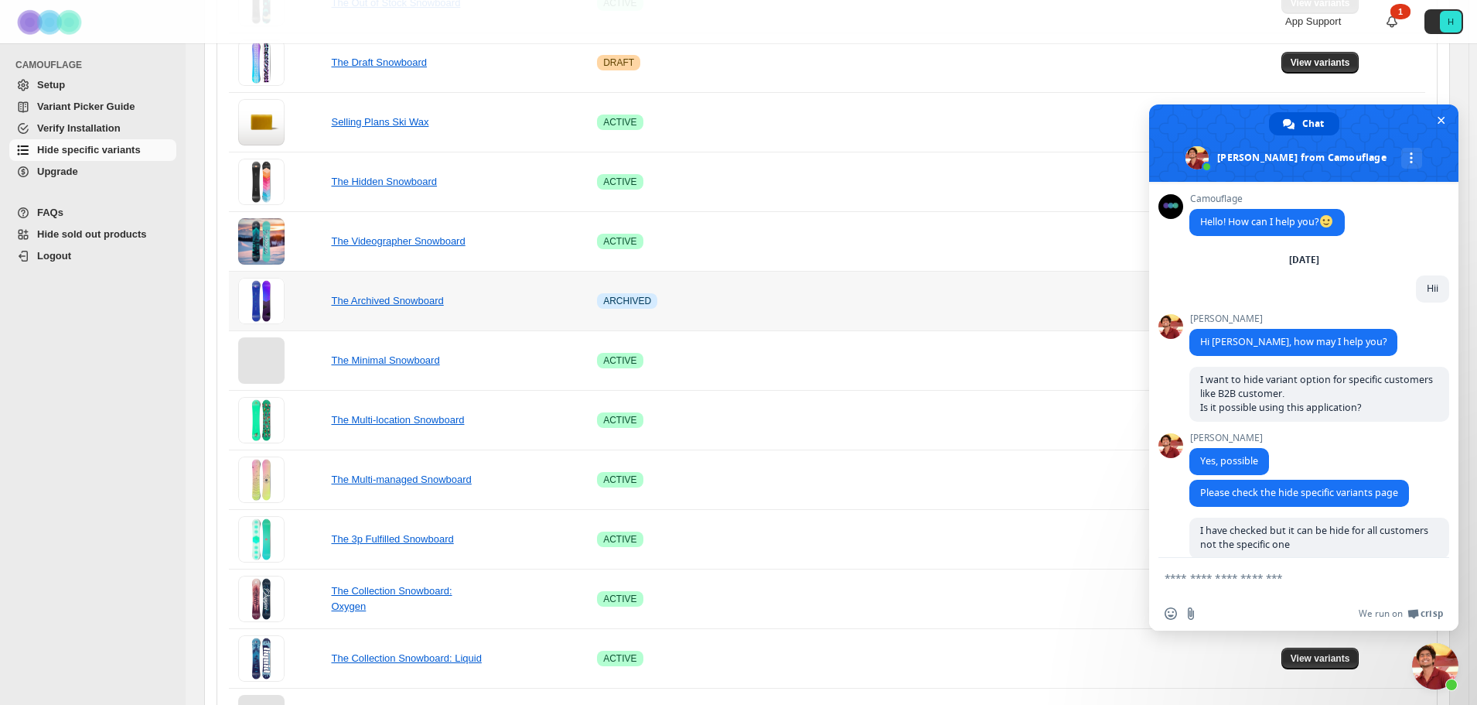
scroll to position [883, 0]
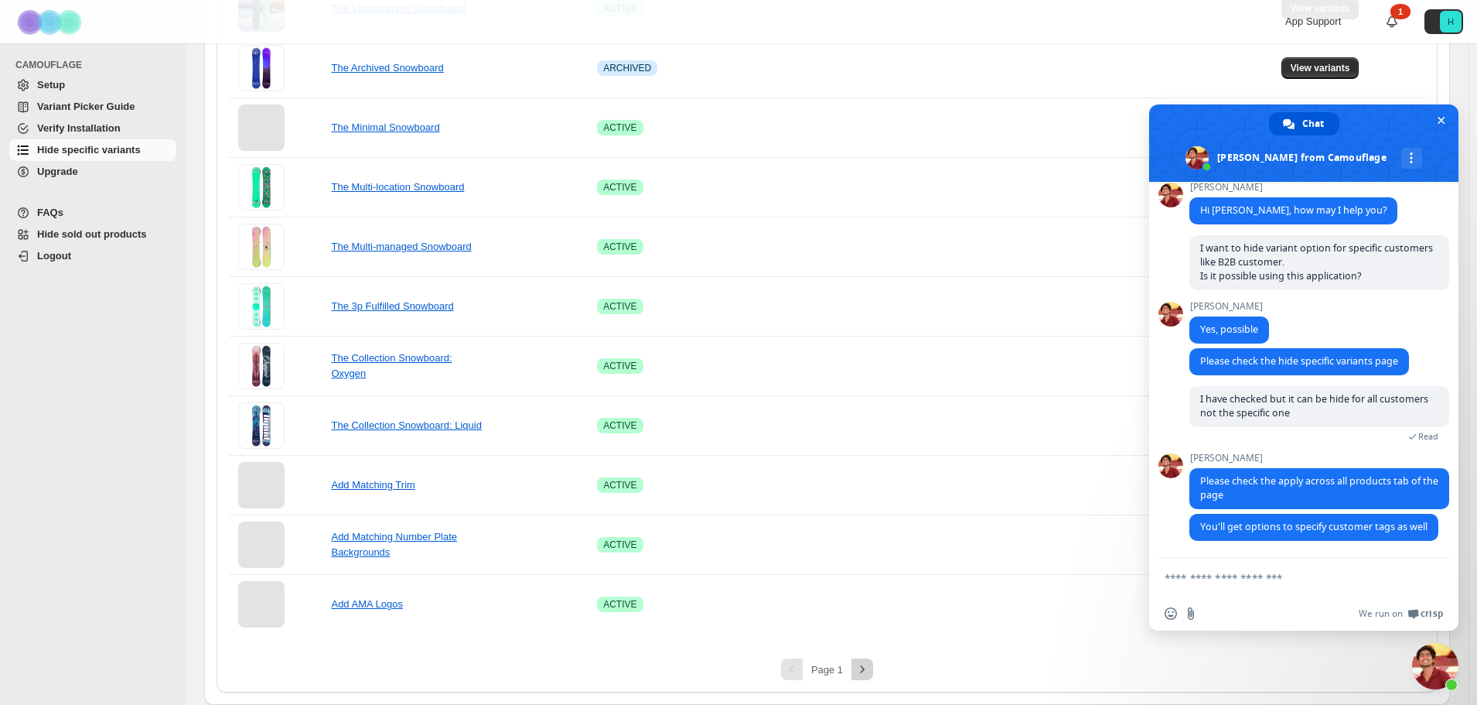
click at [864, 666] on icon "Next" at bounding box center [862, 668] width 15 height 15
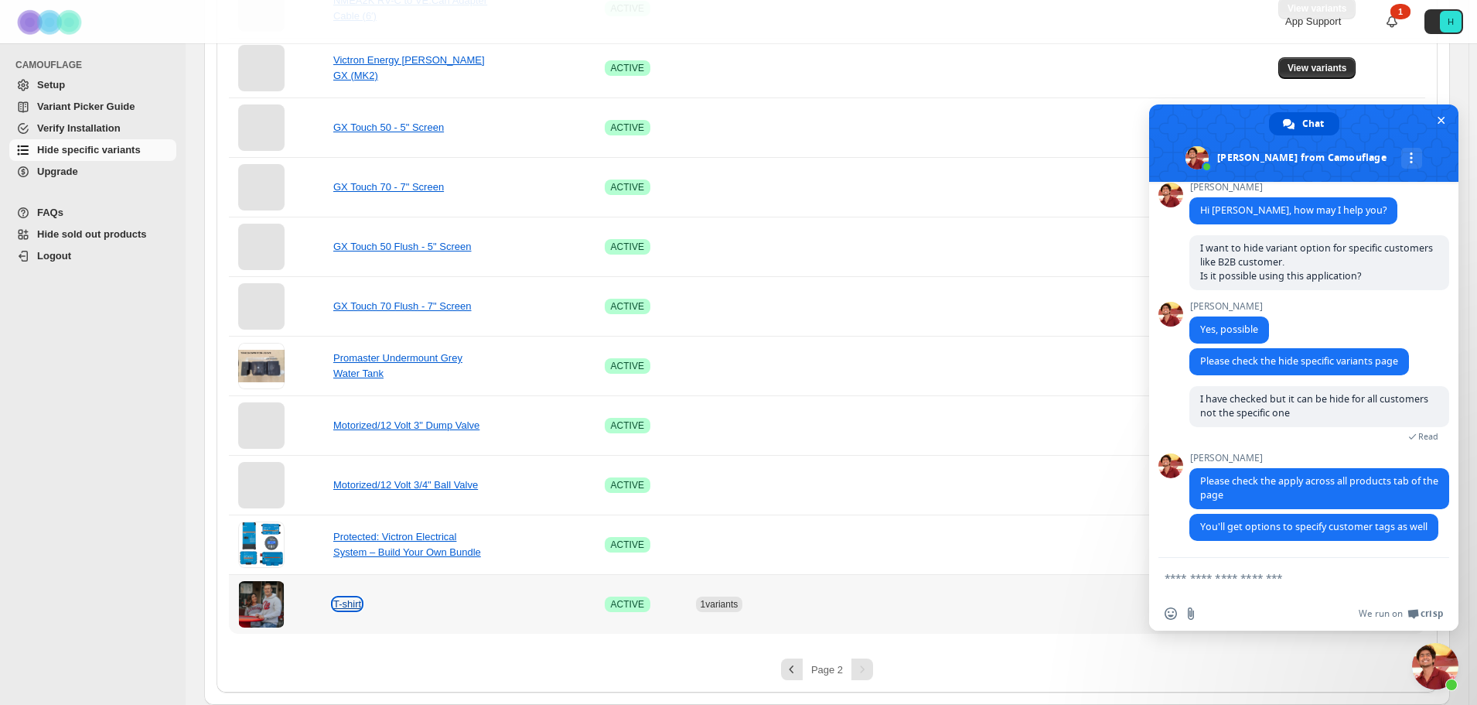
click at [354, 601] on link "T-shirt" at bounding box center [347, 604] width 28 height 12
click at [1199, 134] on span at bounding box center [1304, 142] width 309 height 77
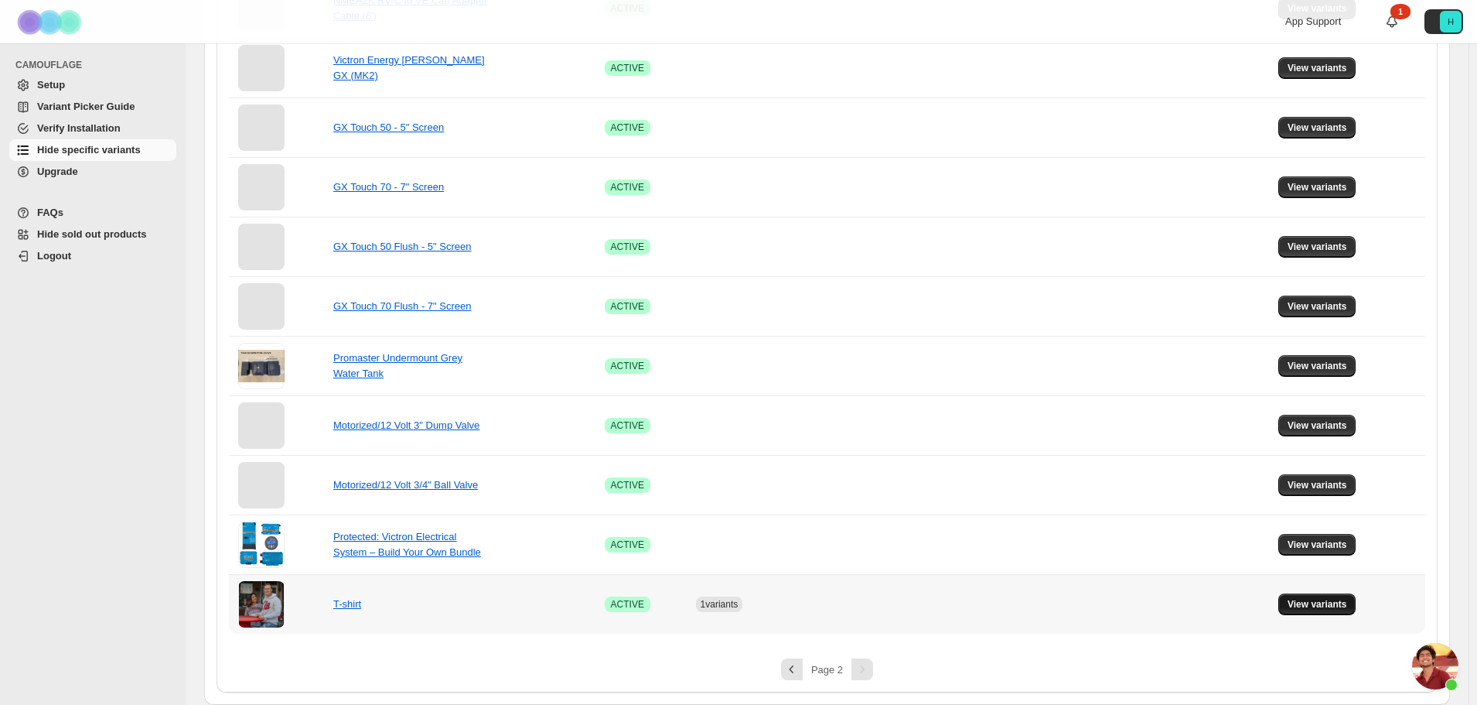
click at [1327, 610] on span "View variants" at bounding box center [1318, 604] width 60 height 12
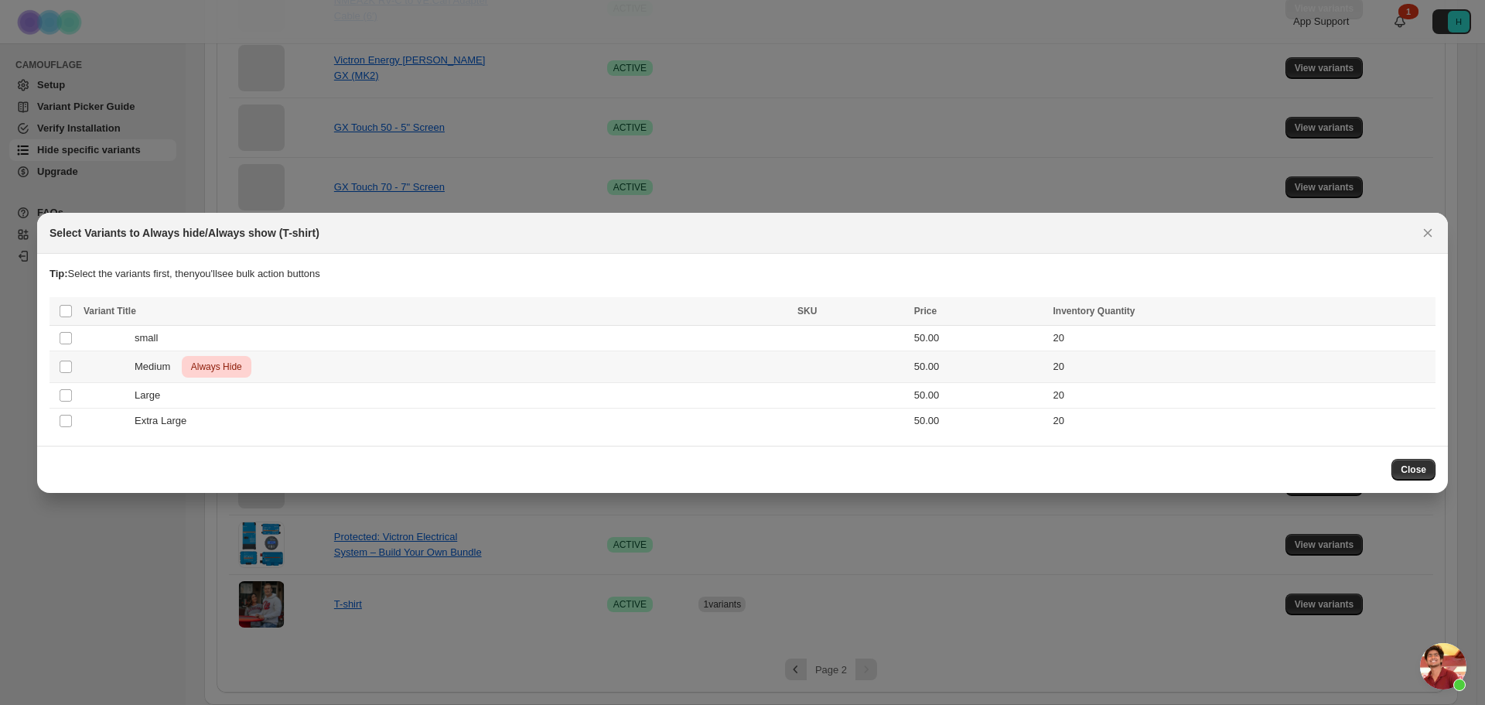
click at [207, 364] on span "Always Hide" at bounding box center [216, 366] width 57 height 19
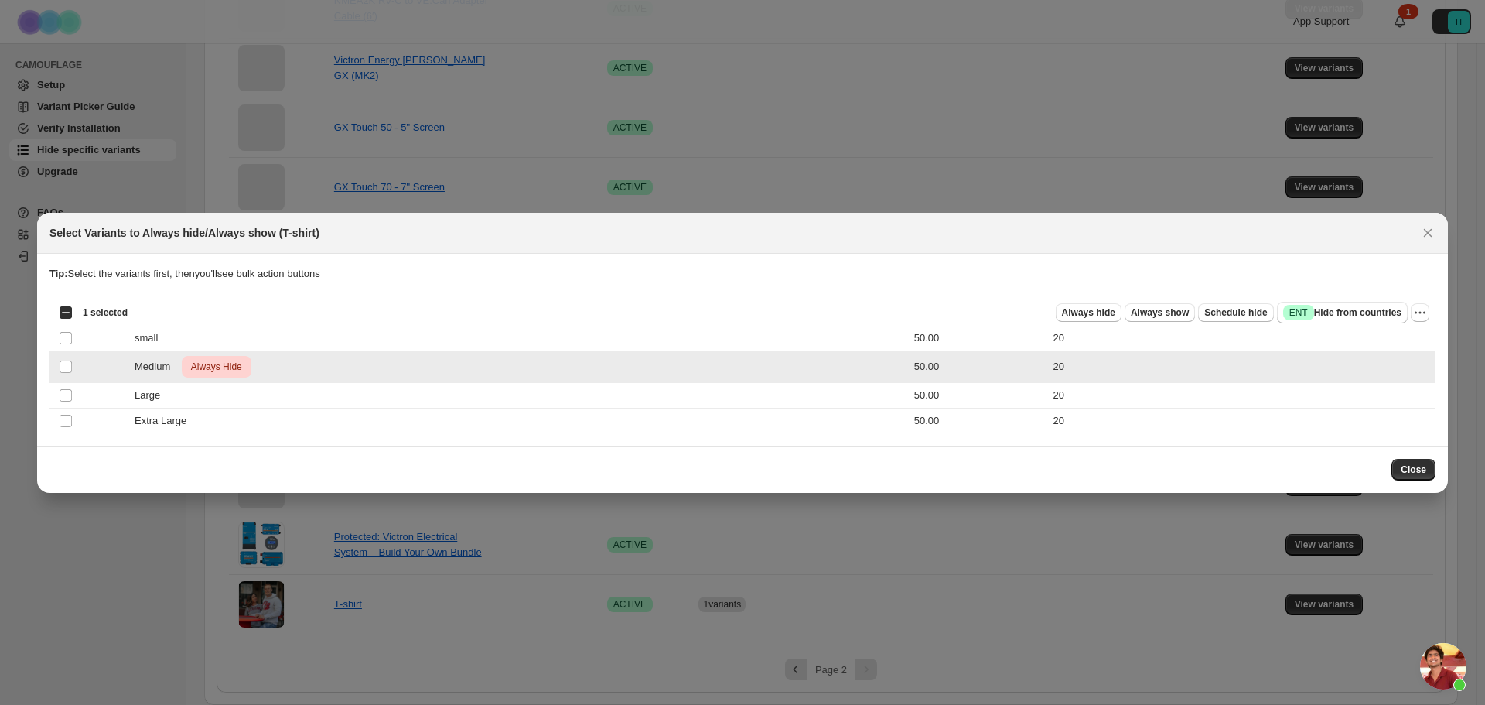
click at [140, 363] on span "Medium" at bounding box center [157, 366] width 44 height 15
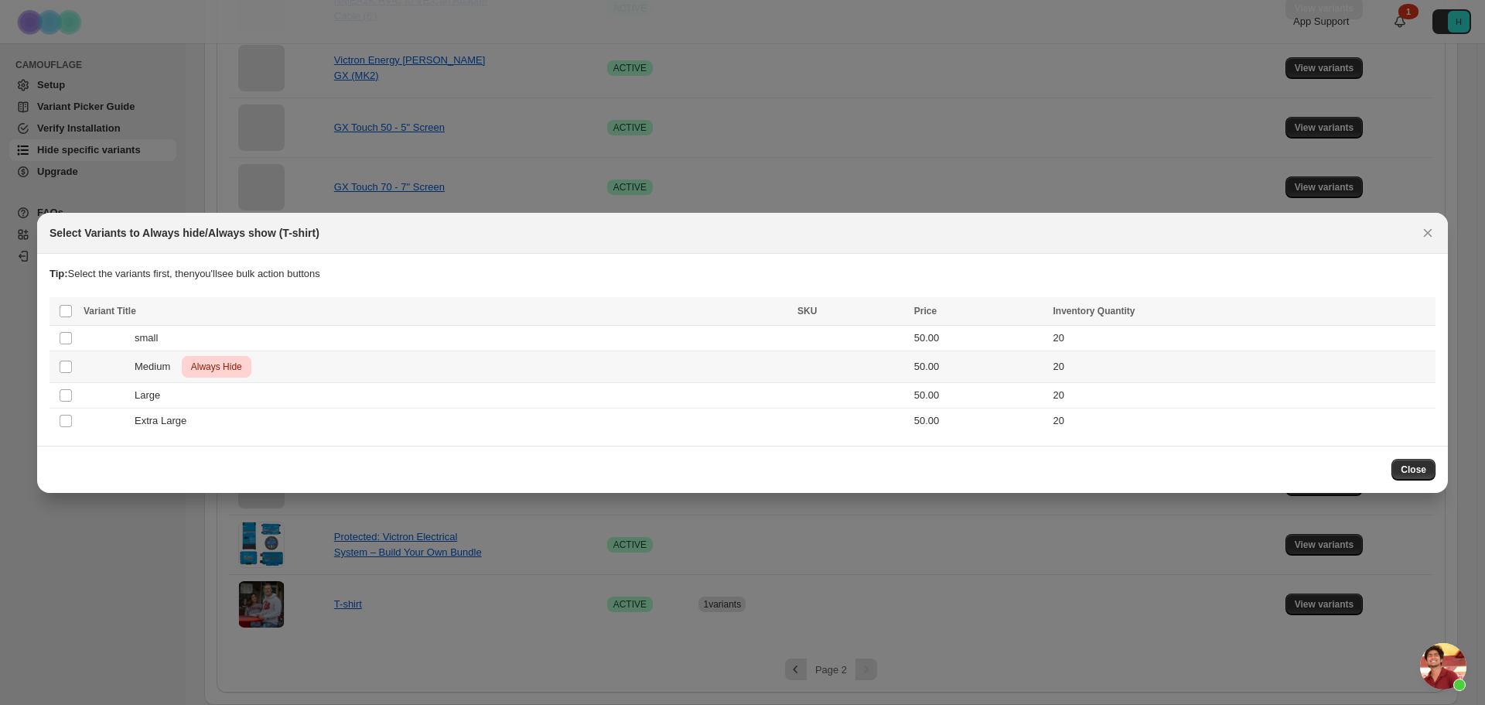
click at [125, 366] on div "Medium Critical Always Hide" at bounding box center [436, 367] width 705 height 22
click at [1430, 231] on icon "Close" at bounding box center [1428, 232] width 9 height 9
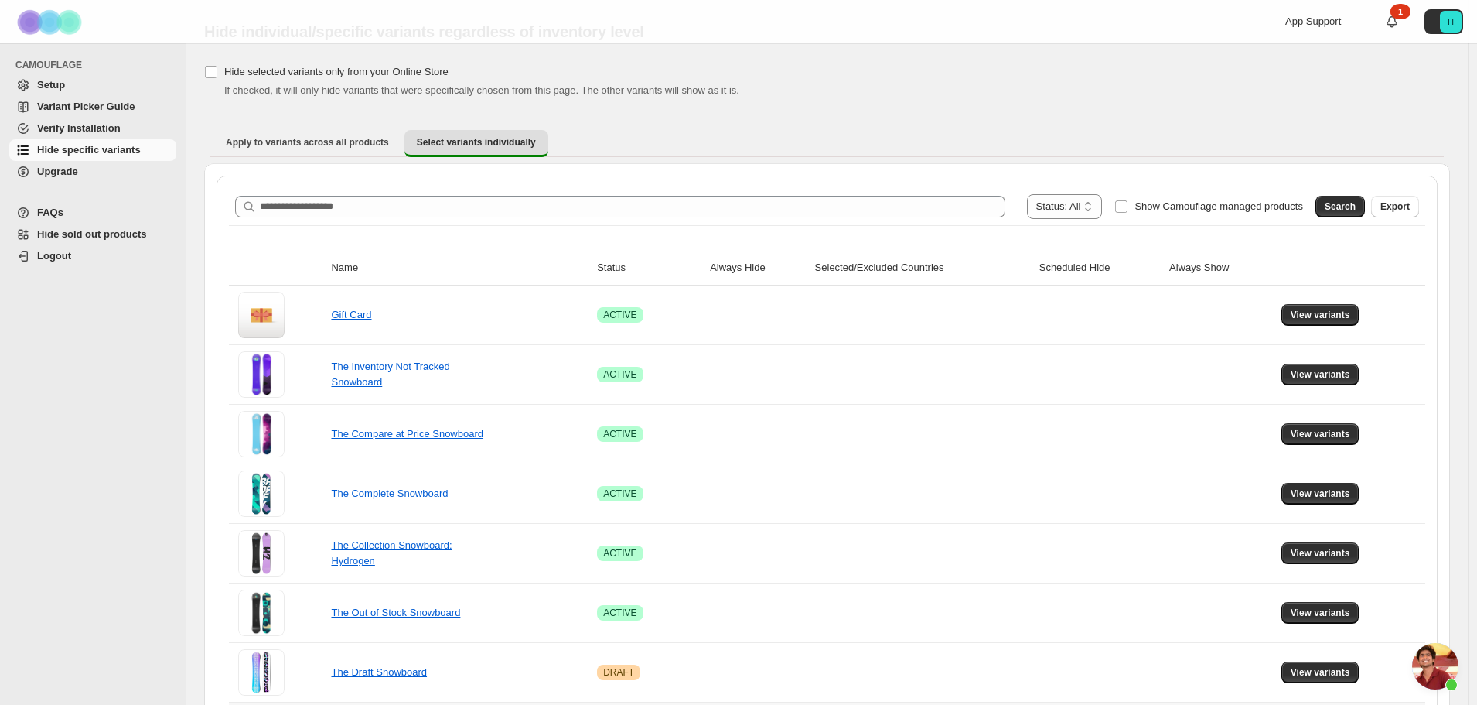
scroll to position [0, 0]
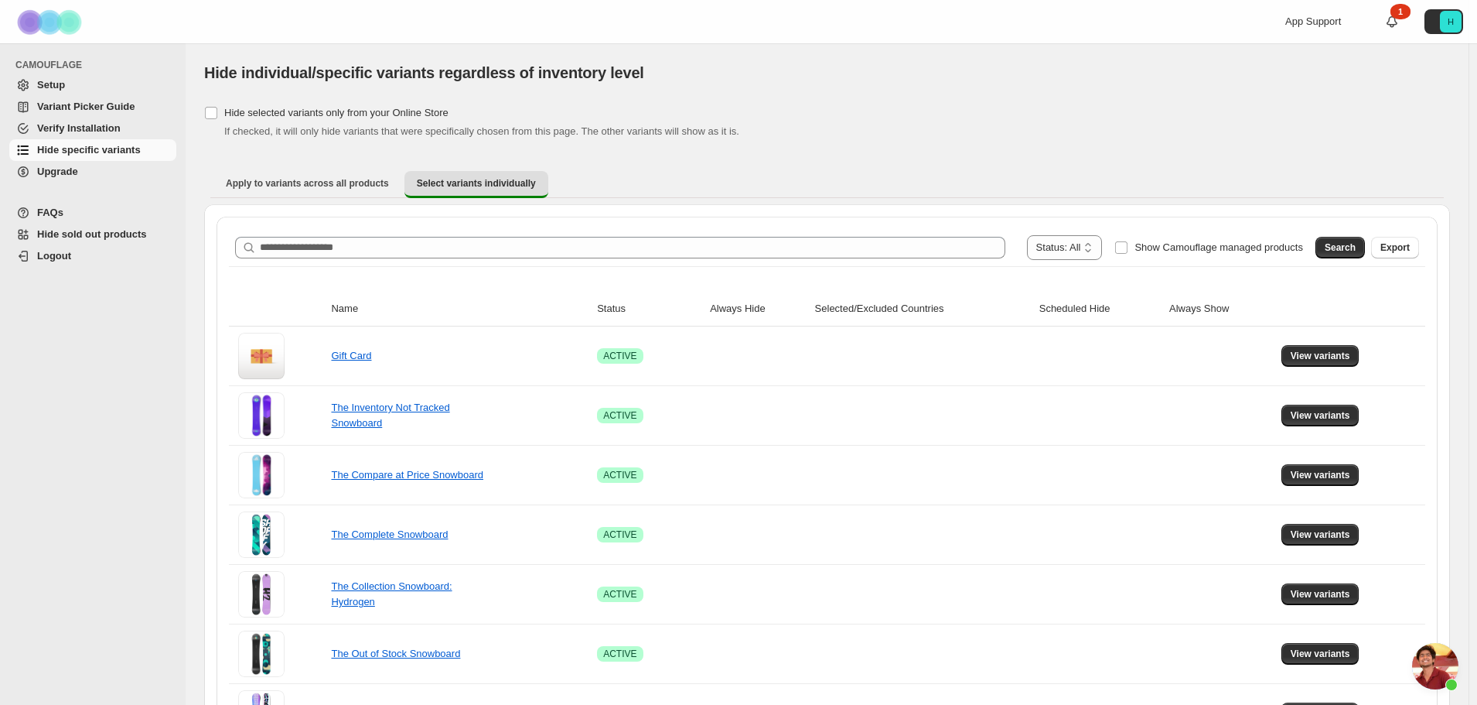
drag, startPoint x: 1433, startPoint y: 660, endPoint x: 1420, endPoint y: 652, distance: 15.3
click at [1431, 659] on span "Open chat" at bounding box center [1436, 666] width 46 height 46
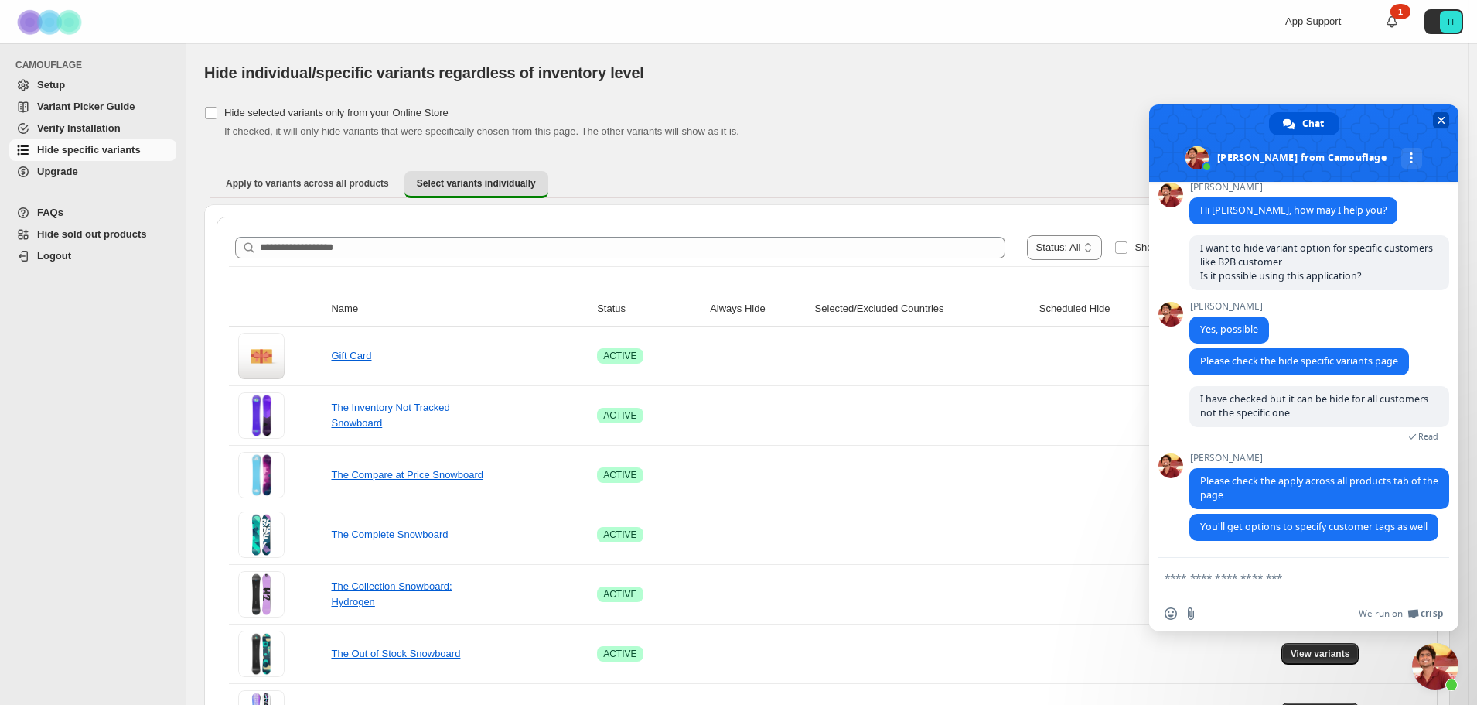
click at [1439, 120] on span "Close chat" at bounding box center [1442, 120] width 8 height 10
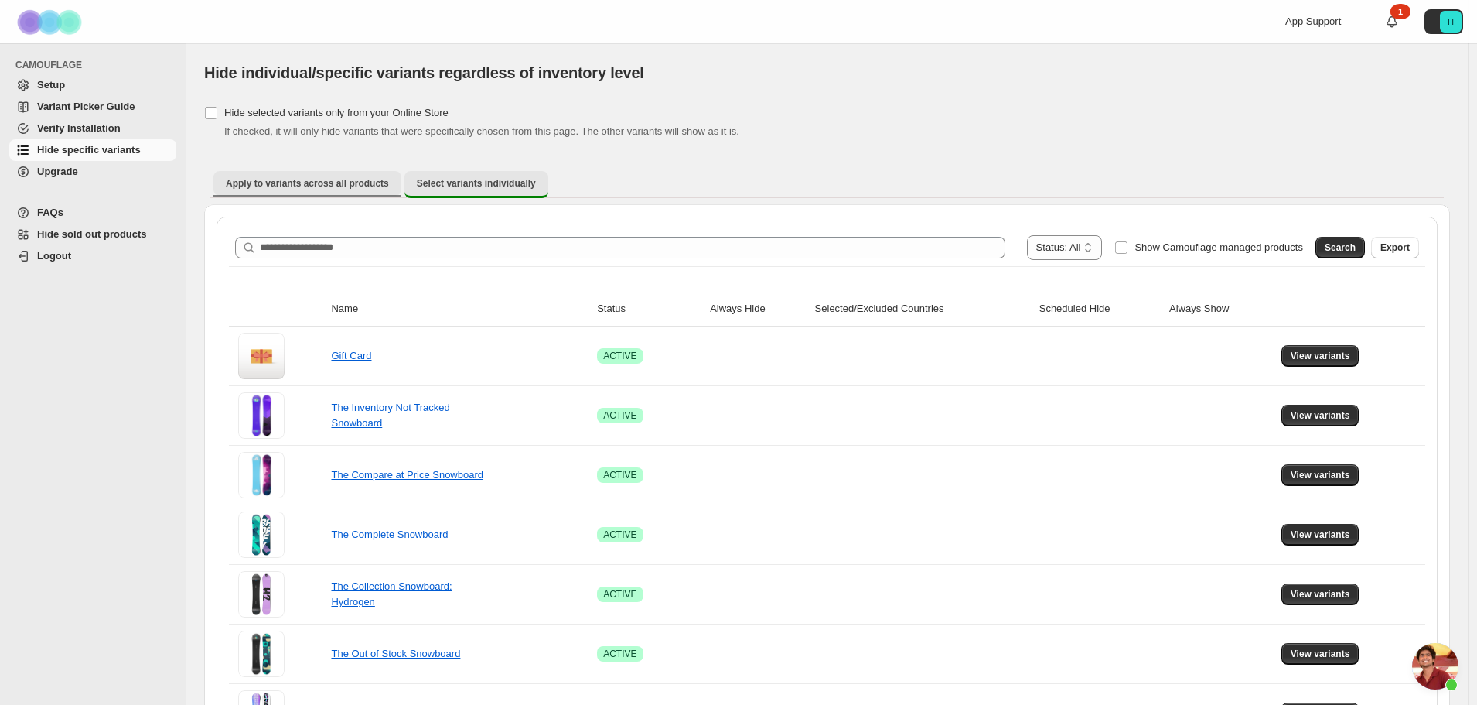
click at [279, 188] on span "Apply to variants across all products" at bounding box center [307, 183] width 163 height 12
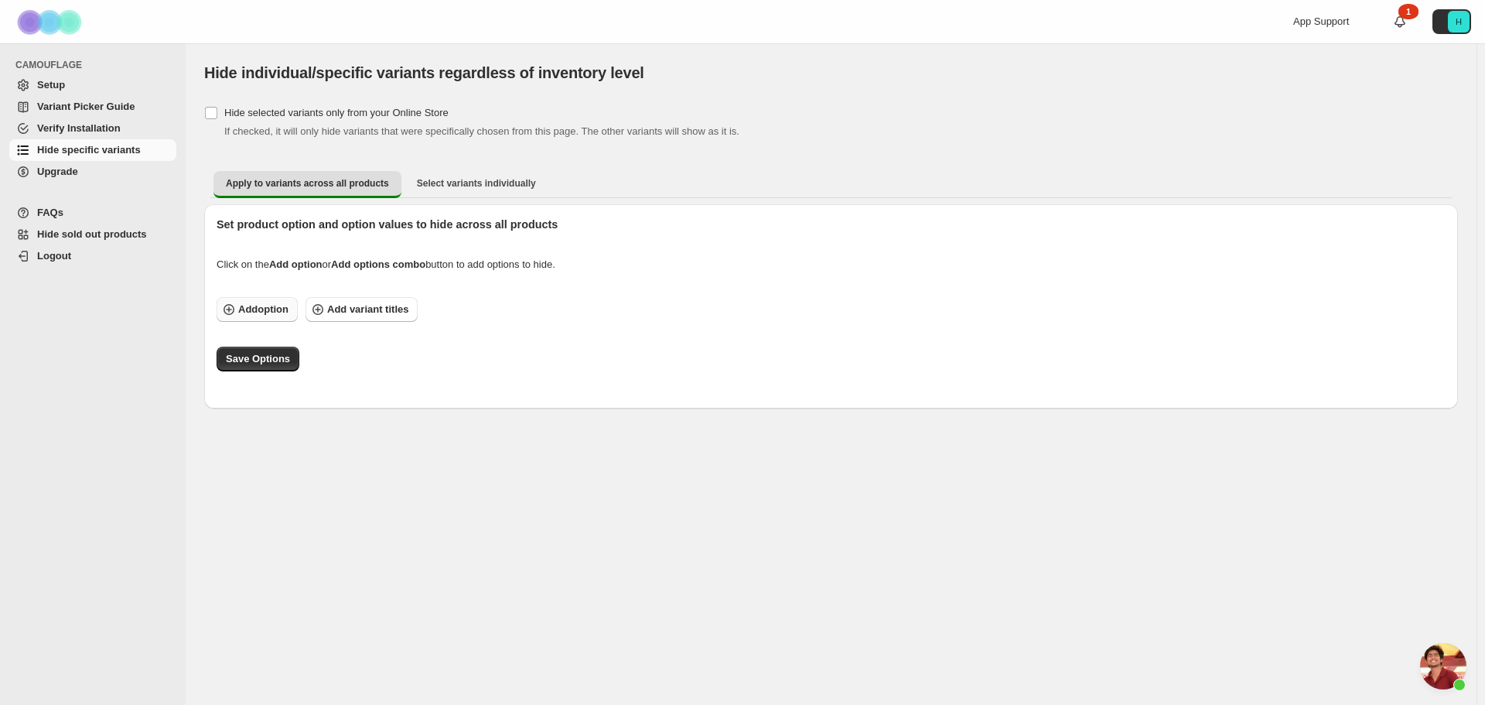
click at [264, 313] on span "Add option" at bounding box center [263, 309] width 50 height 15
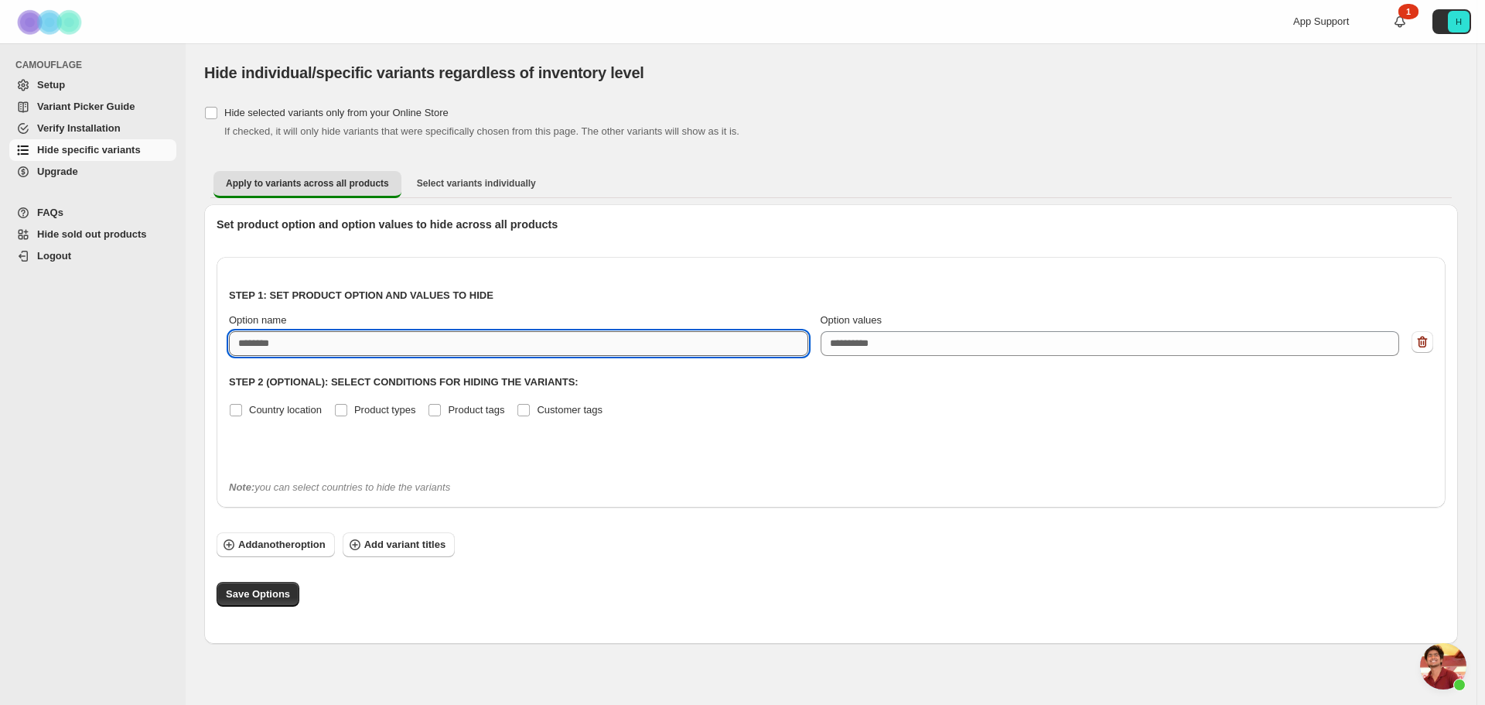
click at [258, 348] on input "Option name" at bounding box center [518, 343] width 579 height 25
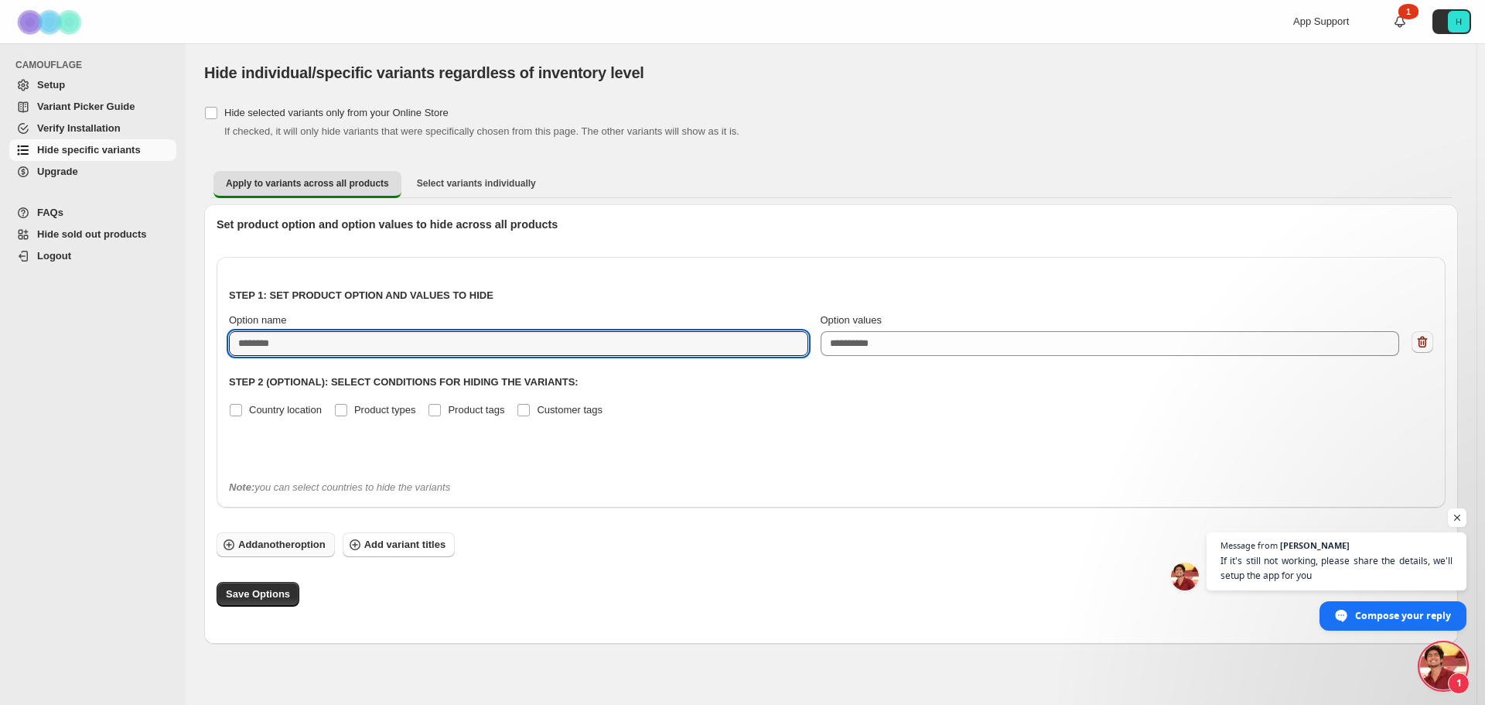
click at [285, 542] on span "Add another option" at bounding box center [281, 544] width 87 height 15
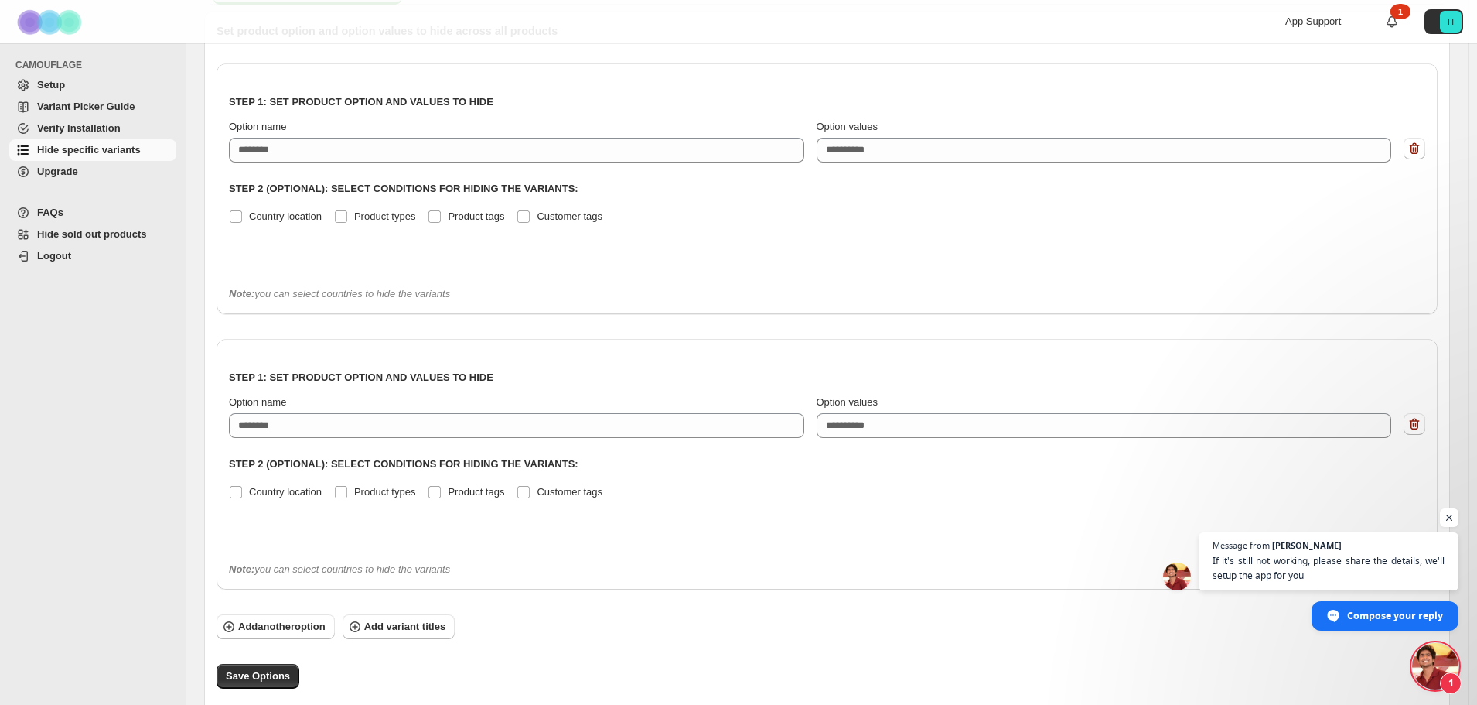
scroll to position [214, 0]
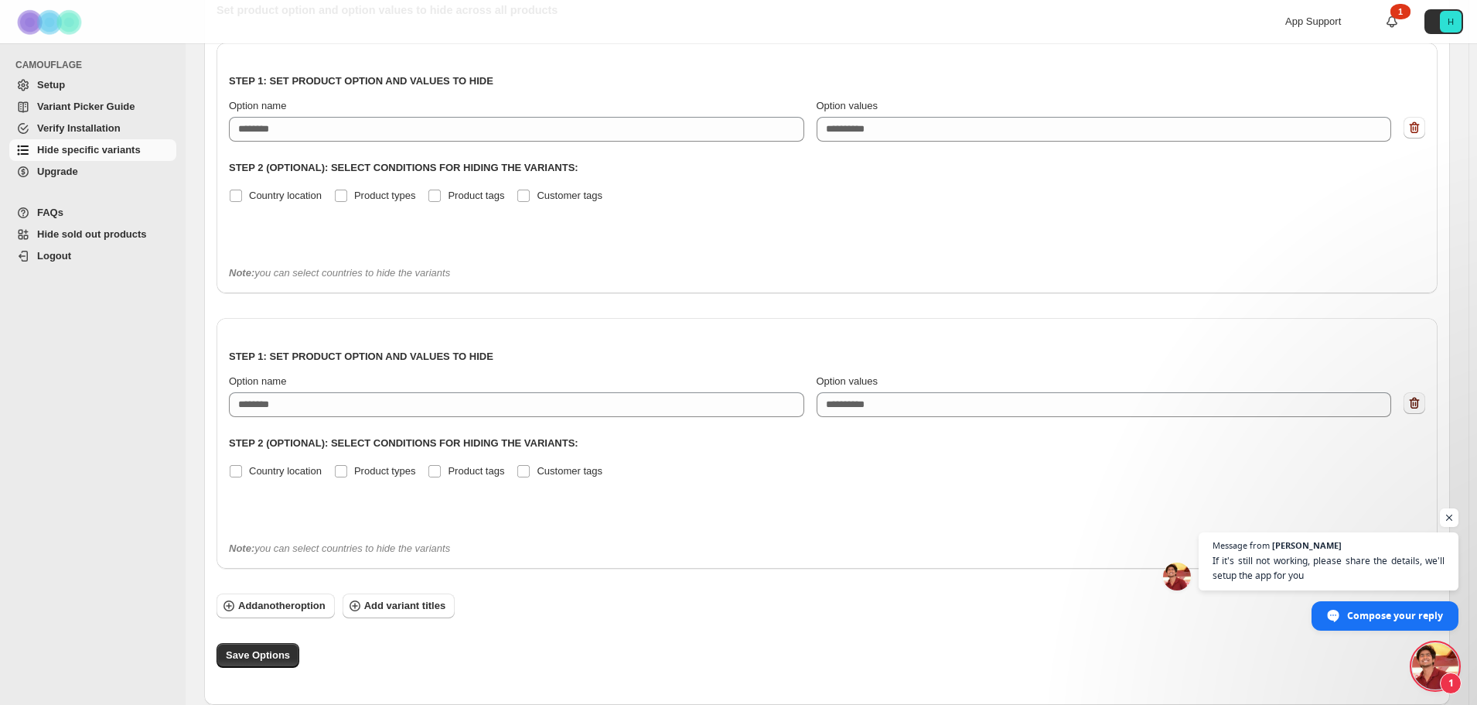
click at [1417, 405] on icon "button" at bounding box center [1417, 403] width 2 height 5
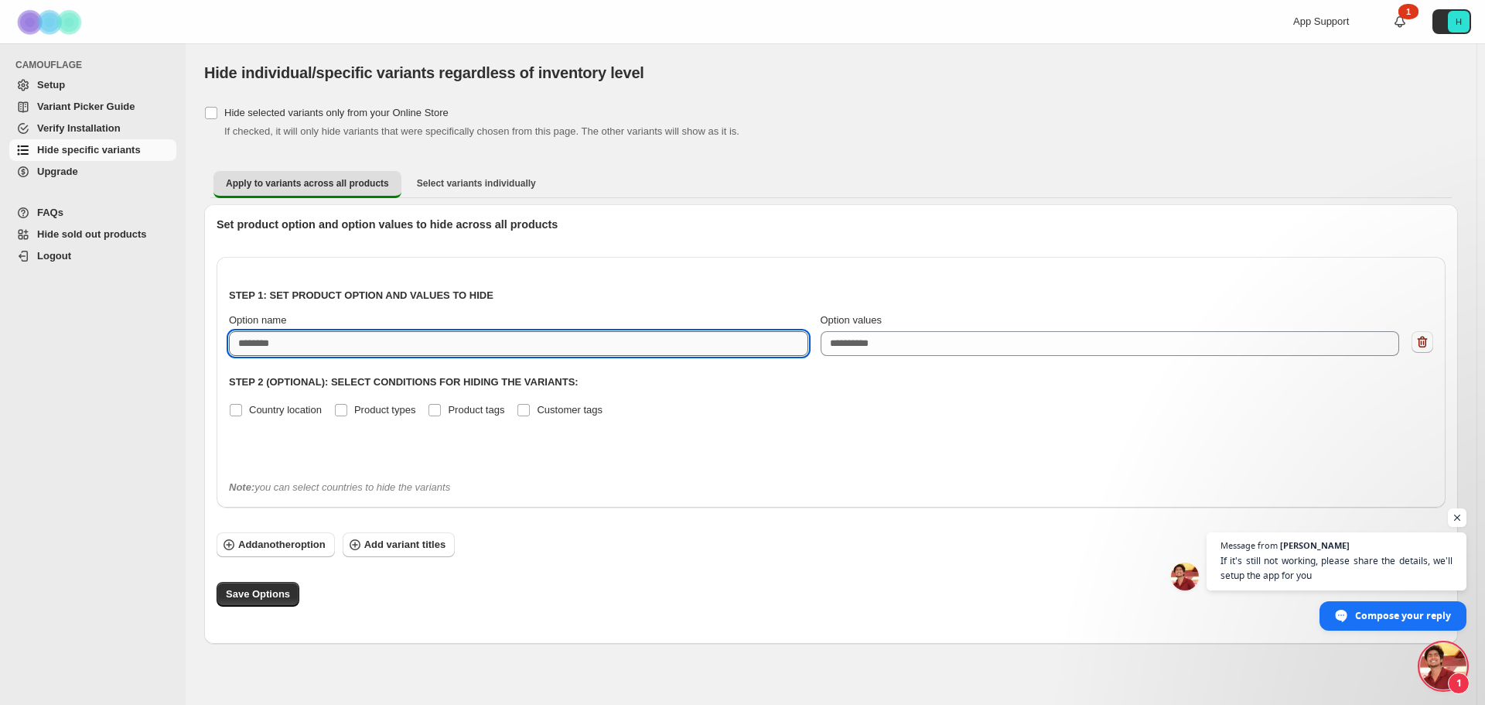
click at [249, 340] on input "Option name" at bounding box center [518, 343] width 579 height 25
click at [261, 342] on input "Option name" at bounding box center [518, 343] width 579 height 25
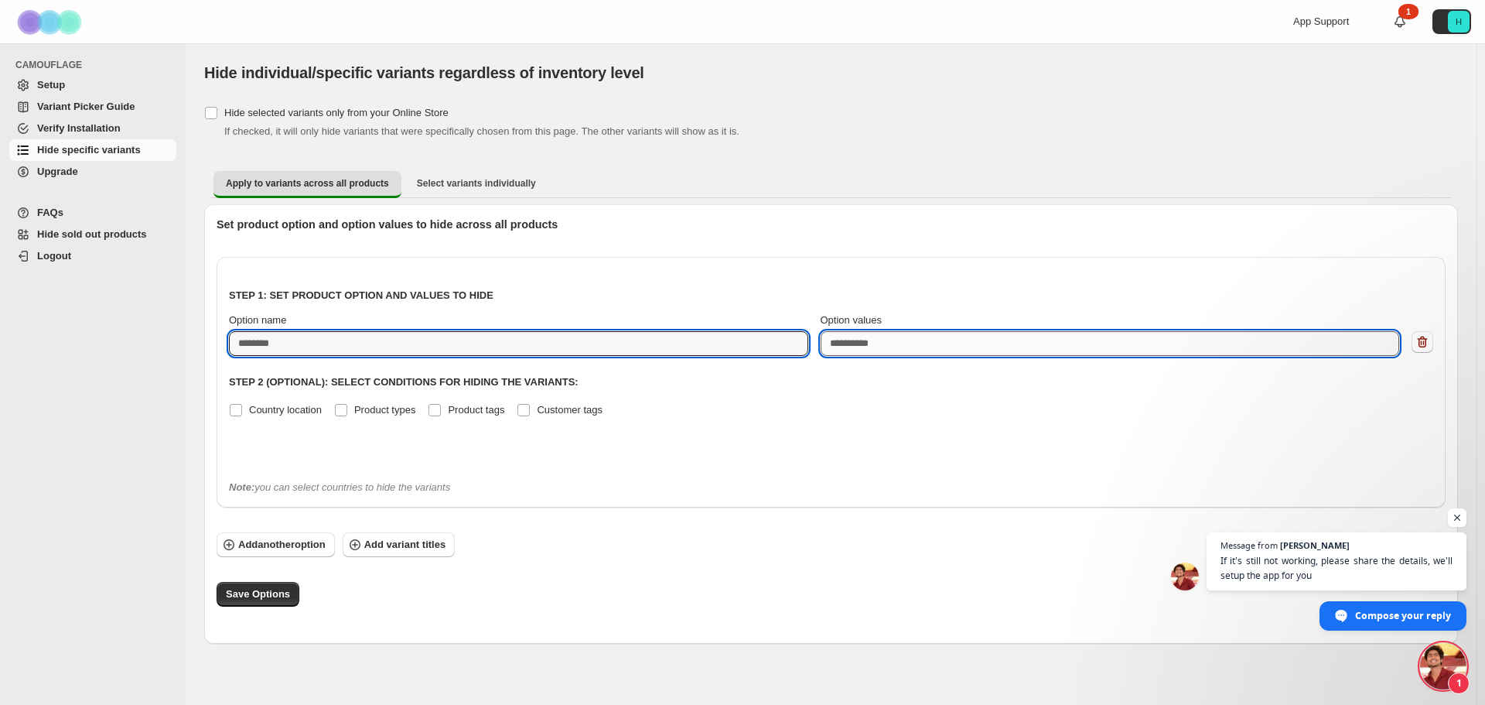
click at [855, 347] on textarea "Option values" at bounding box center [1110, 343] width 579 height 25
click at [280, 343] on input "Option name" at bounding box center [518, 343] width 579 height 25
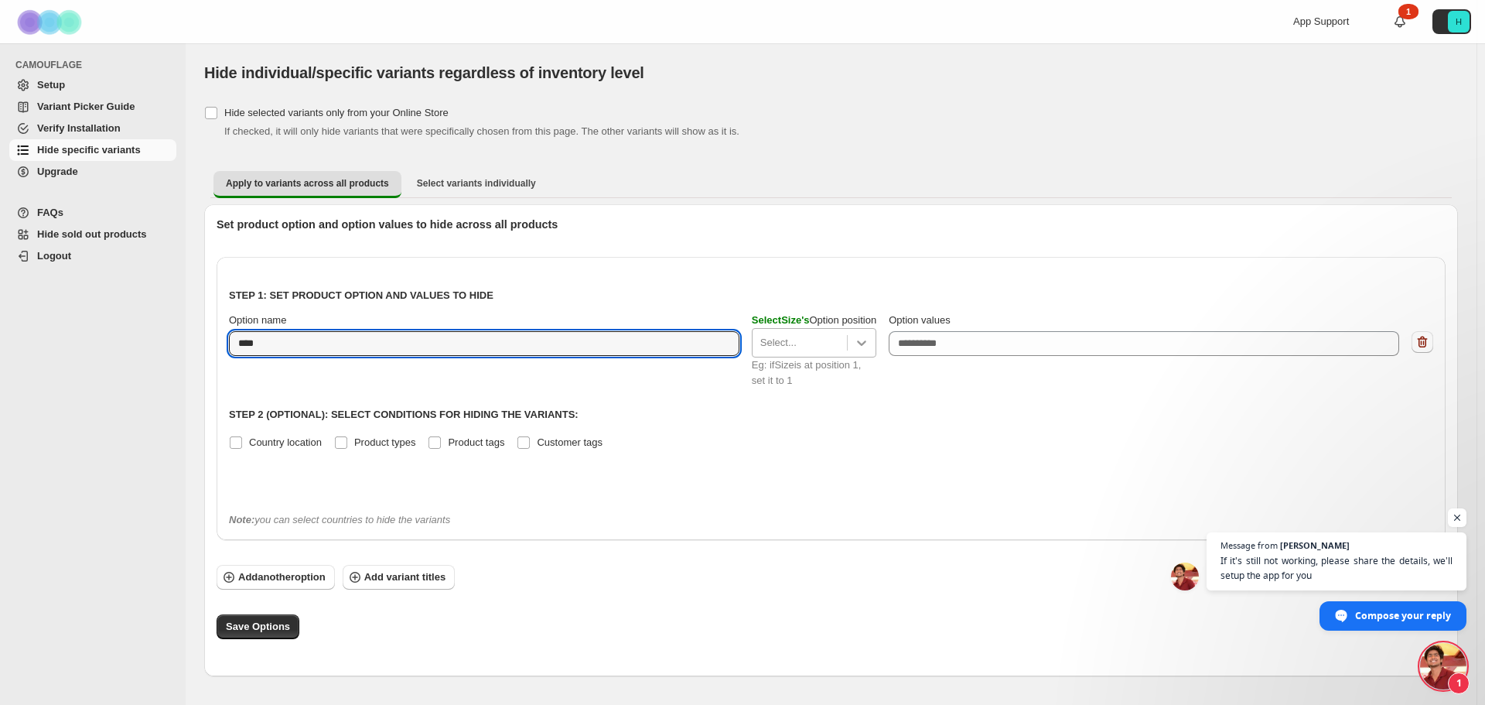
type input "****"
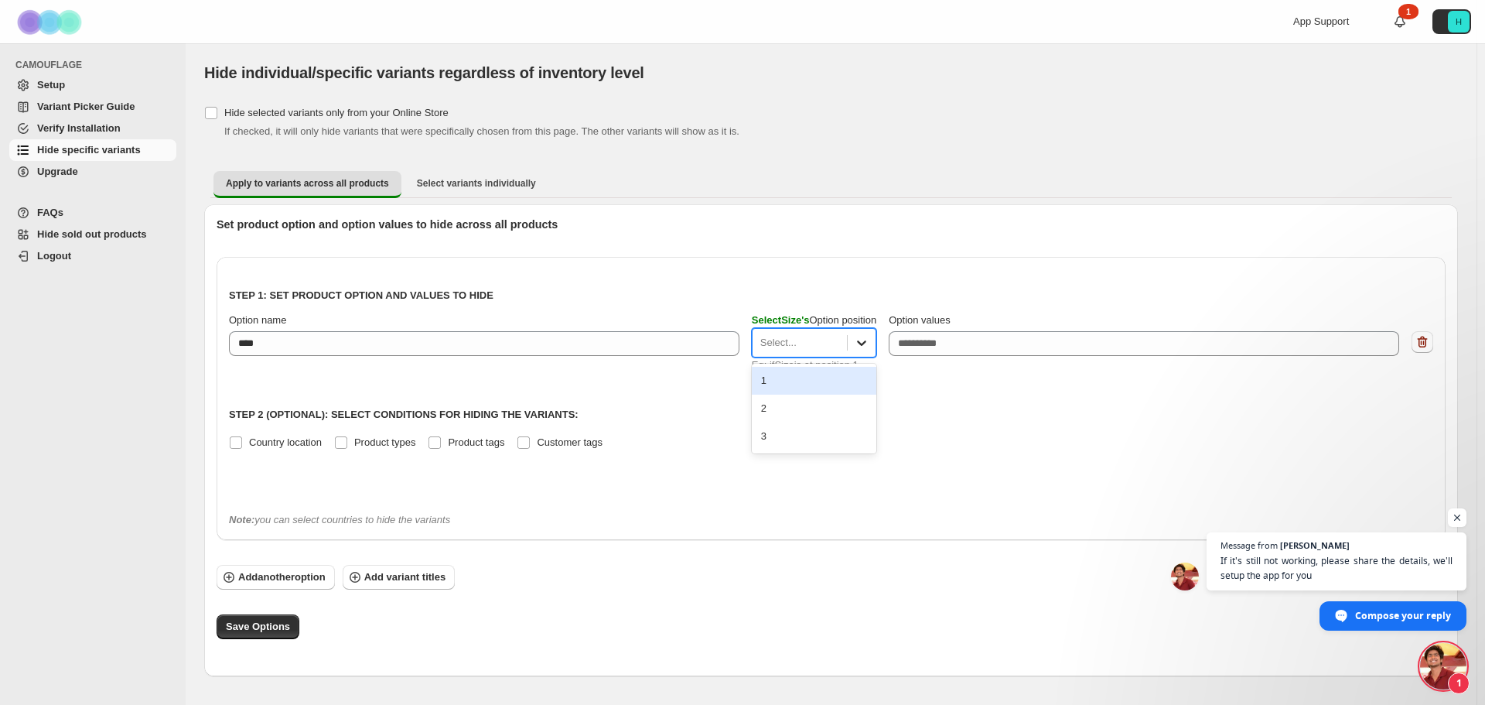
click at [863, 344] on icon at bounding box center [861, 342] width 9 height 5
click at [803, 476] on div "Step 1: Set product option and values to hide Option name **** Select Size 's O…" at bounding box center [831, 384] width 1204 height 231
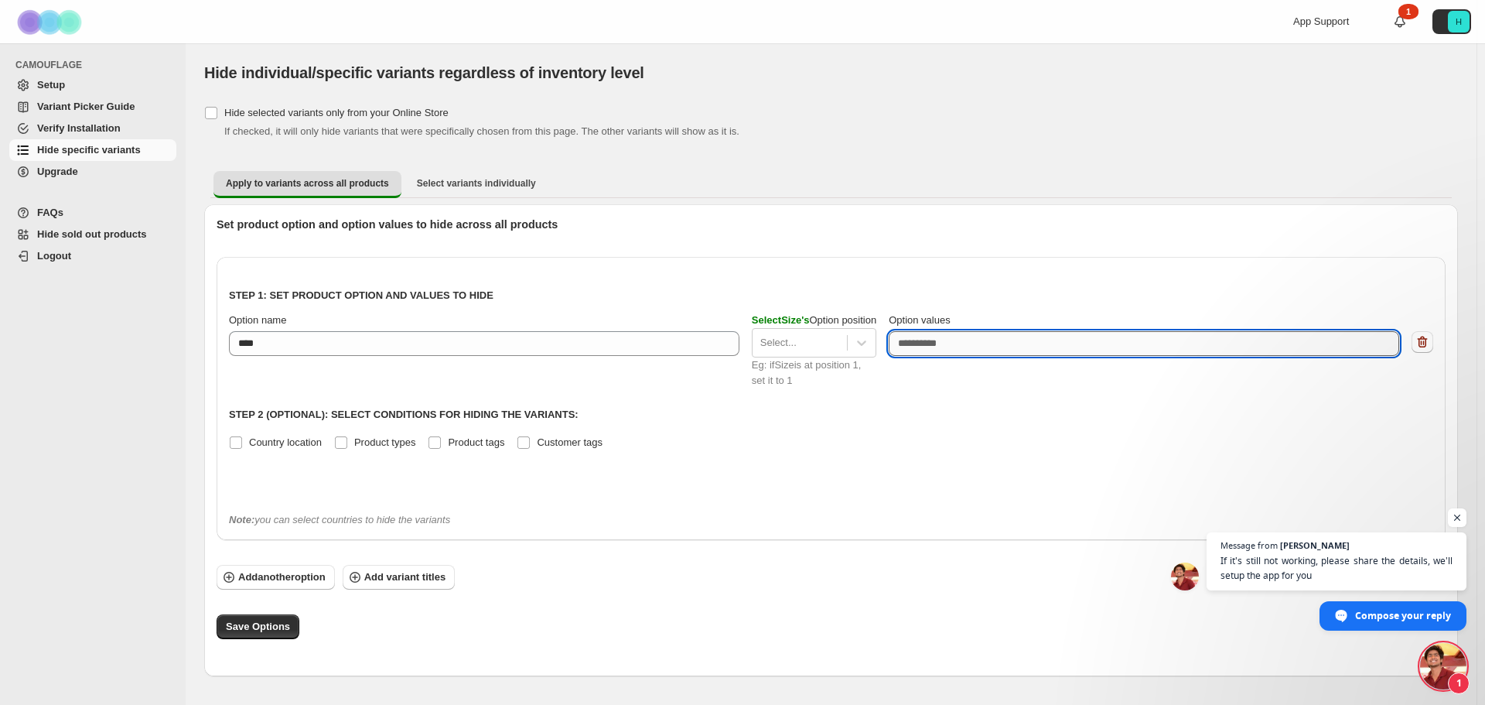
click at [944, 340] on textarea "Option values" at bounding box center [1144, 343] width 511 height 25
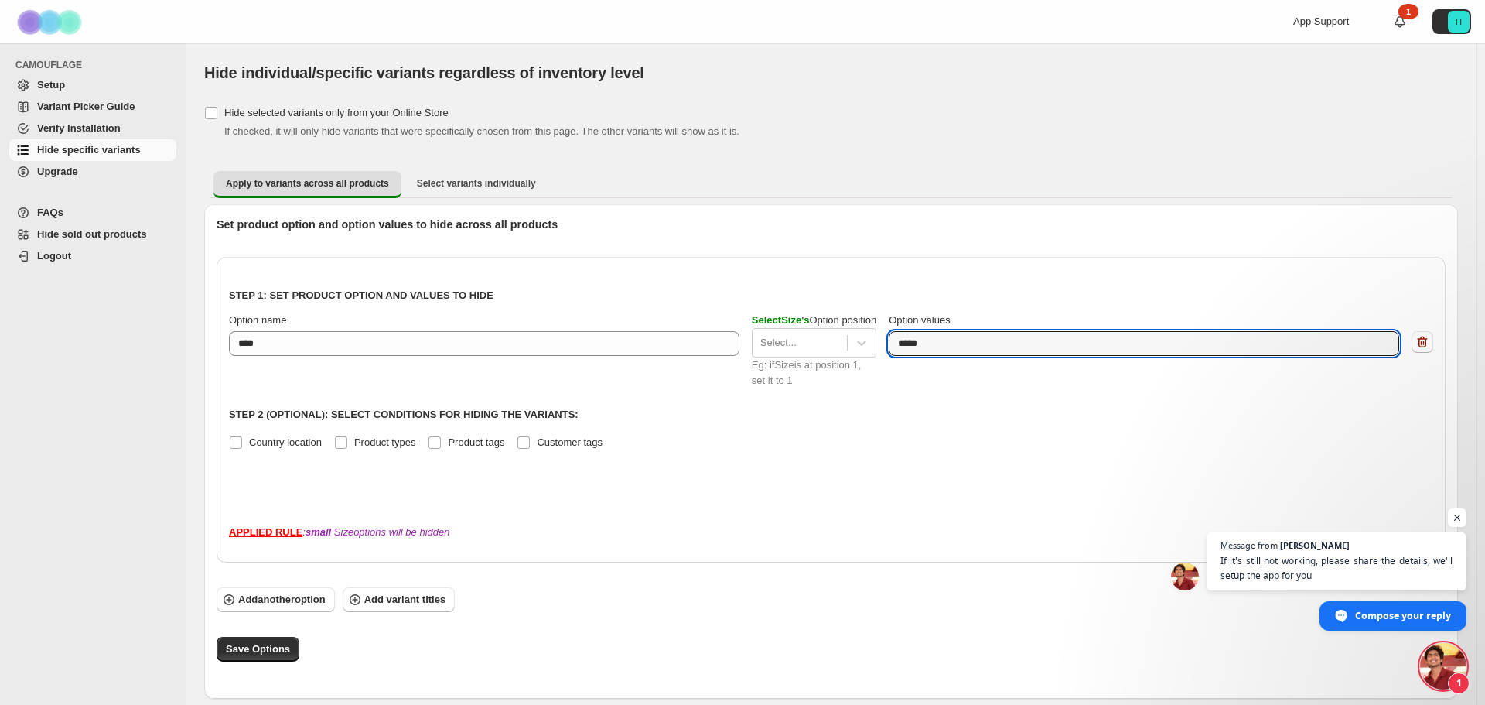
type textarea "*****"
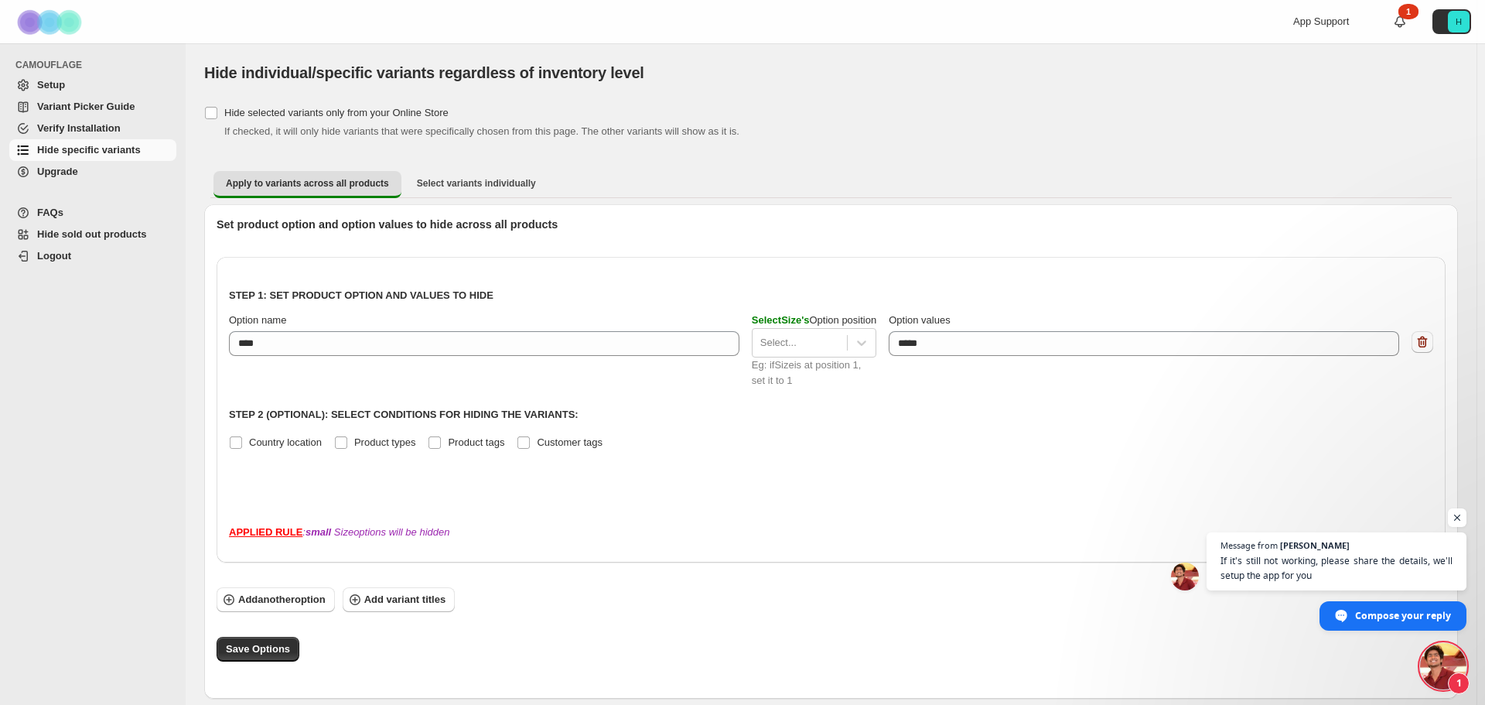
click at [933, 473] on div "Step 1: Set product option and values to hide Option name **** Select Size 's O…" at bounding box center [831, 384] width 1204 height 231
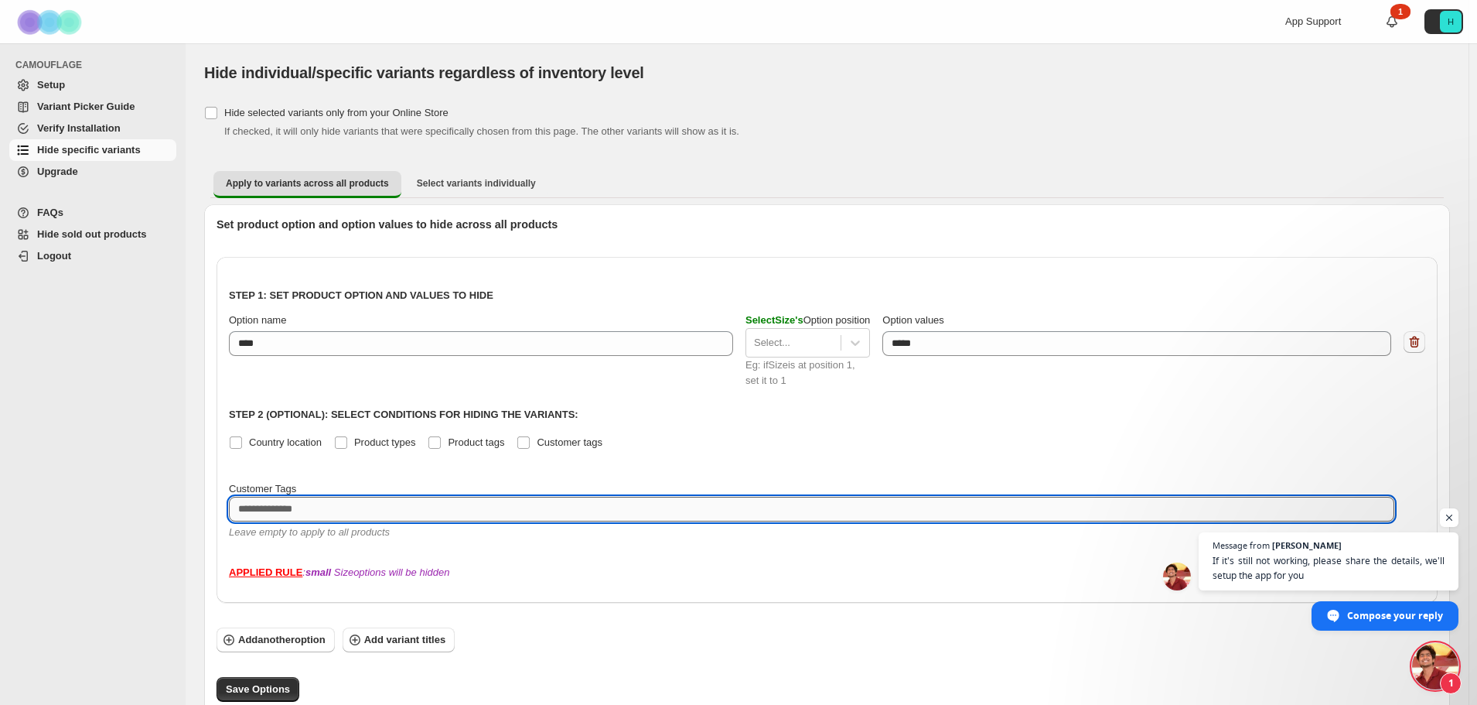
click at [266, 509] on textarea at bounding box center [812, 509] width 1166 height 25
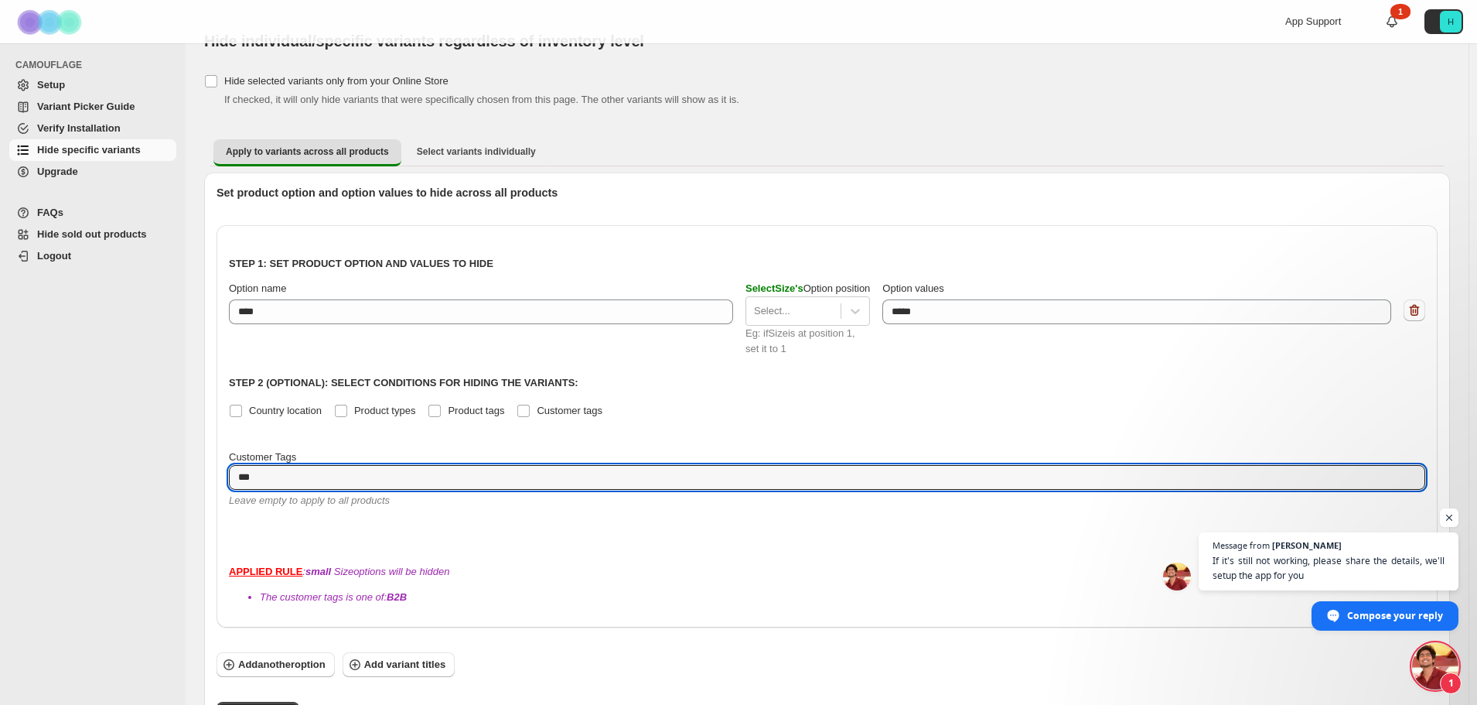
scroll to position [60, 0]
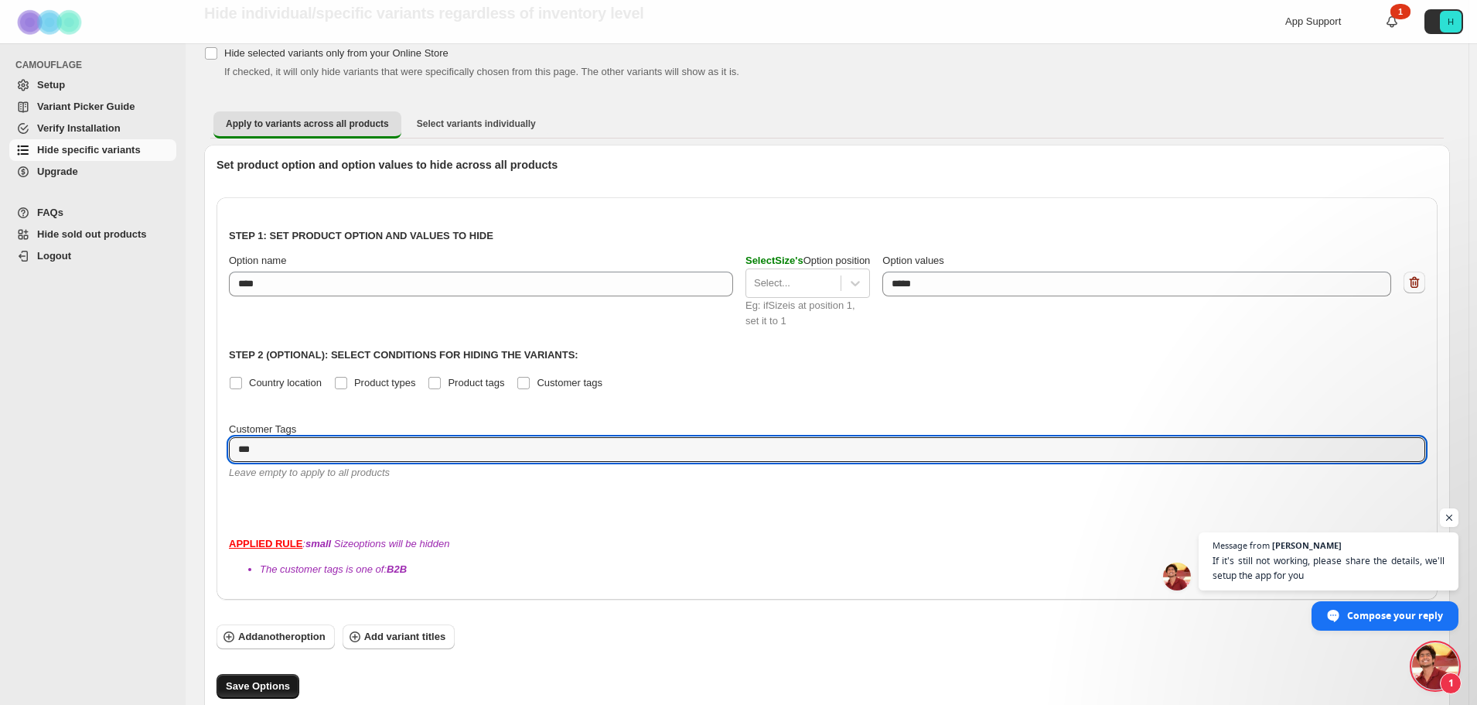
type textarea "***"
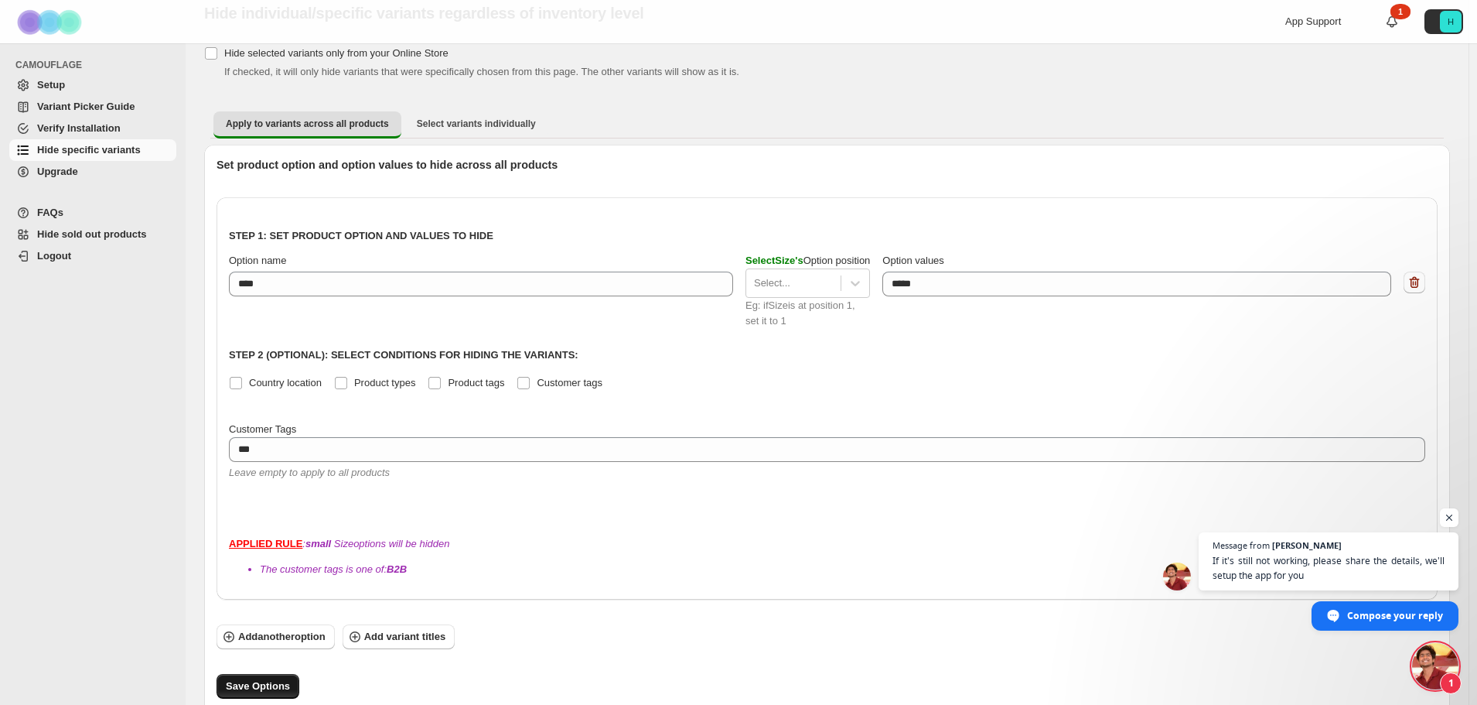
click at [249, 678] on span "Save Options" at bounding box center [258, 685] width 64 height 15
click at [265, 678] on span "Save Options" at bounding box center [258, 685] width 64 height 15
click at [1450, 671] on span "Open chat" at bounding box center [1436, 666] width 46 height 46
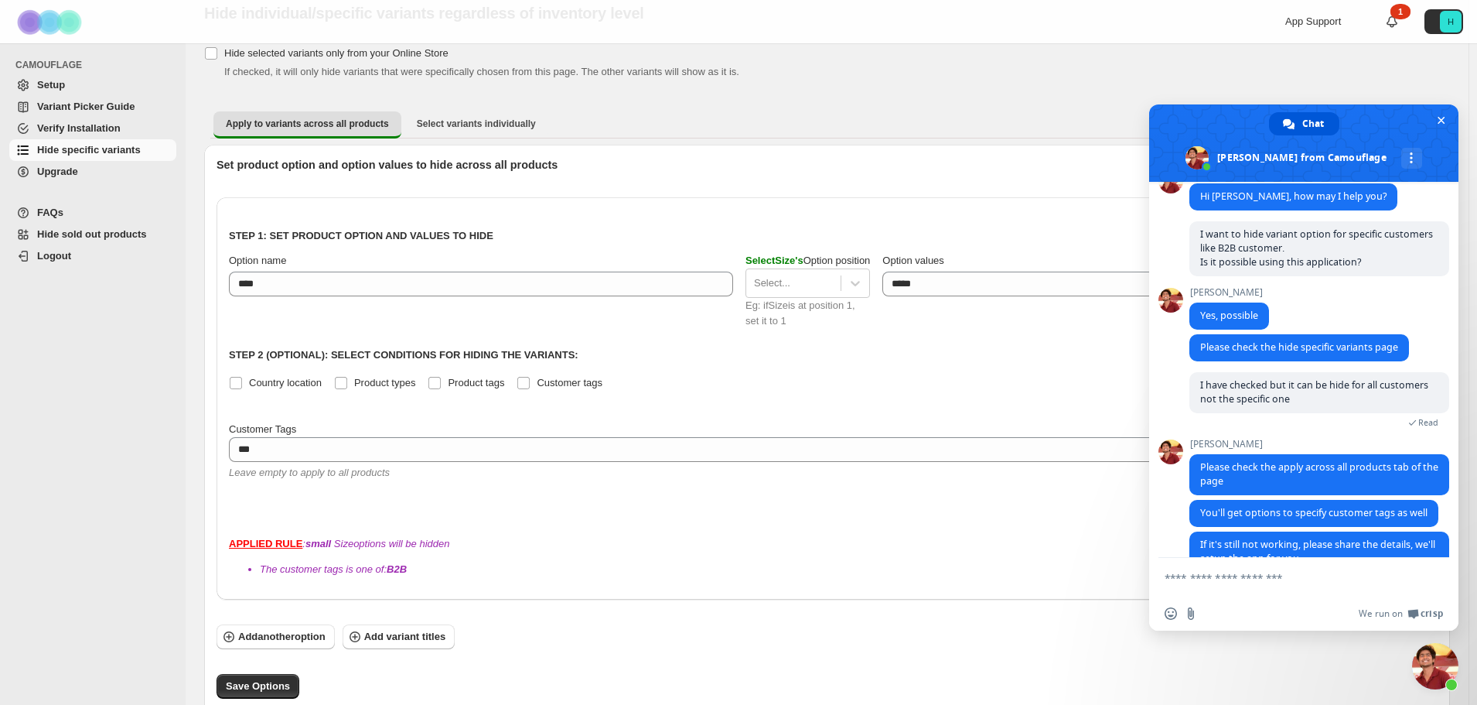
scroll to position [191, 0]
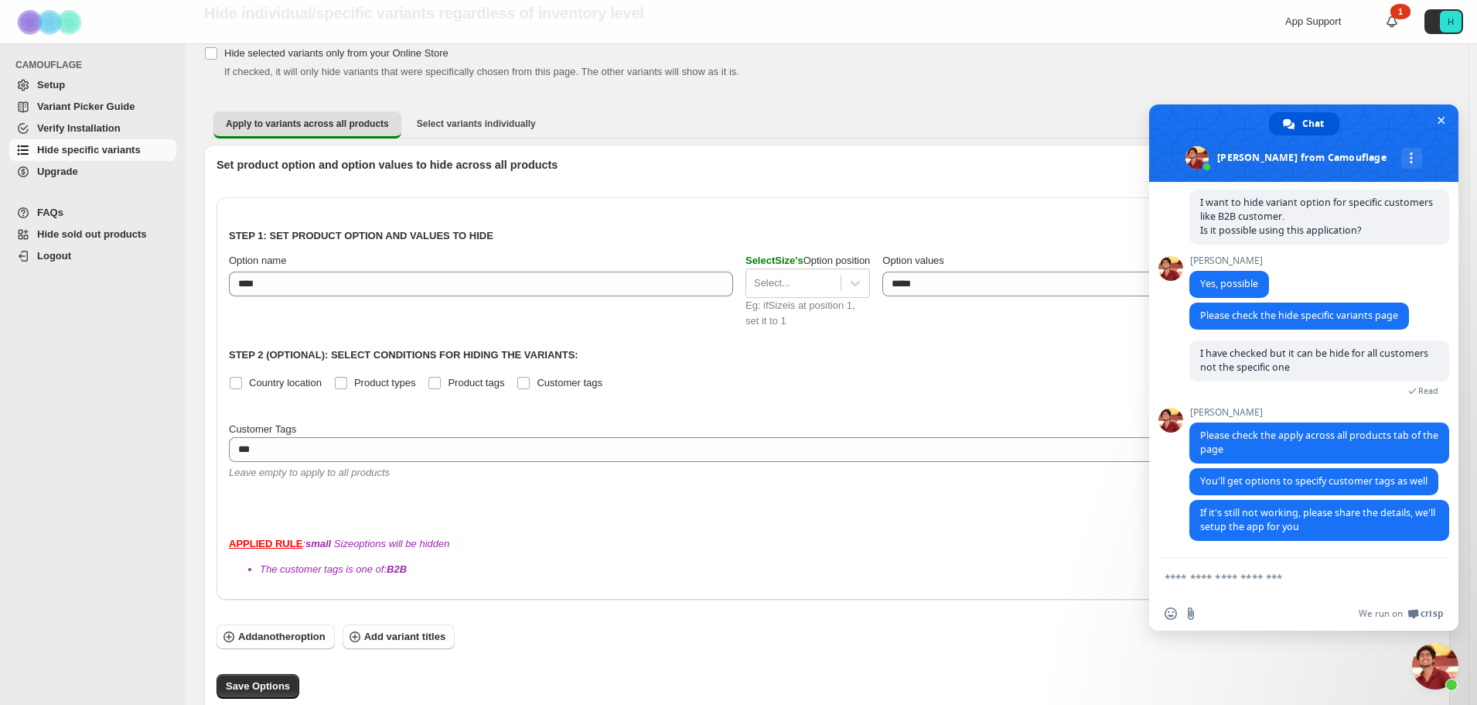
click at [1215, 582] on textarea "Compose your message..." at bounding box center [1289, 577] width 248 height 39
click at [1201, 582] on textarea "**********" at bounding box center [1289, 577] width 248 height 39
click at [1214, 579] on textarea "**********" at bounding box center [1289, 577] width 248 height 39
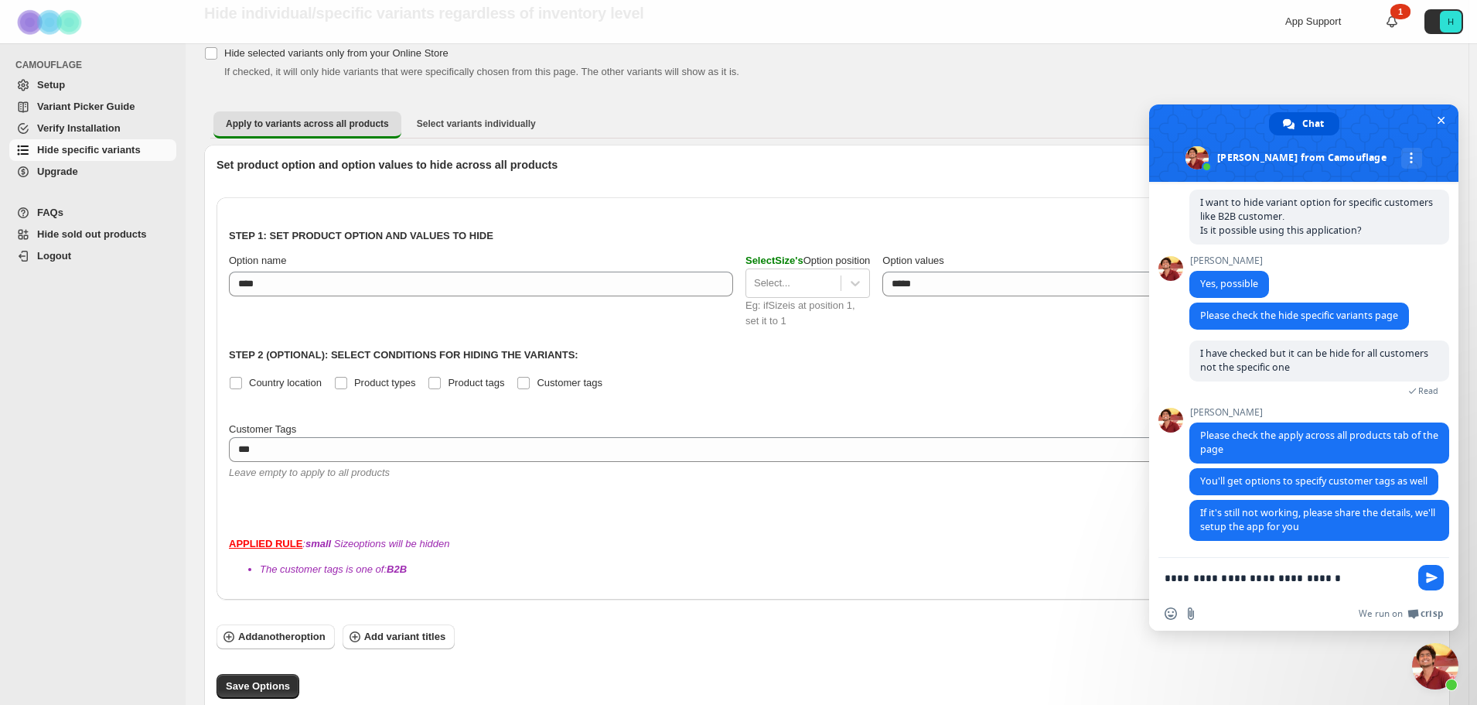
click at [1176, 582] on textarea "**********" at bounding box center [1289, 577] width 248 height 39
type textarea "**********"
paste textarea "Compose your message..."
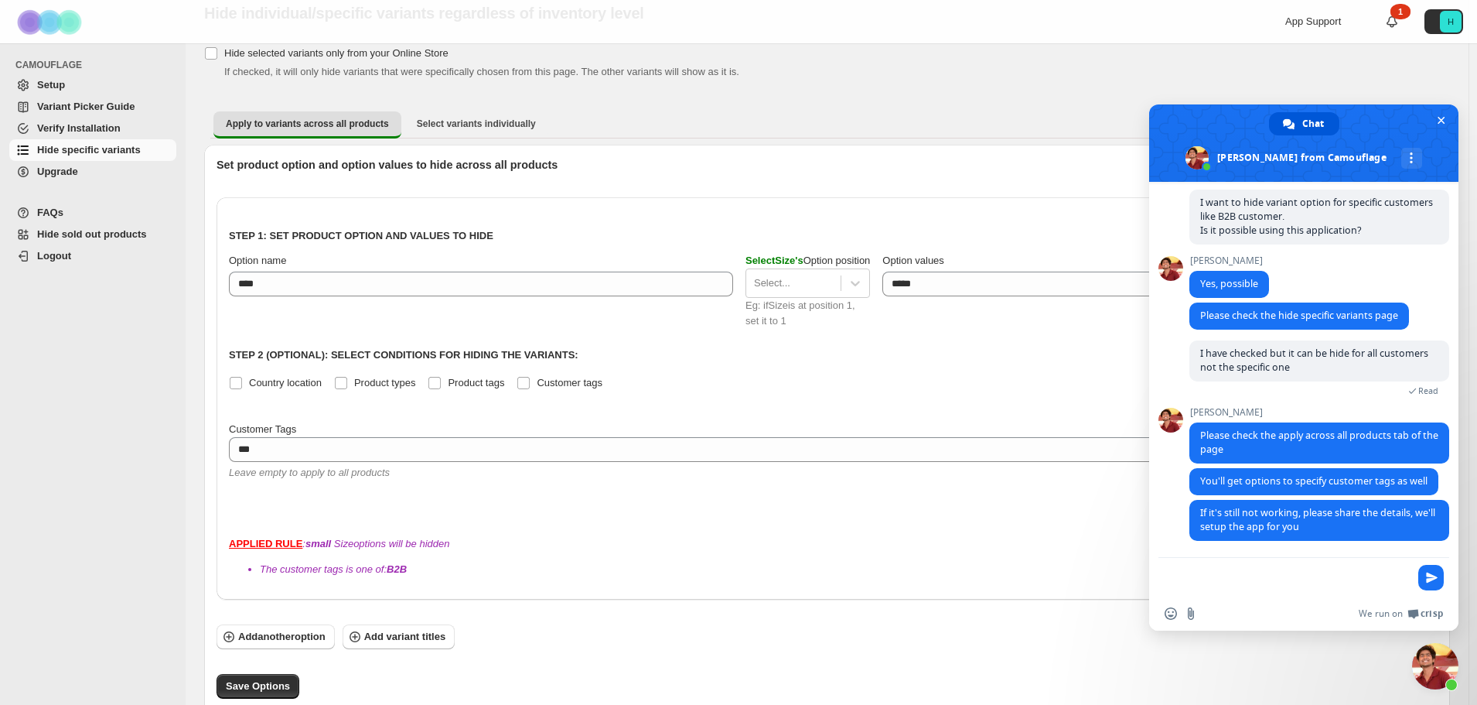
scroll to position [2, 0]
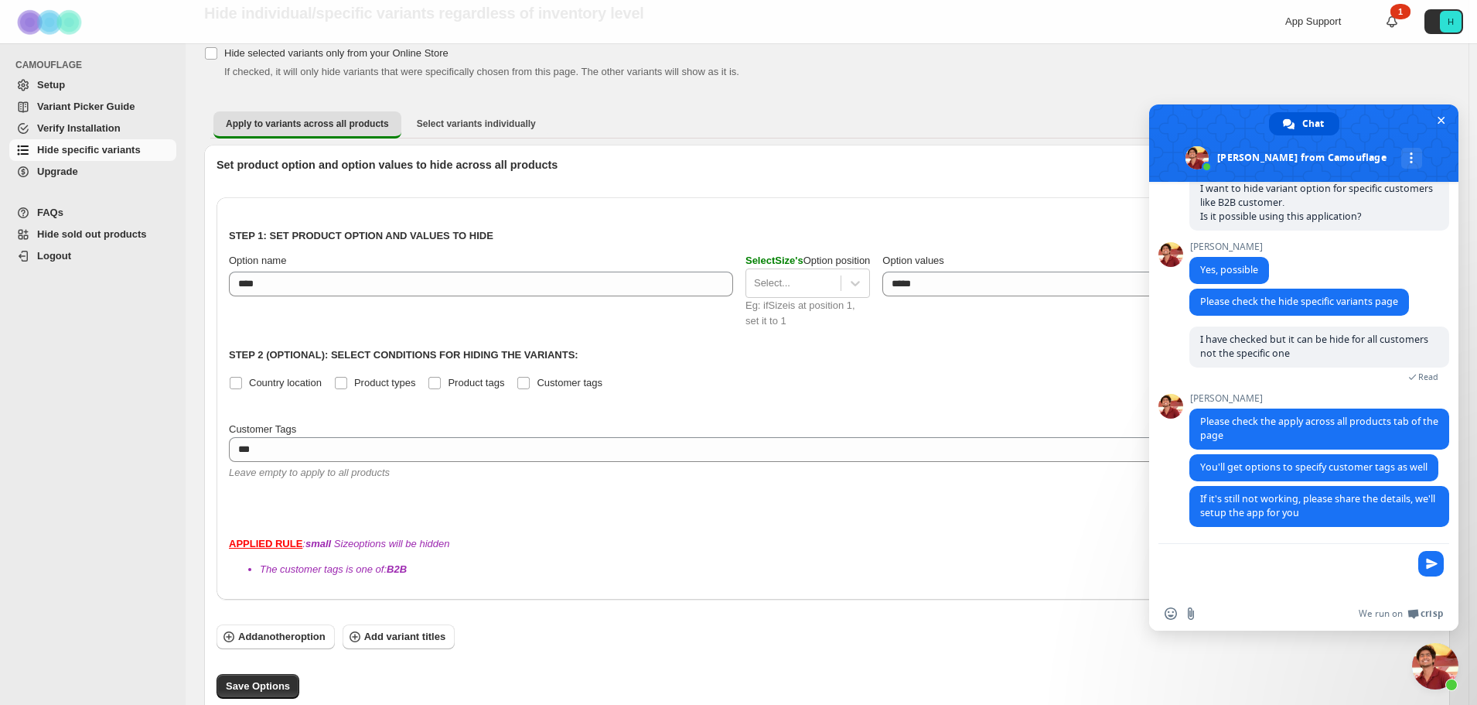
paste textarea "Compose your message..."
click at [1212, 548] on textarea "Compose your message..." at bounding box center [1289, 563] width 248 height 67
click at [1172, 572] on textarea "Compose your message..." at bounding box center [1289, 563] width 248 height 67
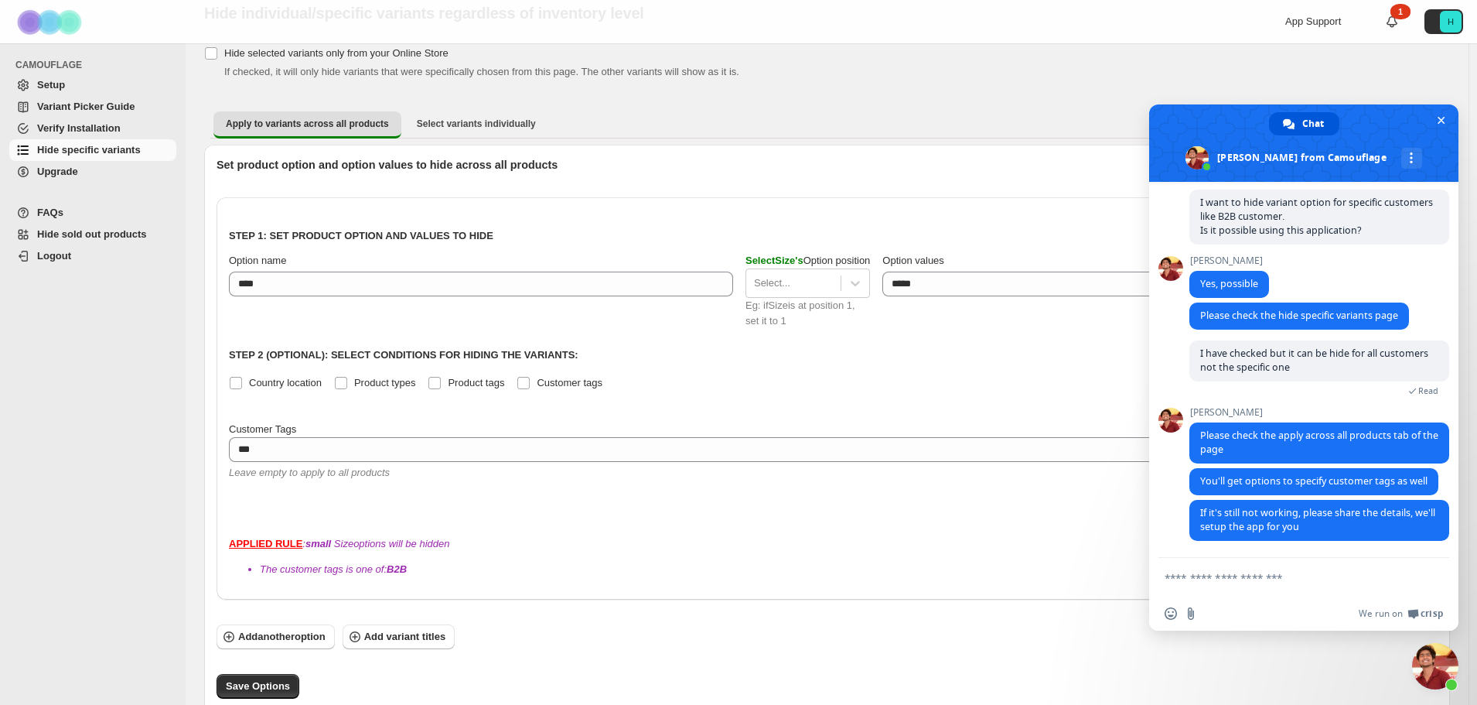
paste textarea "**********"
click at [1177, 580] on textarea "**********" at bounding box center [1289, 577] width 248 height 39
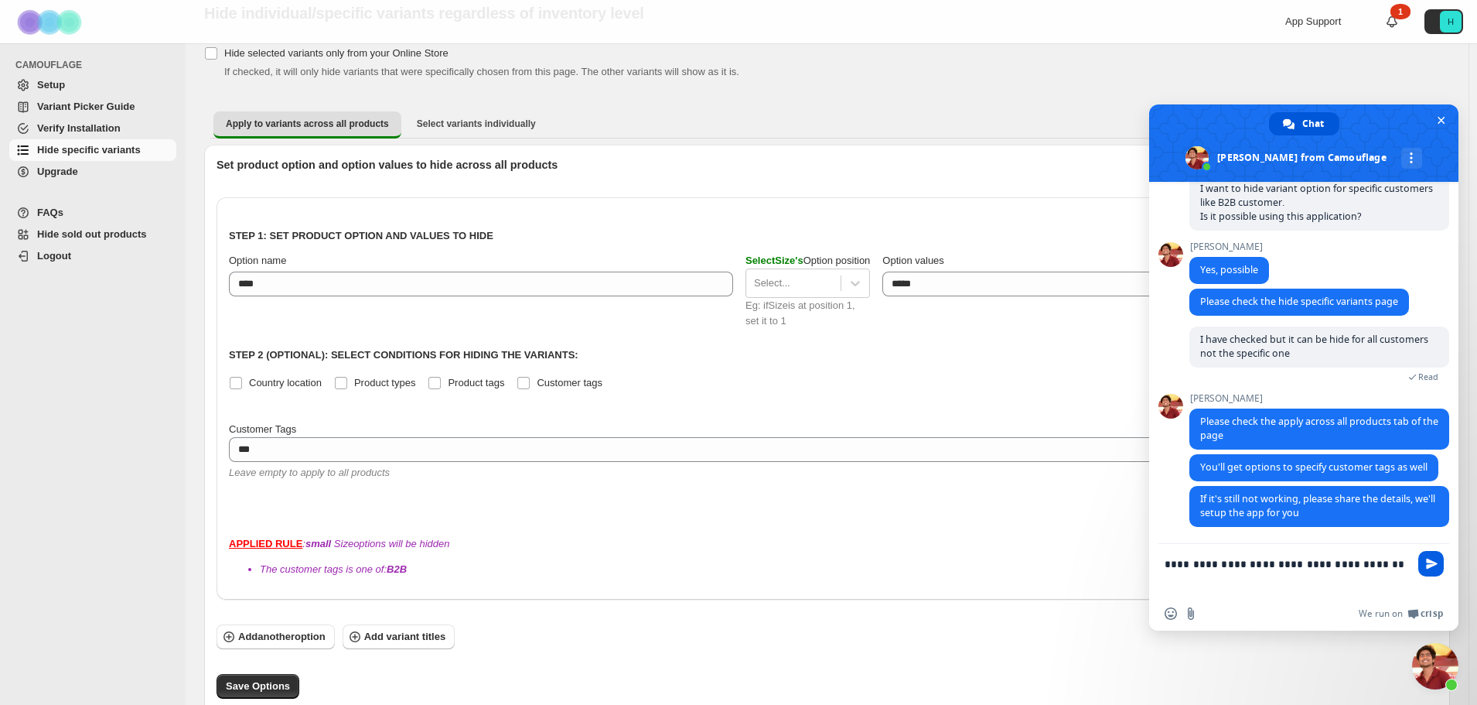
type textarea "**********"
click at [1429, 567] on span "Send" at bounding box center [1432, 564] width 12 height 12
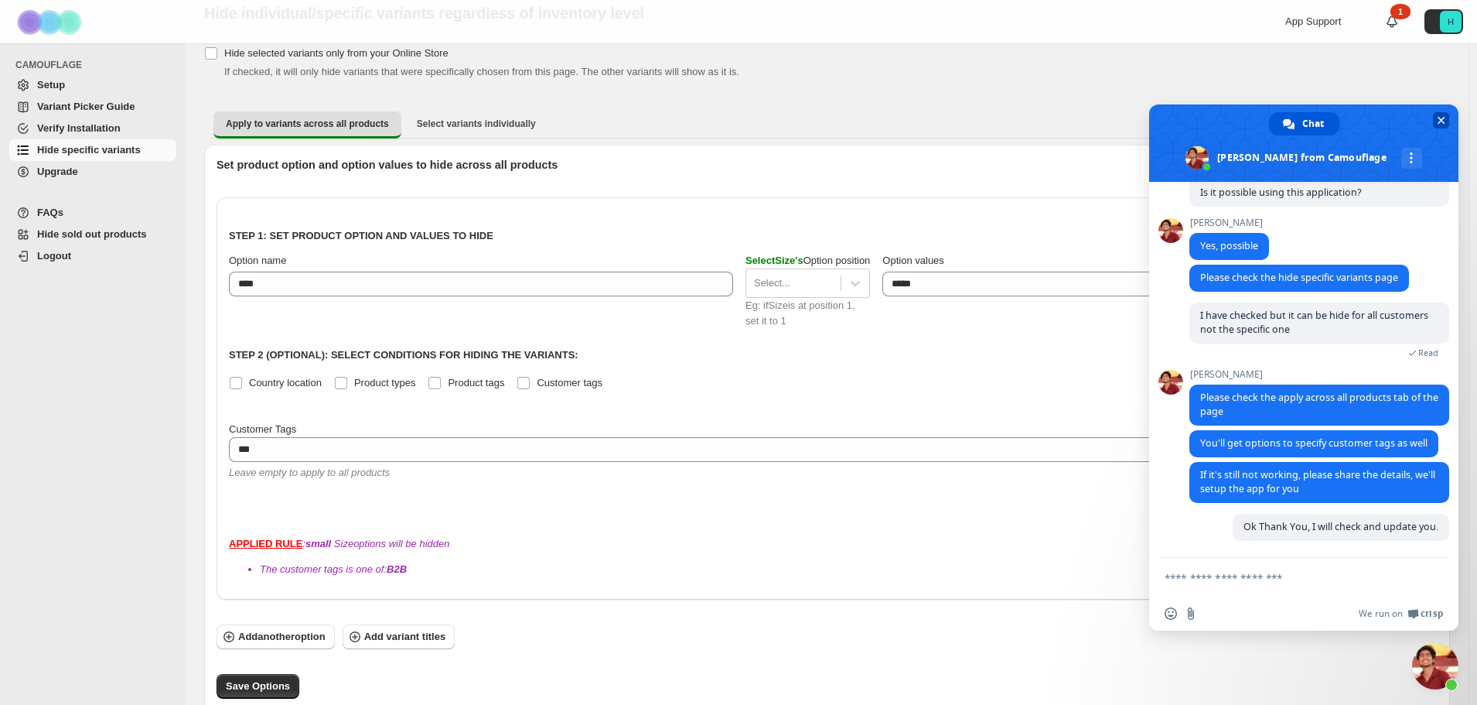
scroll to position [229, 0]
click at [1407, 113] on span at bounding box center [1304, 142] width 309 height 77
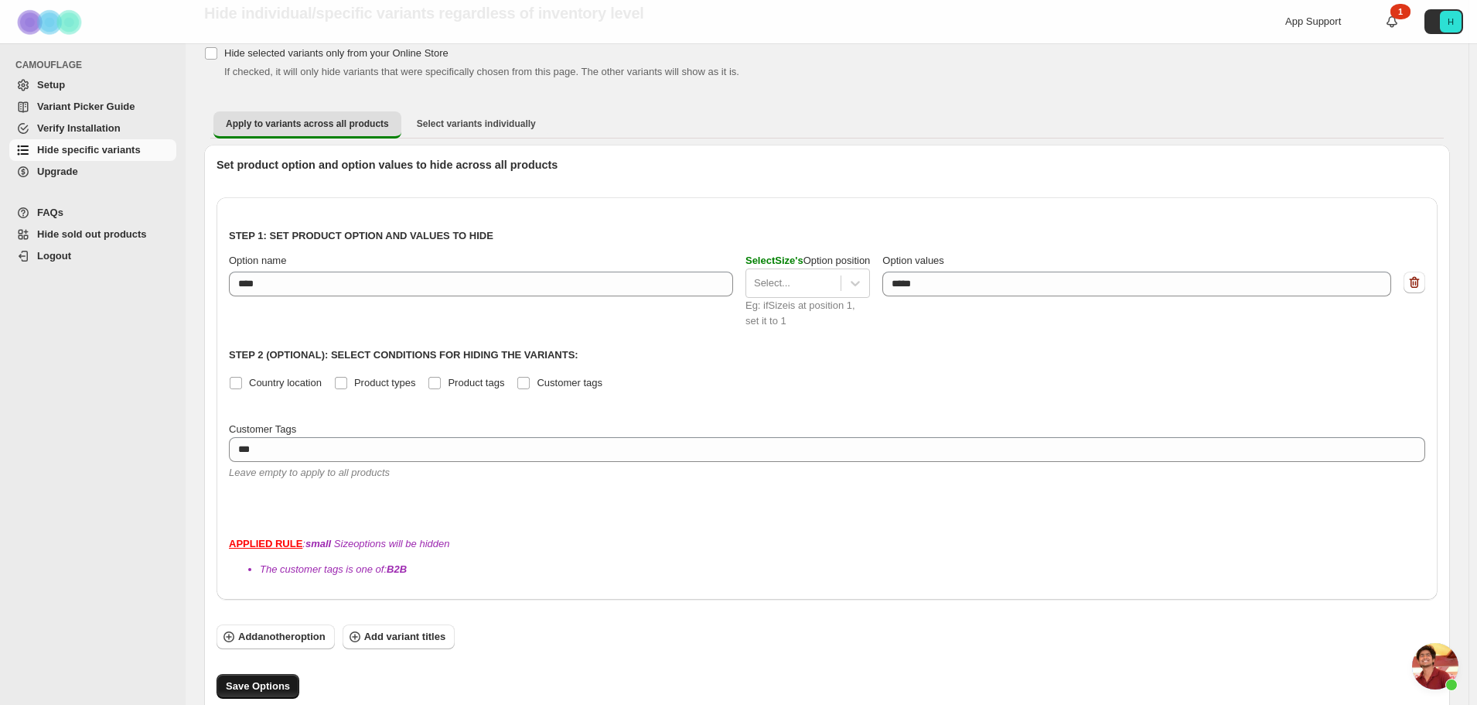
click at [260, 678] on span "Save Options" at bounding box center [258, 685] width 64 height 15
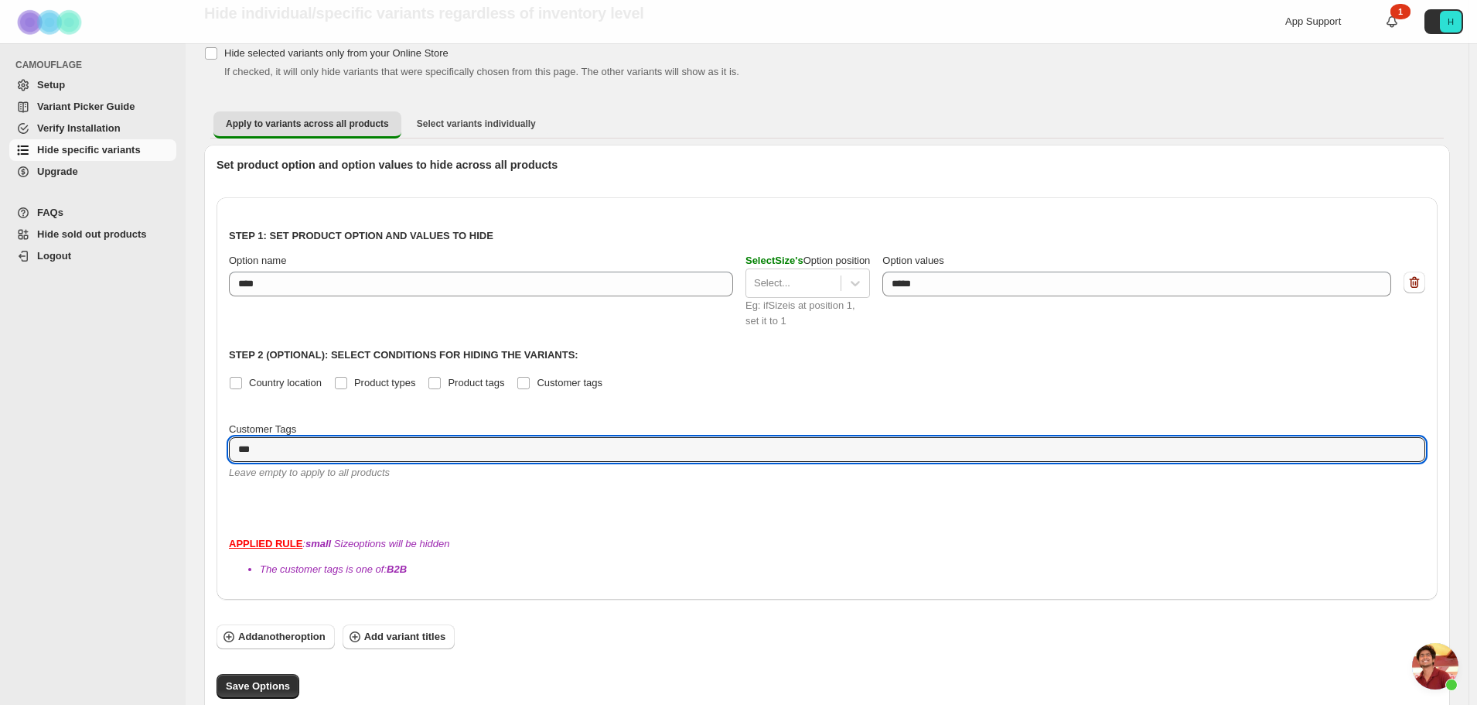
drag, startPoint x: 285, startPoint y: 447, endPoint x: 223, endPoint y: 445, distance: 61.9
click at [223, 445] on div "Step 1: Set product option and values to hide Option name **** Select Size 's O…" at bounding box center [827, 398] width 1221 height 402
type textarea "***"
click at [231, 678] on span "Save Options" at bounding box center [258, 685] width 64 height 15
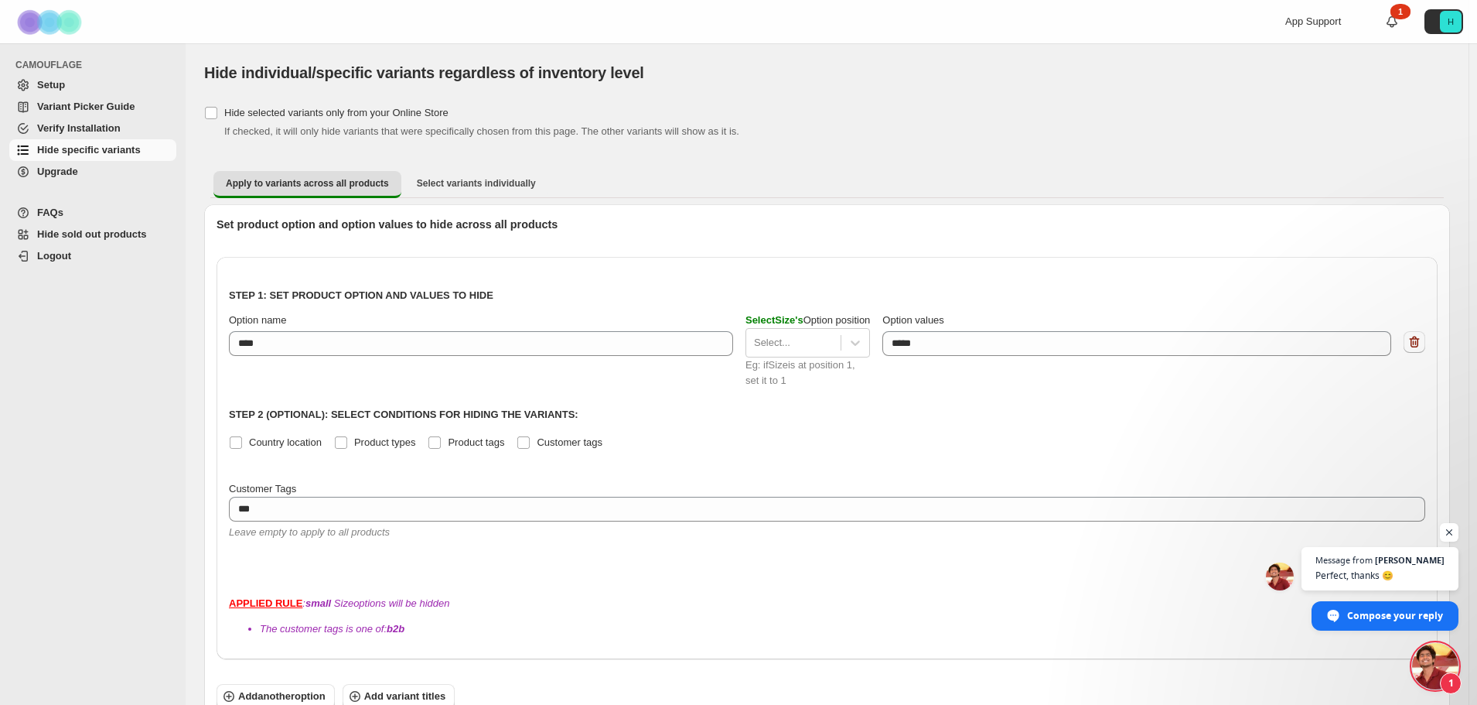
scroll to position [247, 0]
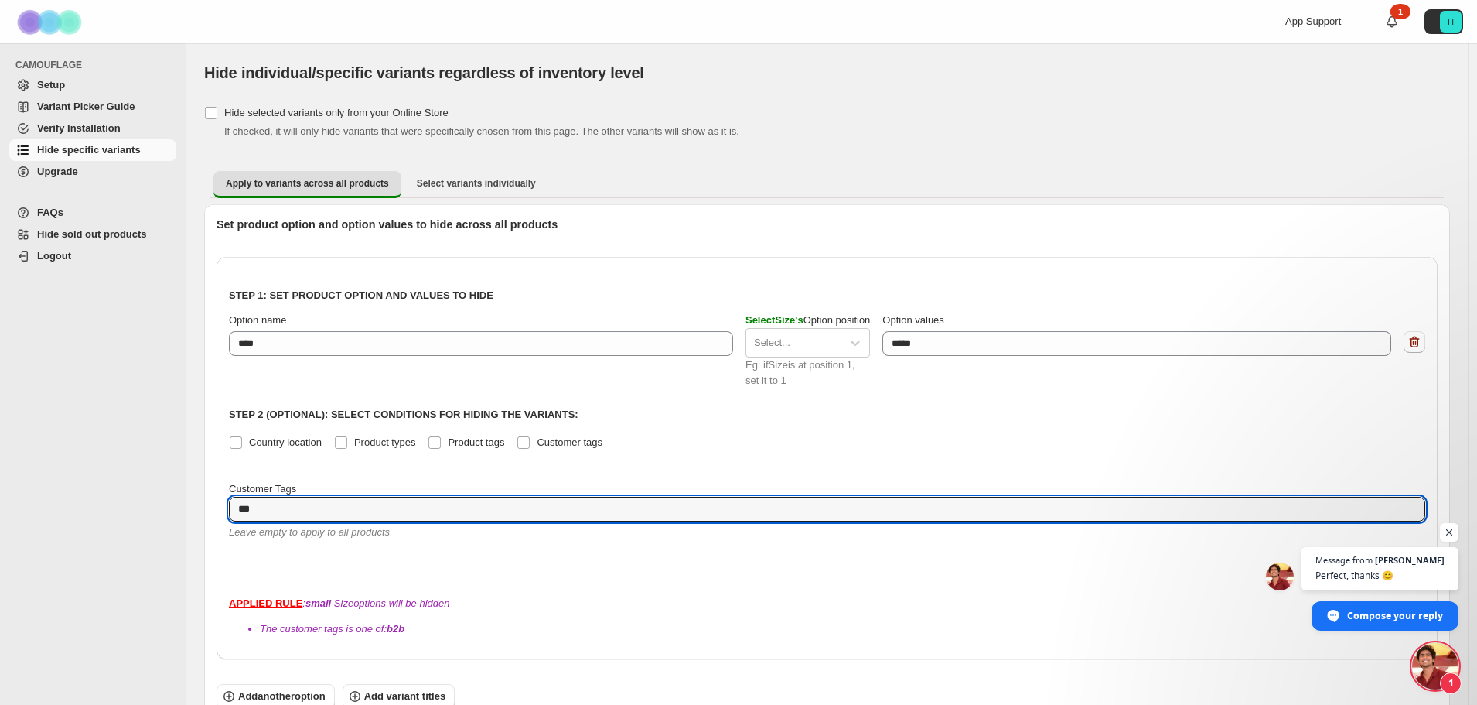
drag, startPoint x: 287, startPoint y: 511, endPoint x: 222, endPoint y: 512, distance: 65.0
click at [222, 512] on div "Step 1: Set product option and values to hide Option name **** Select Size 's O…" at bounding box center [827, 458] width 1221 height 402
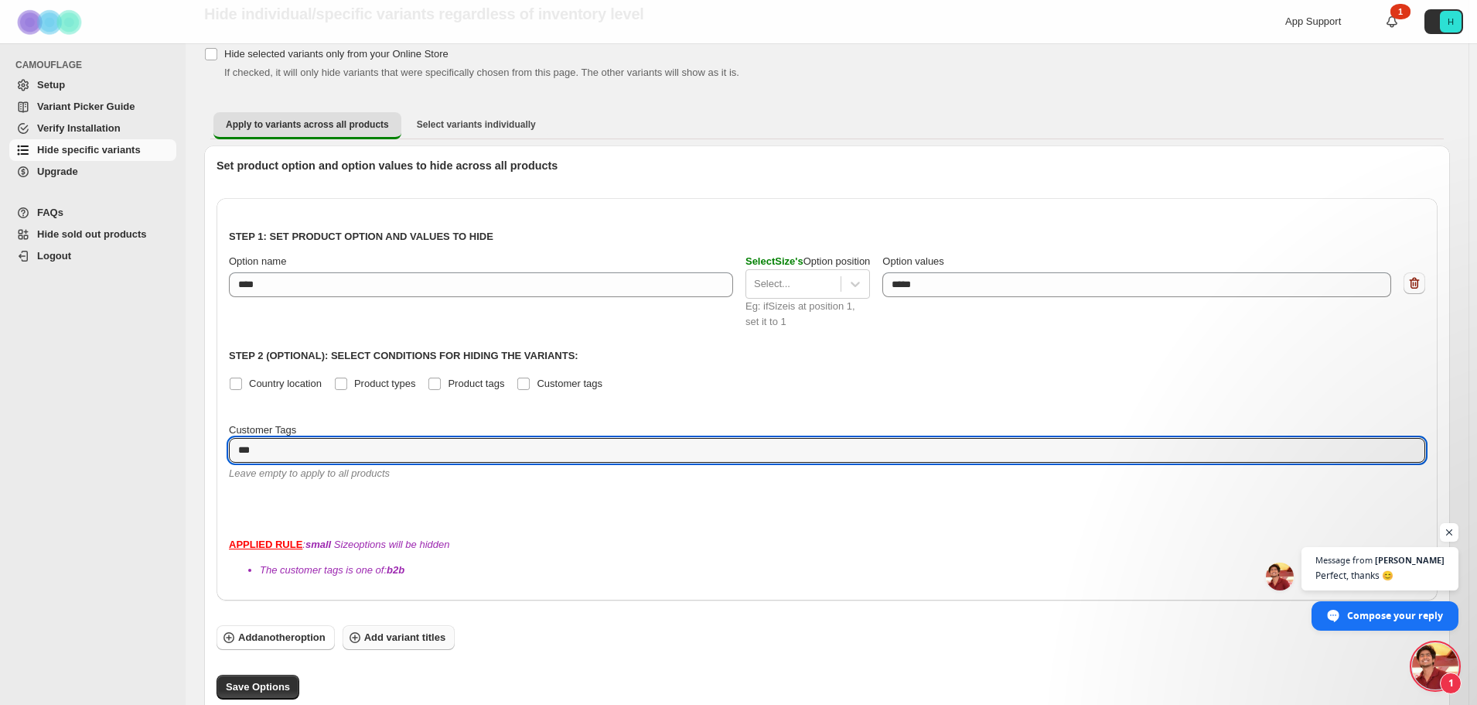
scroll to position [60, 0]
click at [273, 678] on span "Save Options" at bounding box center [258, 685] width 64 height 15
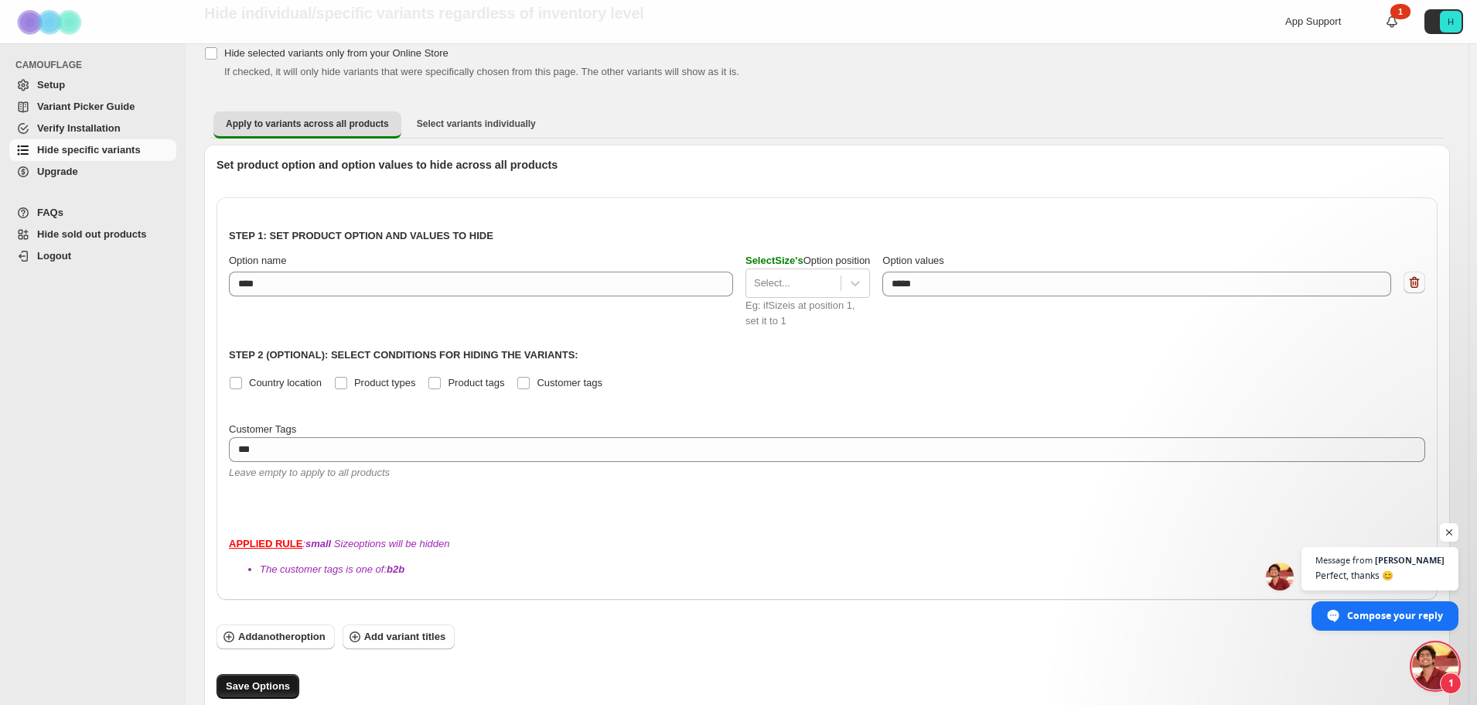
click at [273, 678] on span "Save Options" at bounding box center [258, 685] width 64 height 15
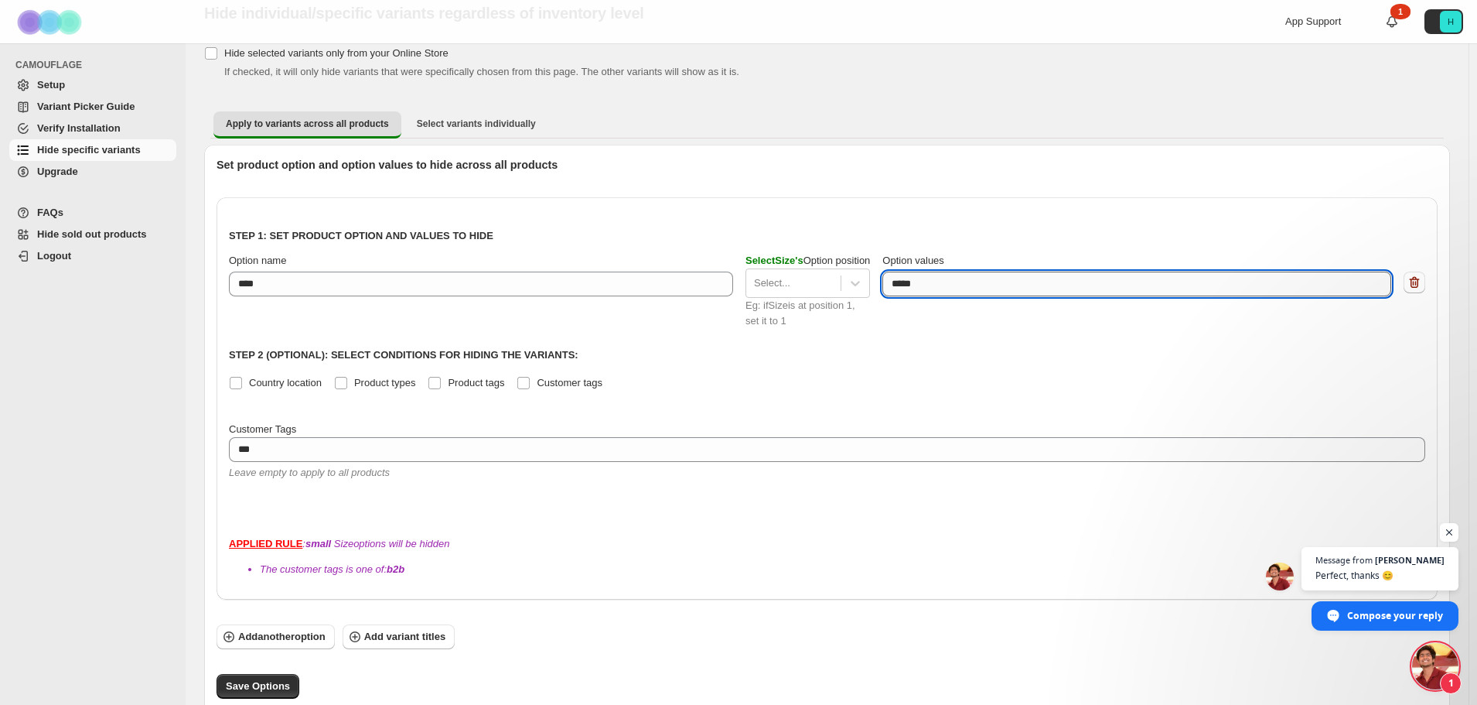
click at [924, 283] on textarea "*****" at bounding box center [1137, 284] width 509 height 25
drag, startPoint x: 894, startPoint y: 276, endPoint x: 826, endPoint y: 276, distance: 68.1
click at [826, 276] on div "Option name **** Select Size 's Option position Select... Eg: if Size is at pos…" at bounding box center [827, 291] width 1197 height 76
click at [798, 281] on div at bounding box center [793, 283] width 79 height 19
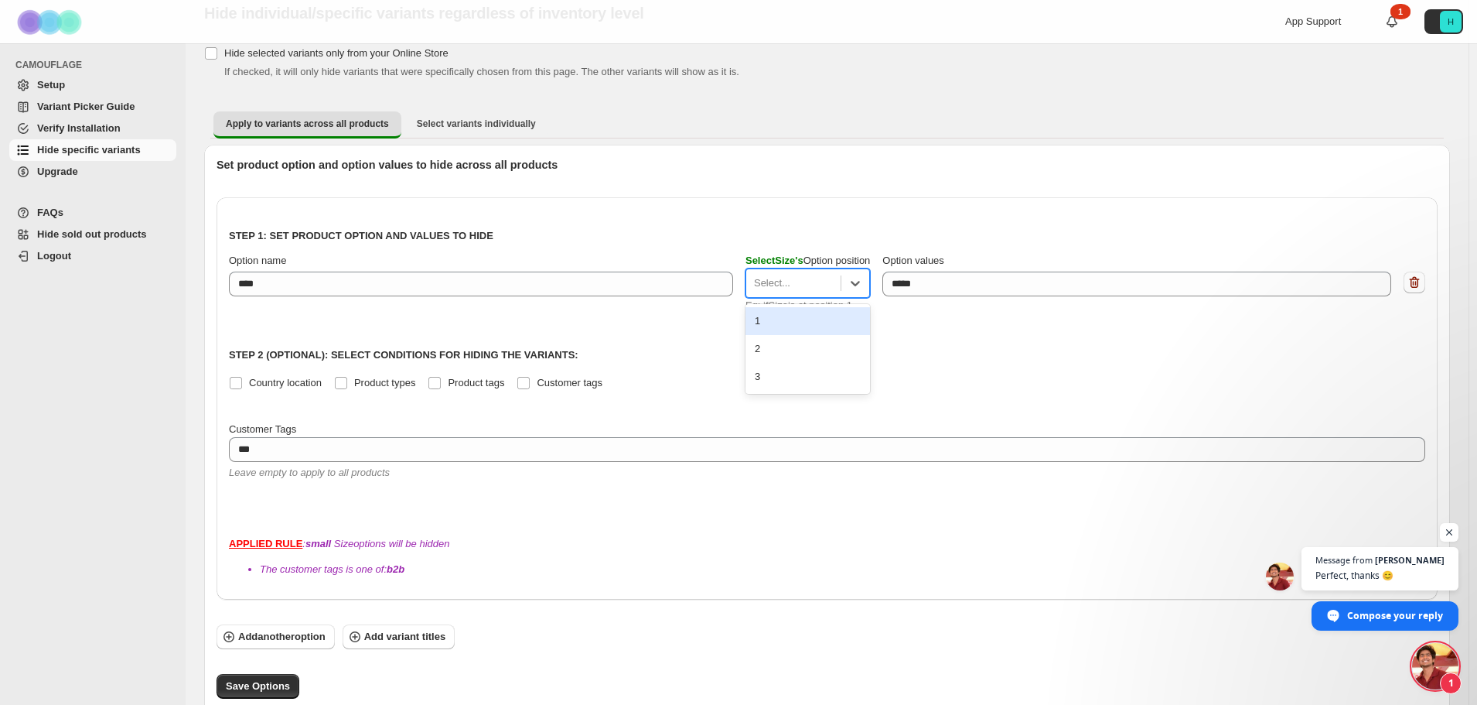
click at [789, 321] on div "1" at bounding box center [808, 321] width 125 height 28
click at [278, 678] on span "Save Options" at bounding box center [258, 685] width 64 height 15
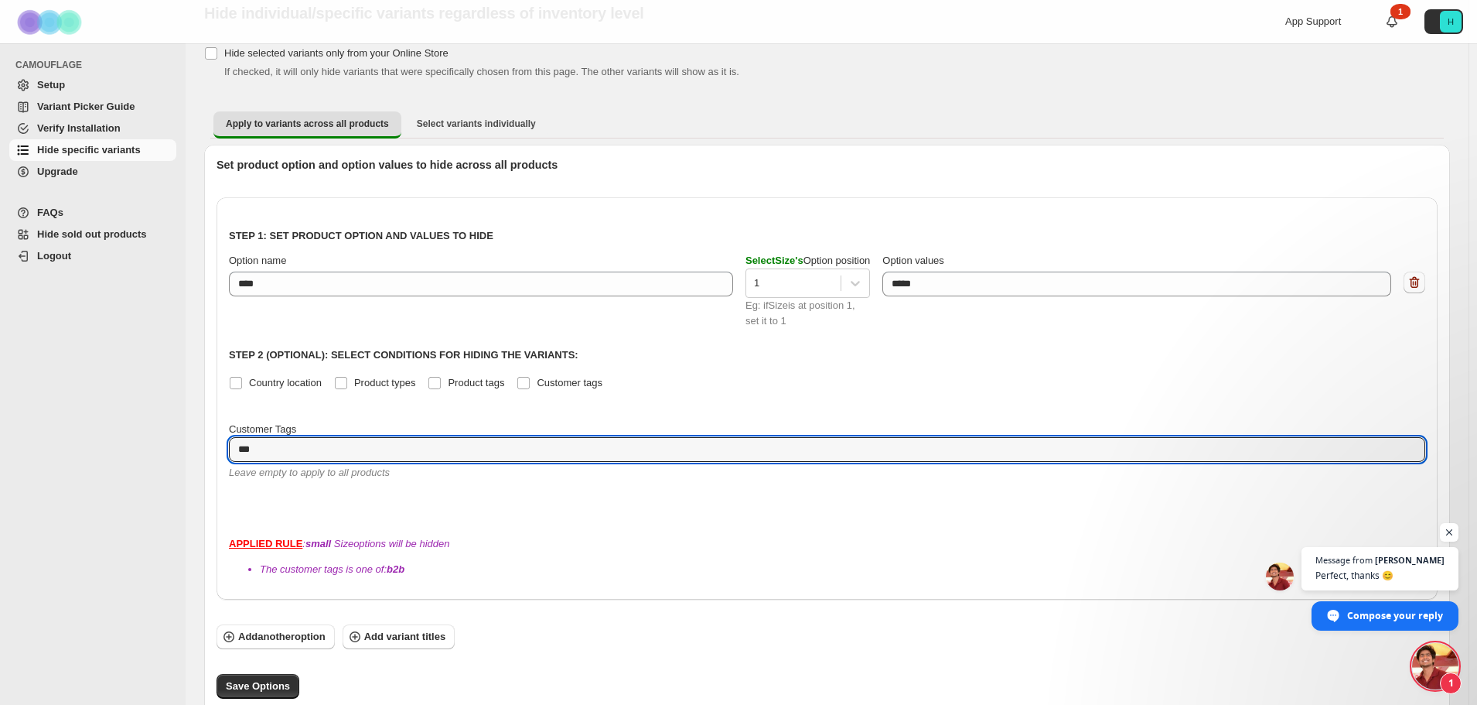
drag, startPoint x: 258, startPoint y: 453, endPoint x: 193, endPoint y: 453, distance: 64.2
click at [193, 453] on div "[object Object]. This page is ready Hide individual/specific variants regardles…" at bounding box center [827, 360] width 1283 height 752
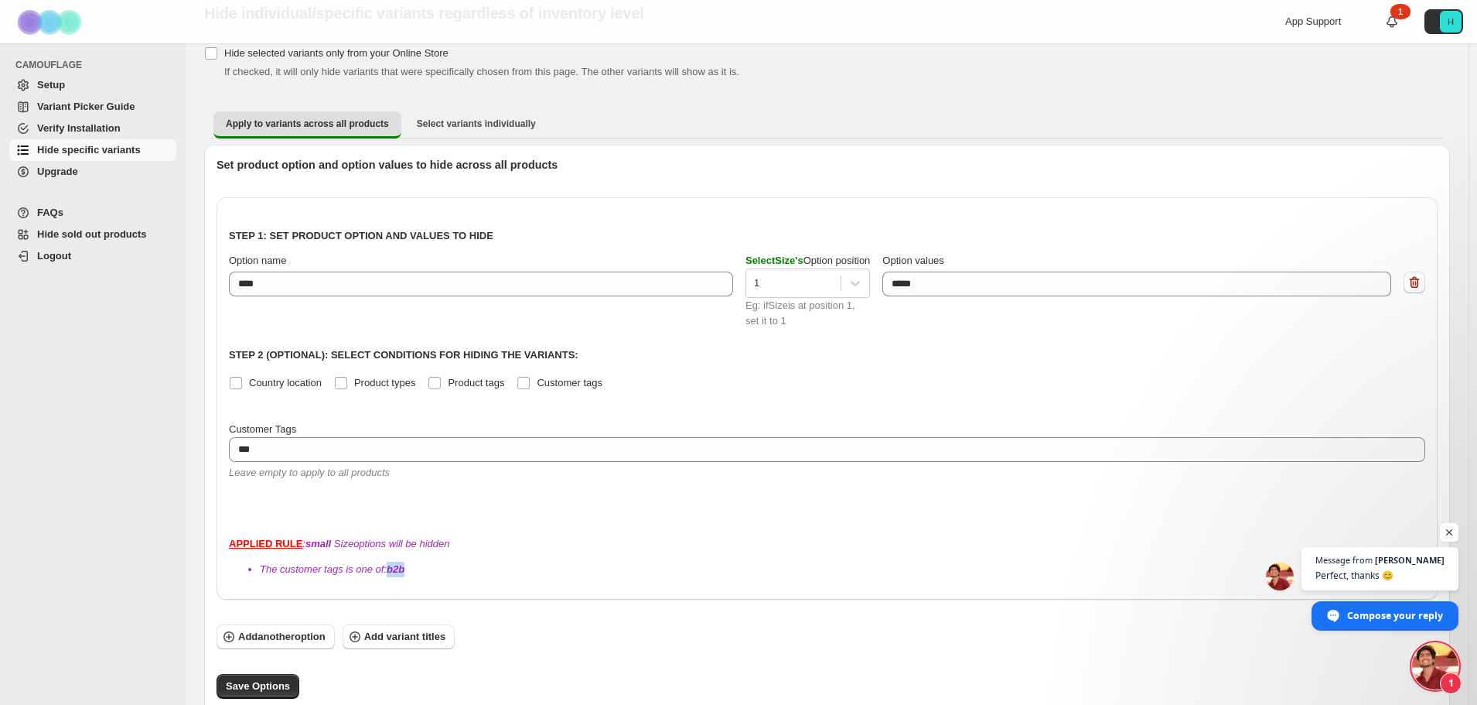
drag, startPoint x: 386, startPoint y: 543, endPoint x: 490, endPoint y: 546, distance: 104.5
click at [490, 546] on div "Step 1: Set product option and values to hide Option name **** Select Size 's O…" at bounding box center [827, 398] width 1221 height 402
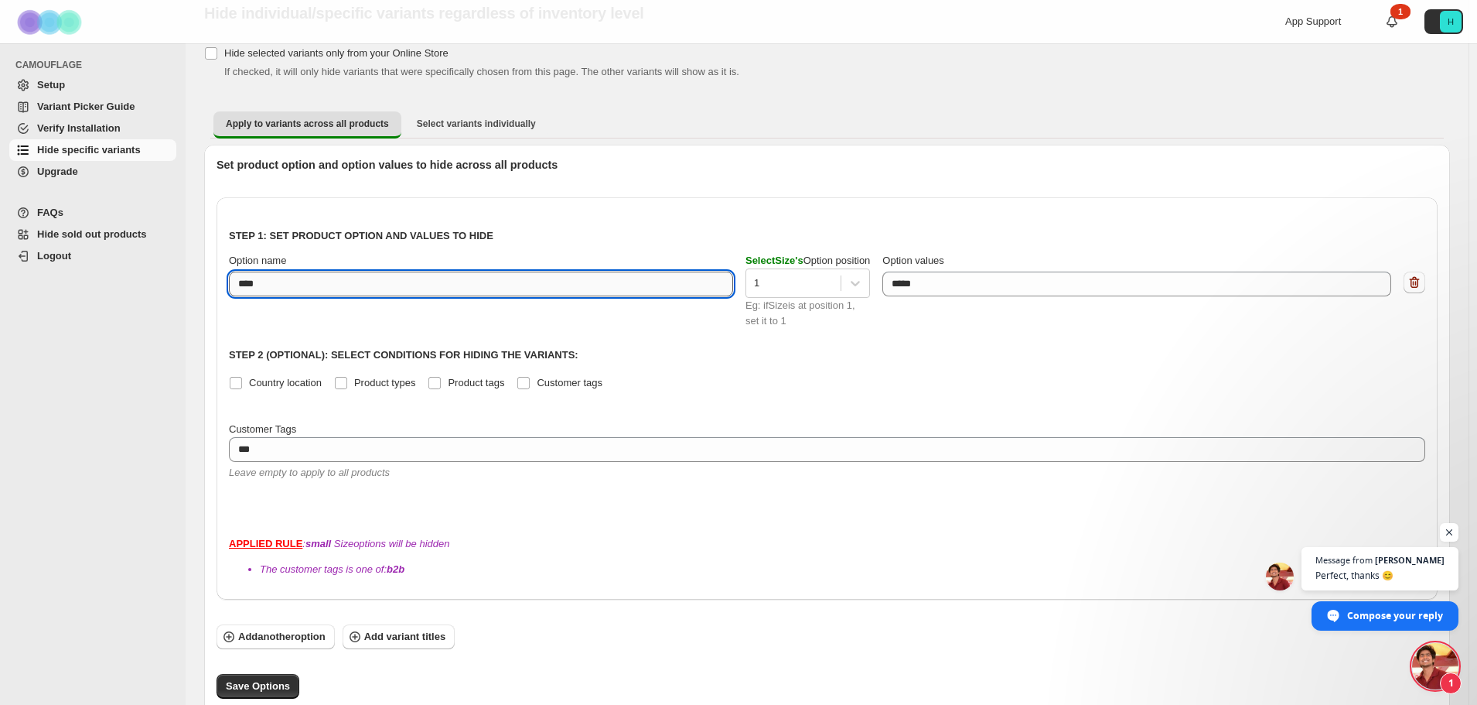
click at [380, 288] on input "****" at bounding box center [481, 284] width 504 height 25
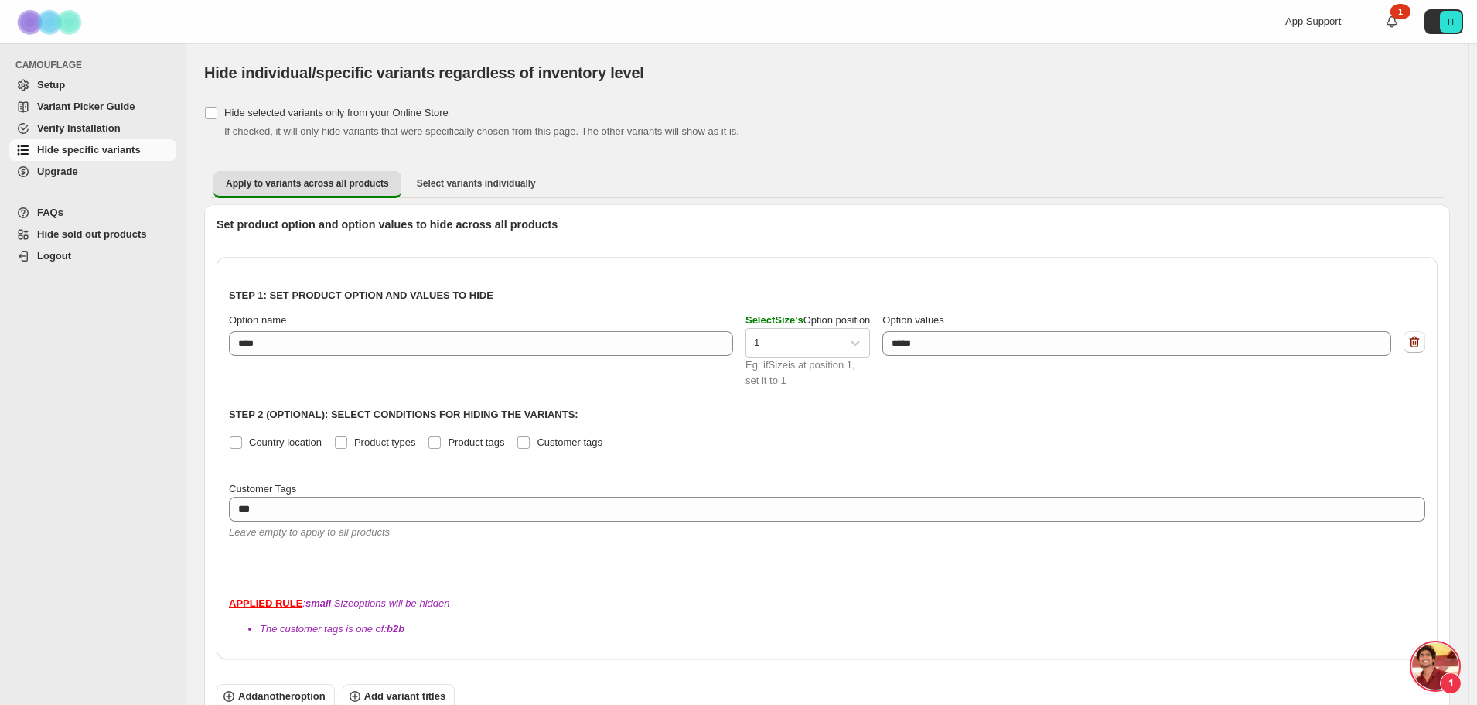
scroll to position [247, 0]
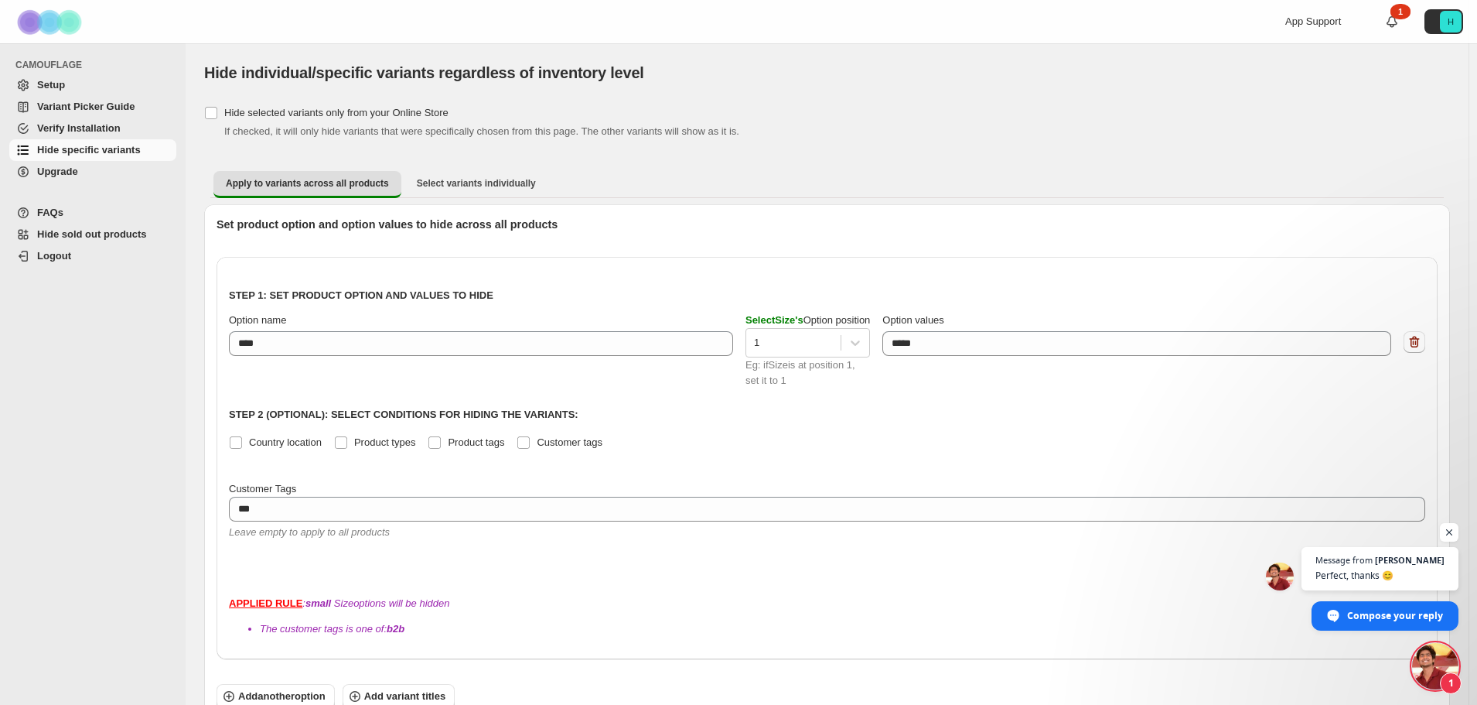
click at [1443, 664] on span "Open chat" at bounding box center [1436, 666] width 46 height 46
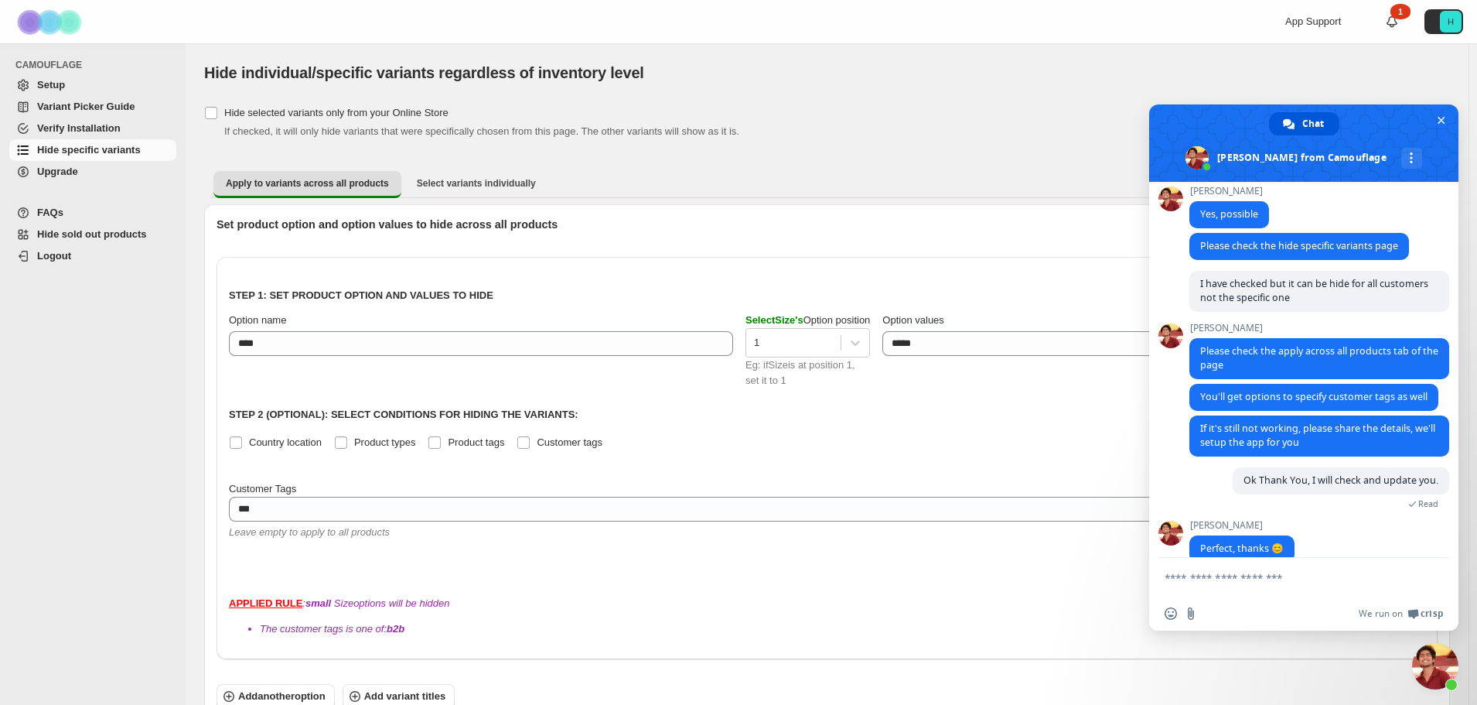
scroll to position [282, 0]
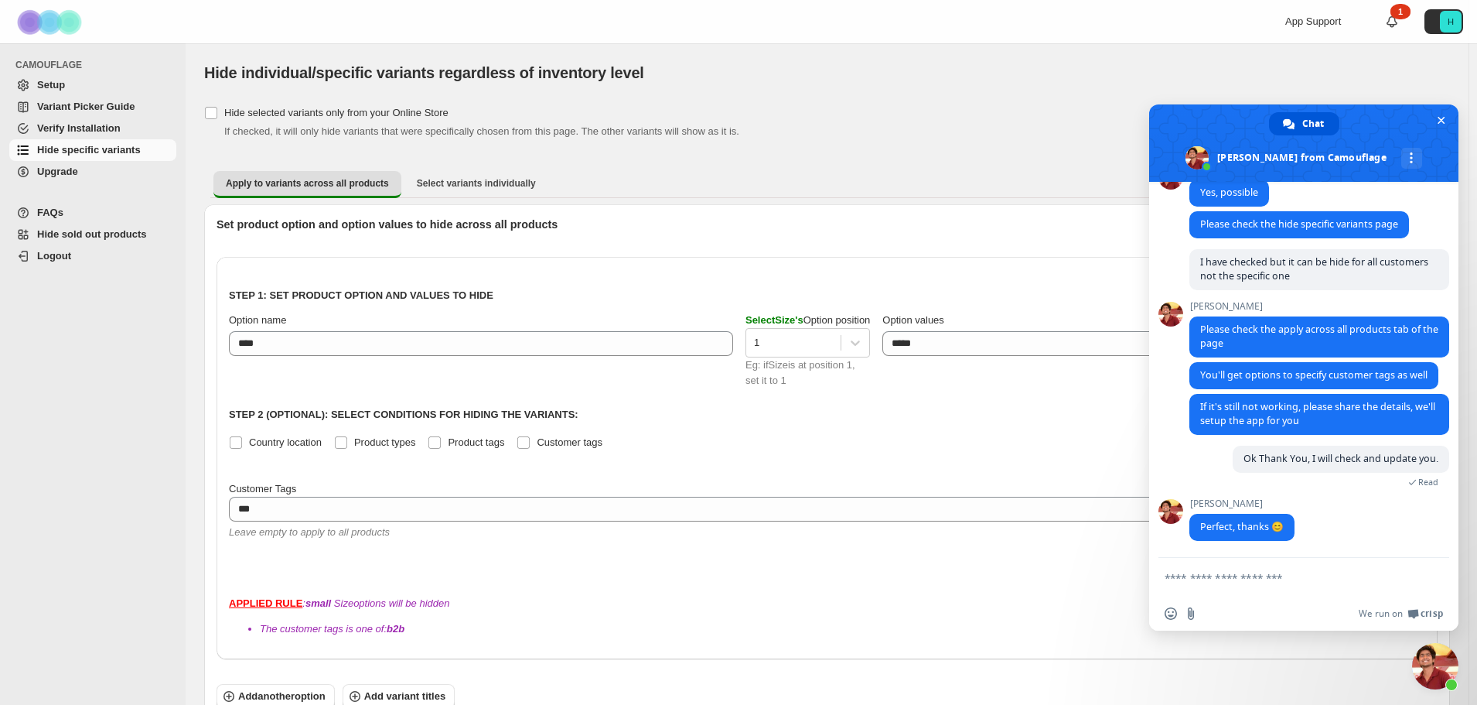
click at [1208, 587] on textarea "Compose your message..." at bounding box center [1289, 577] width 248 height 39
click at [1236, 579] on textarea "Compose your message..." at bounding box center [1289, 577] width 248 height 39
type textarea "**********"
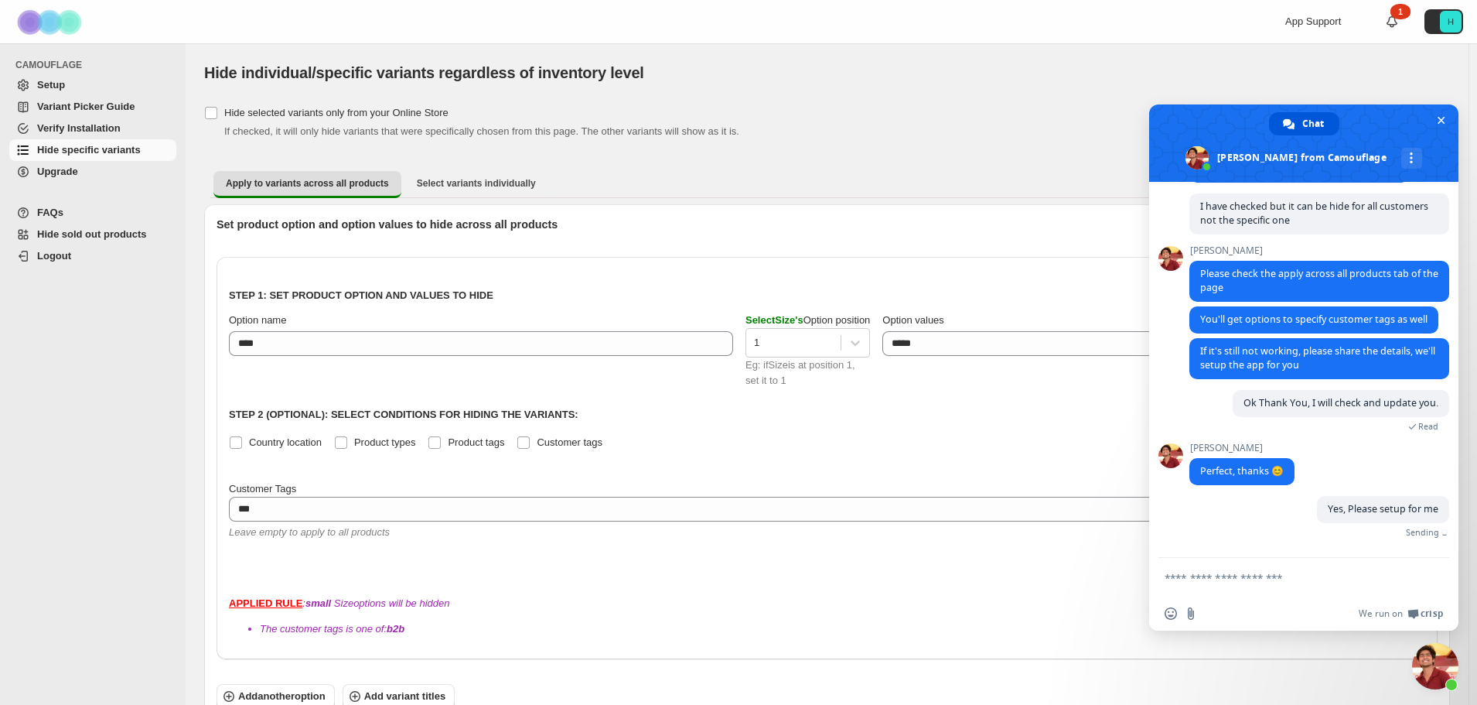
scroll to position [320, 0]
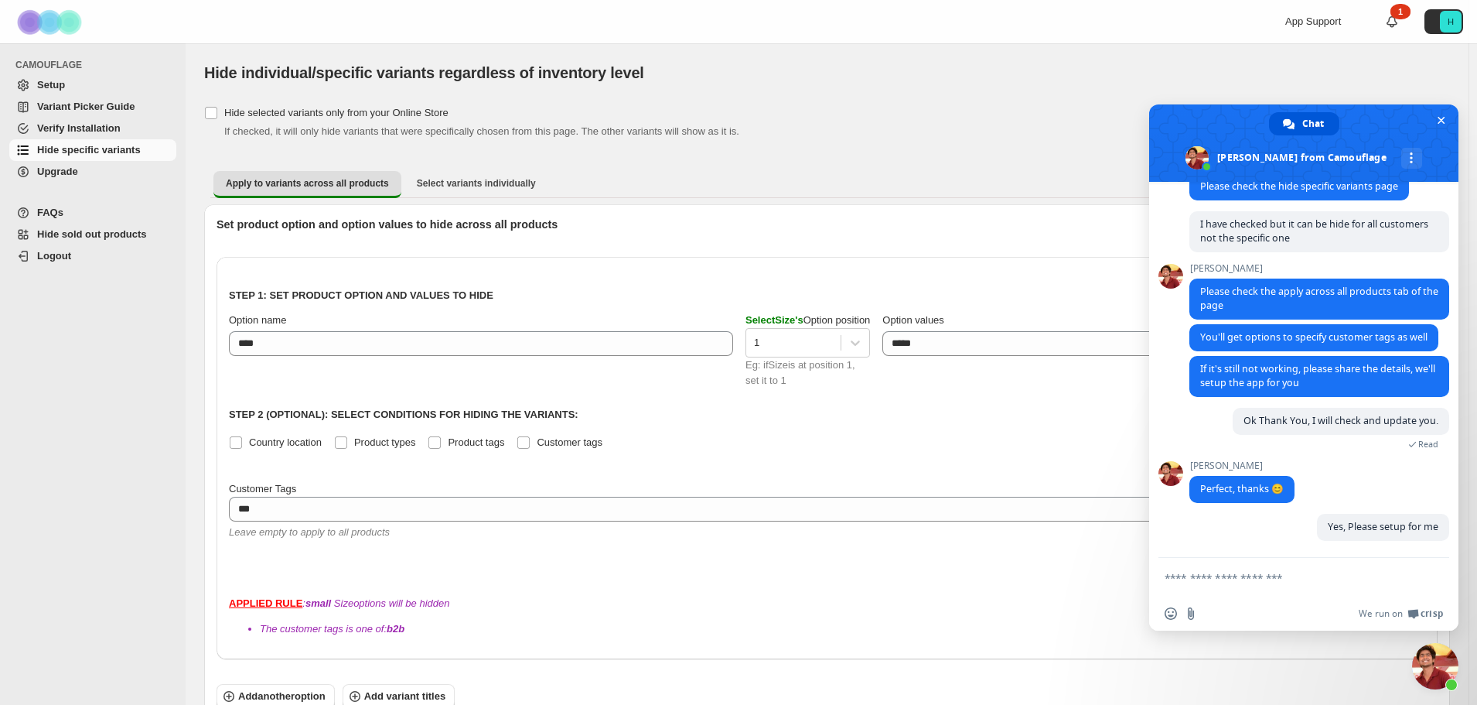
click at [1266, 581] on textarea "Compose your message..." at bounding box center [1289, 577] width 248 height 39
type textarea "**********"
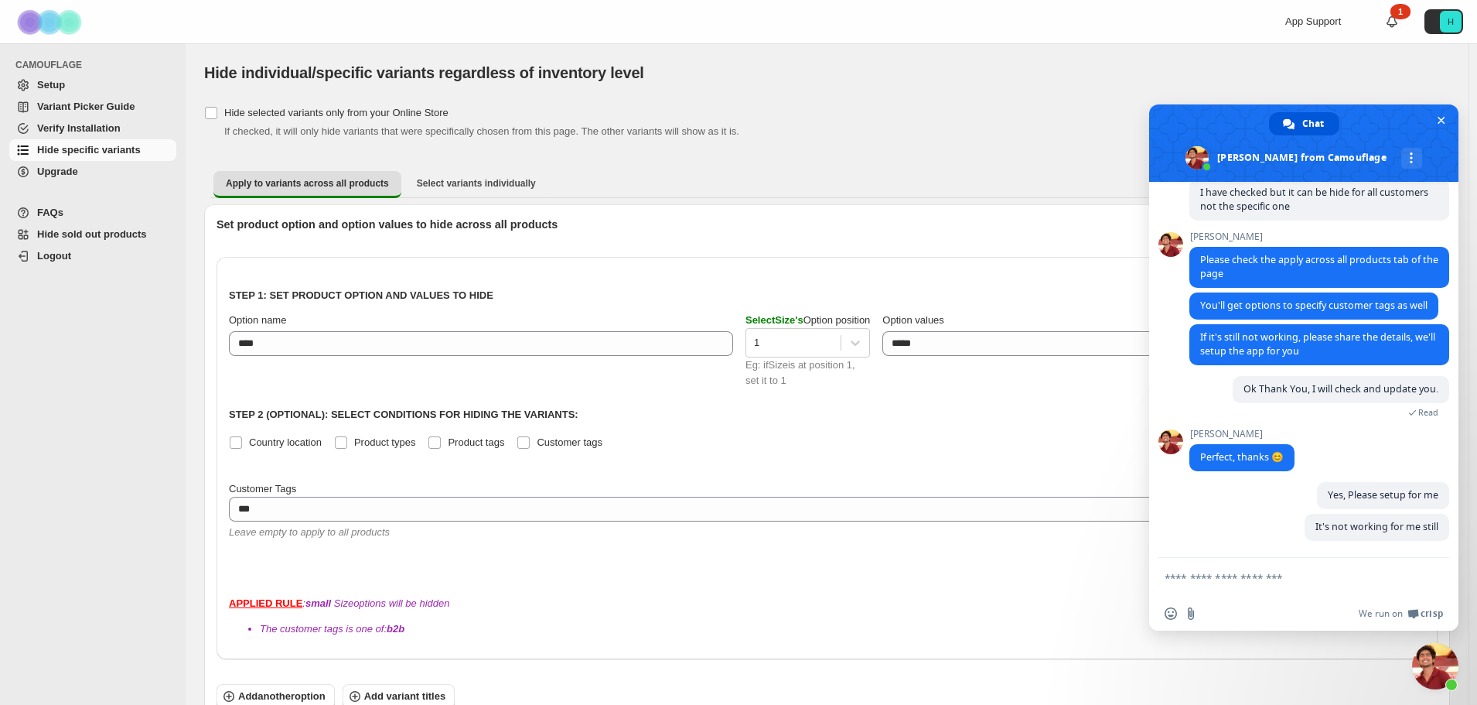
scroll to position [352, 0]
click at [1215, 555] on div "It's not working for me still Just now" at bounding box center [1320, 536] width 260 height 44
click at [1221, 573] on textarea "Compose your message..." at bounding box center [1289, 577] width 248 height 39
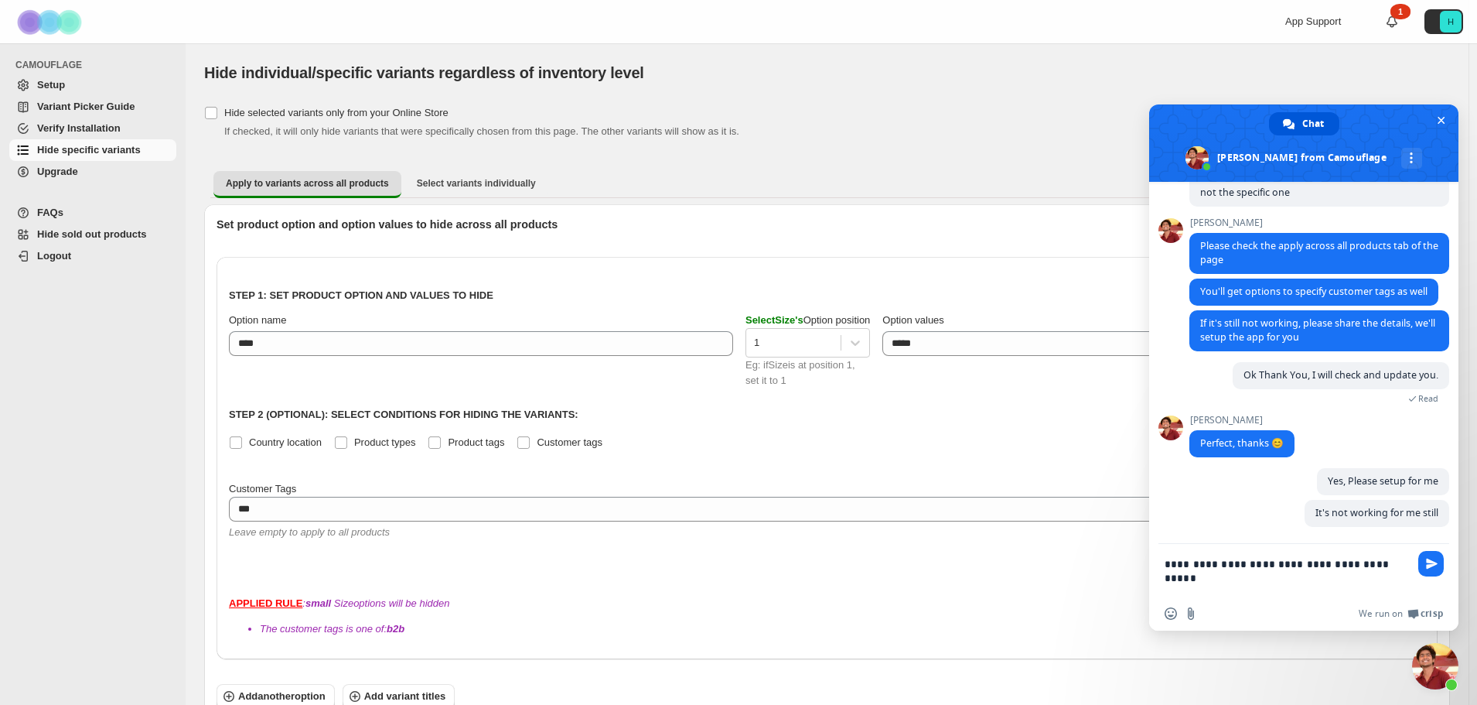
type textarea "**********"
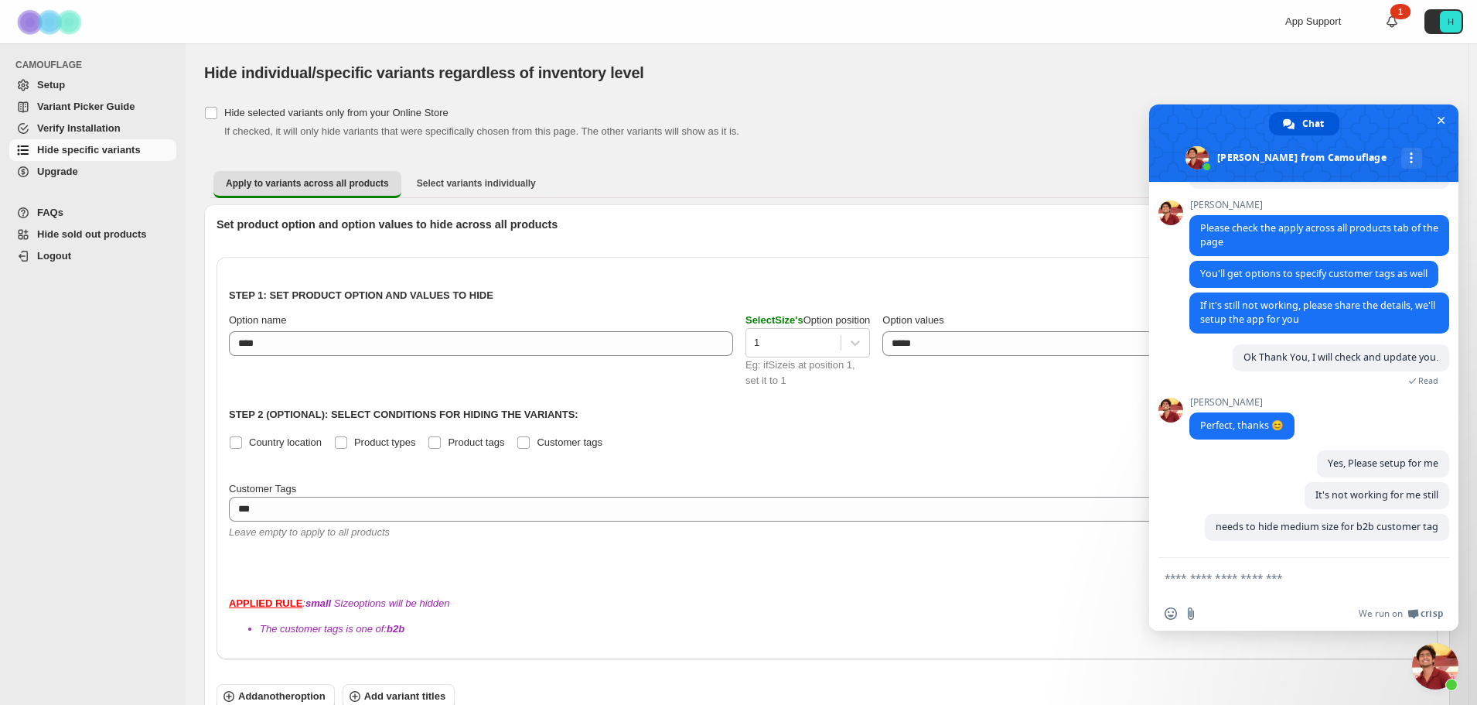
scroll to position [384, 0]
click at [1208, 586] on textarea "Compose your message..." at bounding box center [1289, 577] width 248 height 39
click at [1434, 119] on span "Close chat" at bounding box center [1441, 120] width 16 height 16
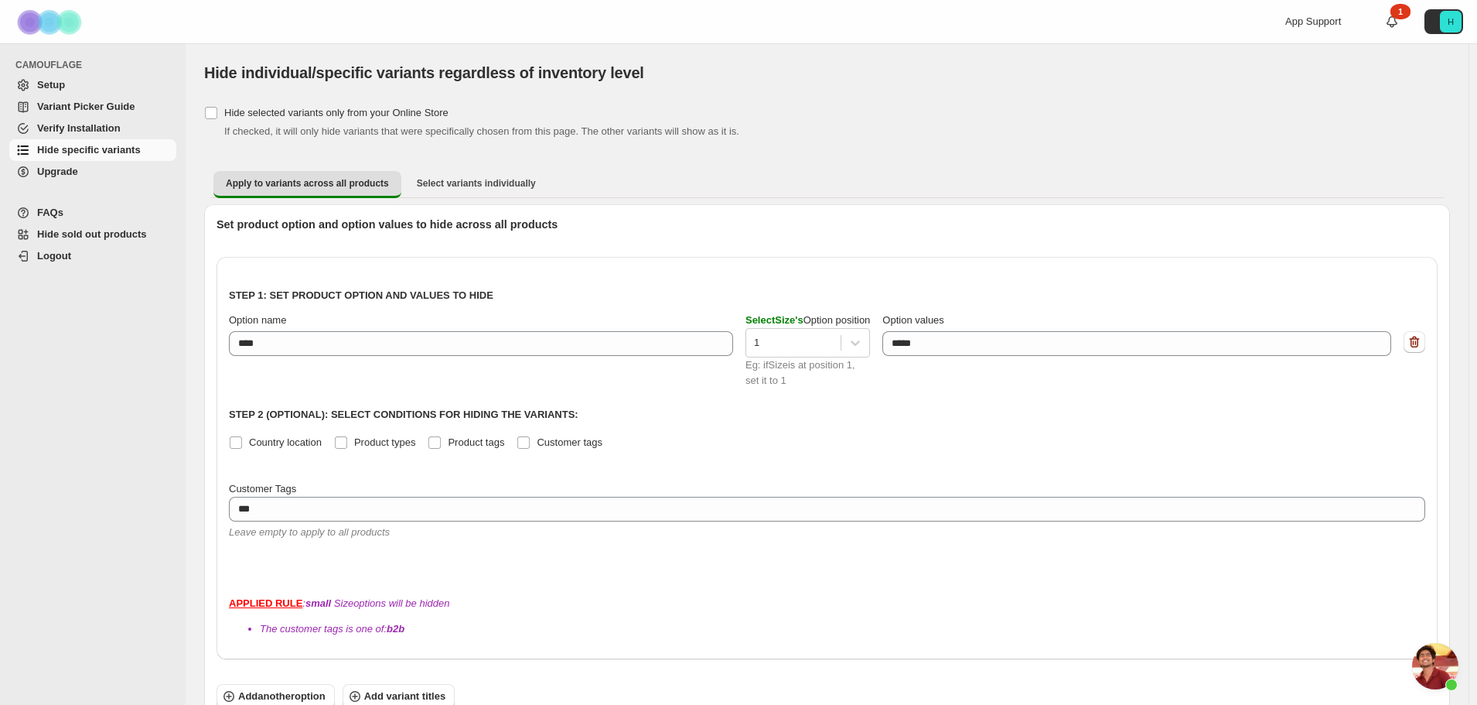
drag, startPoint x: 968, startPoint y: 666, endPoint x: 955, endPoint y: 738, distance: 73.1
click at [955, 704] on html "Skip to content App Support 1 H CAMOUFLAGE Setup Variant Picker Guide Verify In…" at bounding box center [738, 352] width 1477 height 705
